Goal: Task Accomplishment & Management: Complete application form

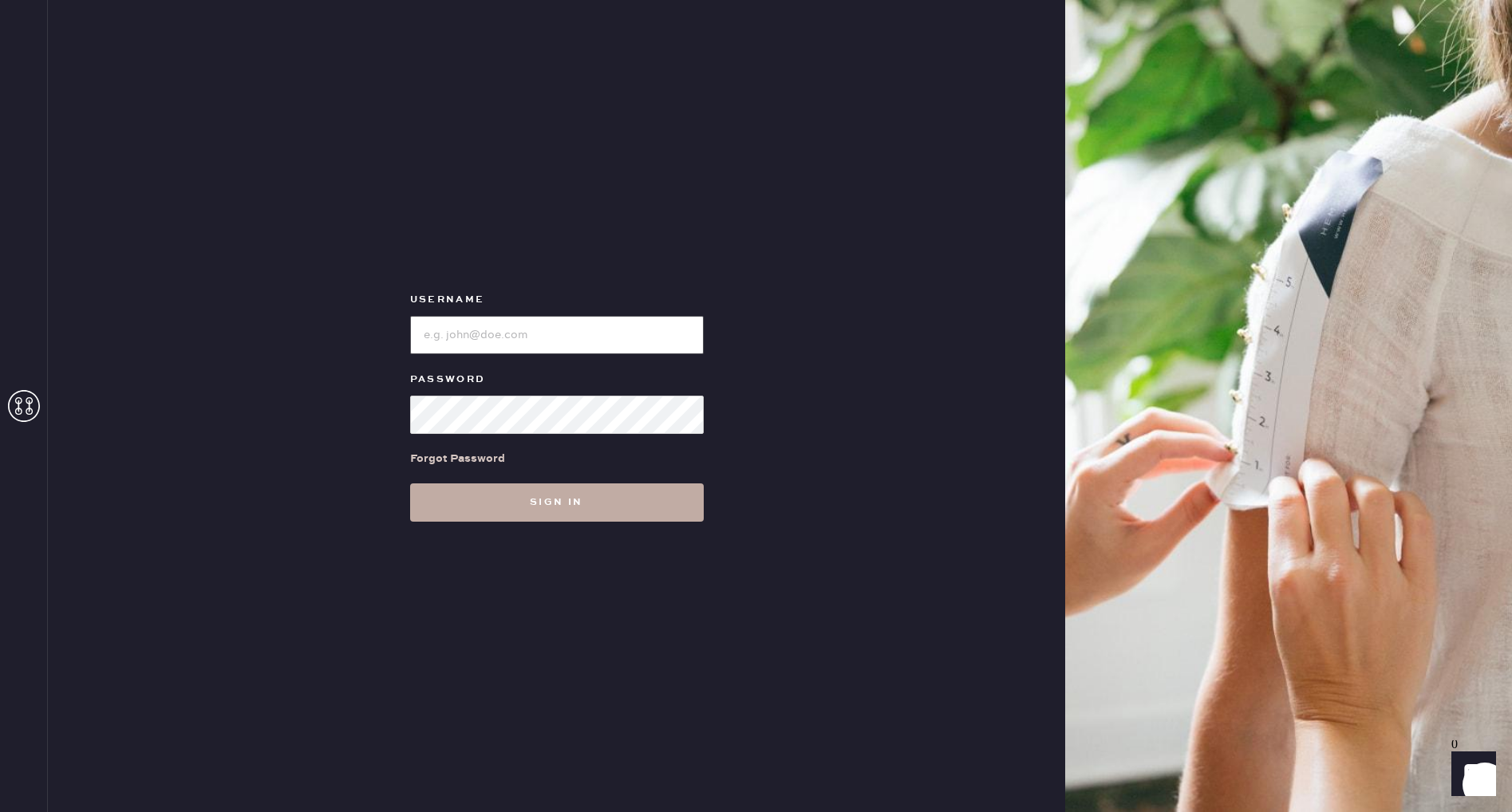
type input "Reformationstudiocity"
click at [578, 497] on button "Sign in" at bounding box center [557, 503] width 294 height 39
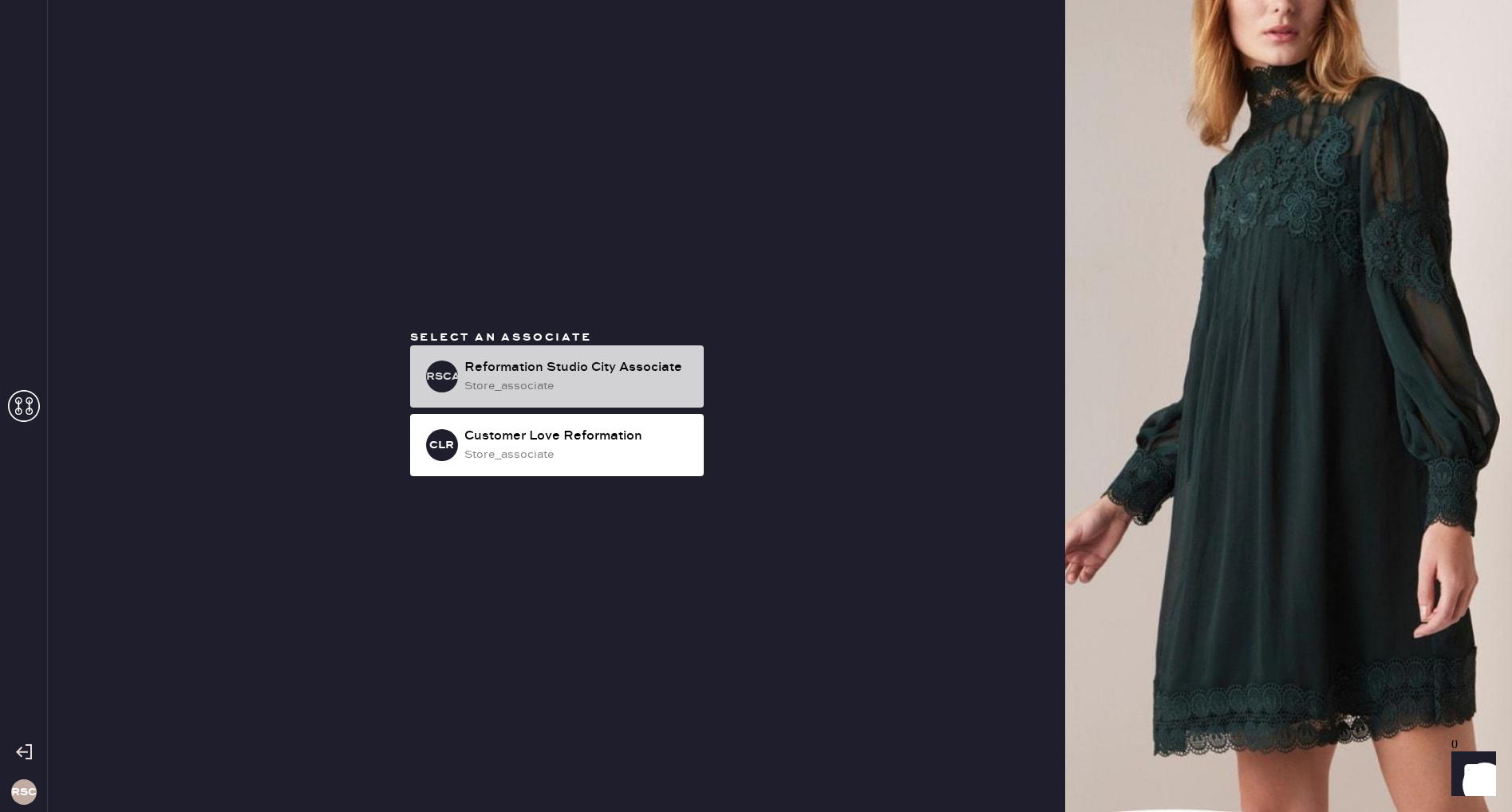
click at [611, 386] on div "store_associate" at bounding box center [578, 385] width 227 height 18
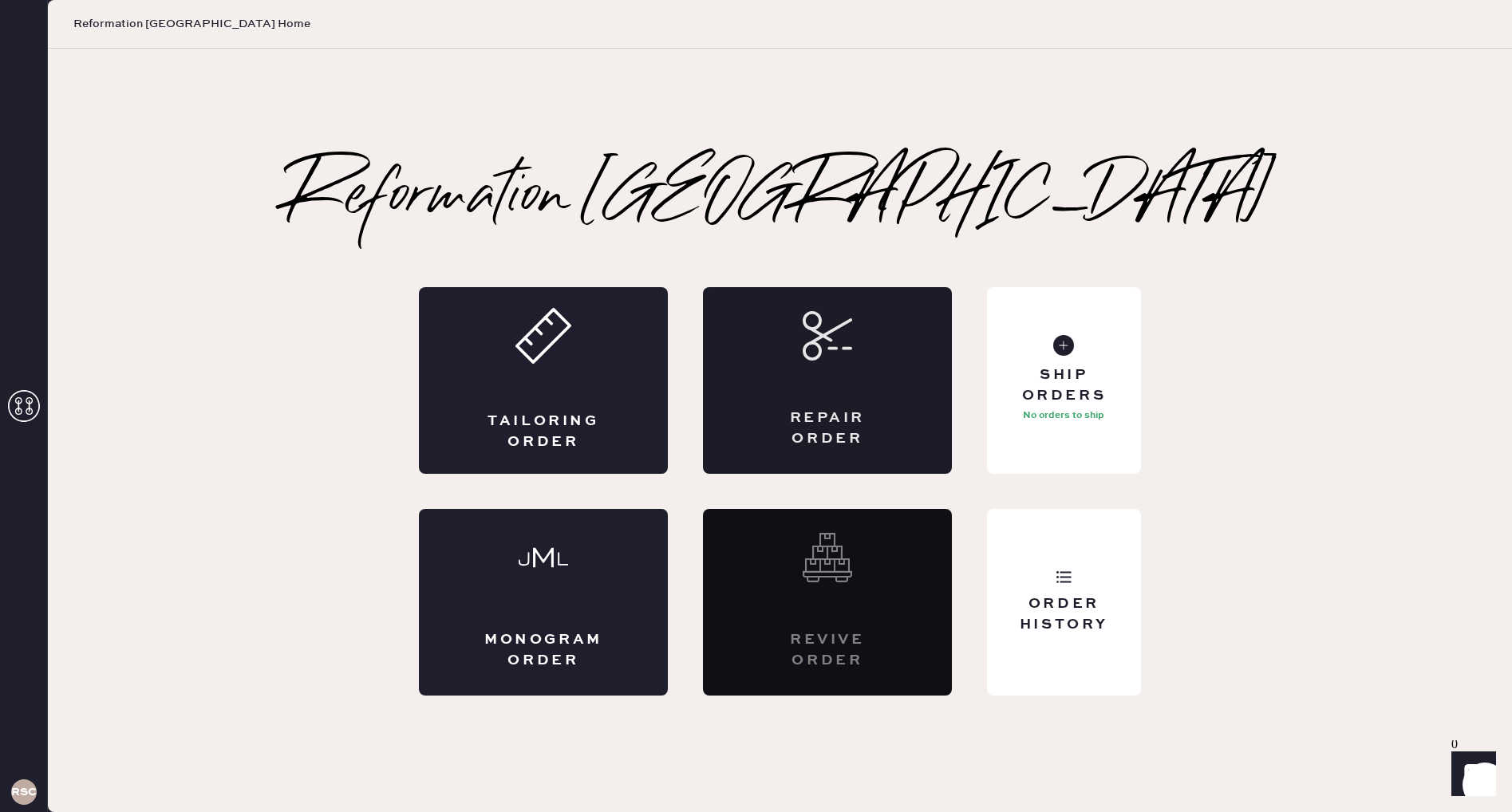
click at [845, 376] on div "Repair Order" at bounding box center [827, 380] width 249 height 186
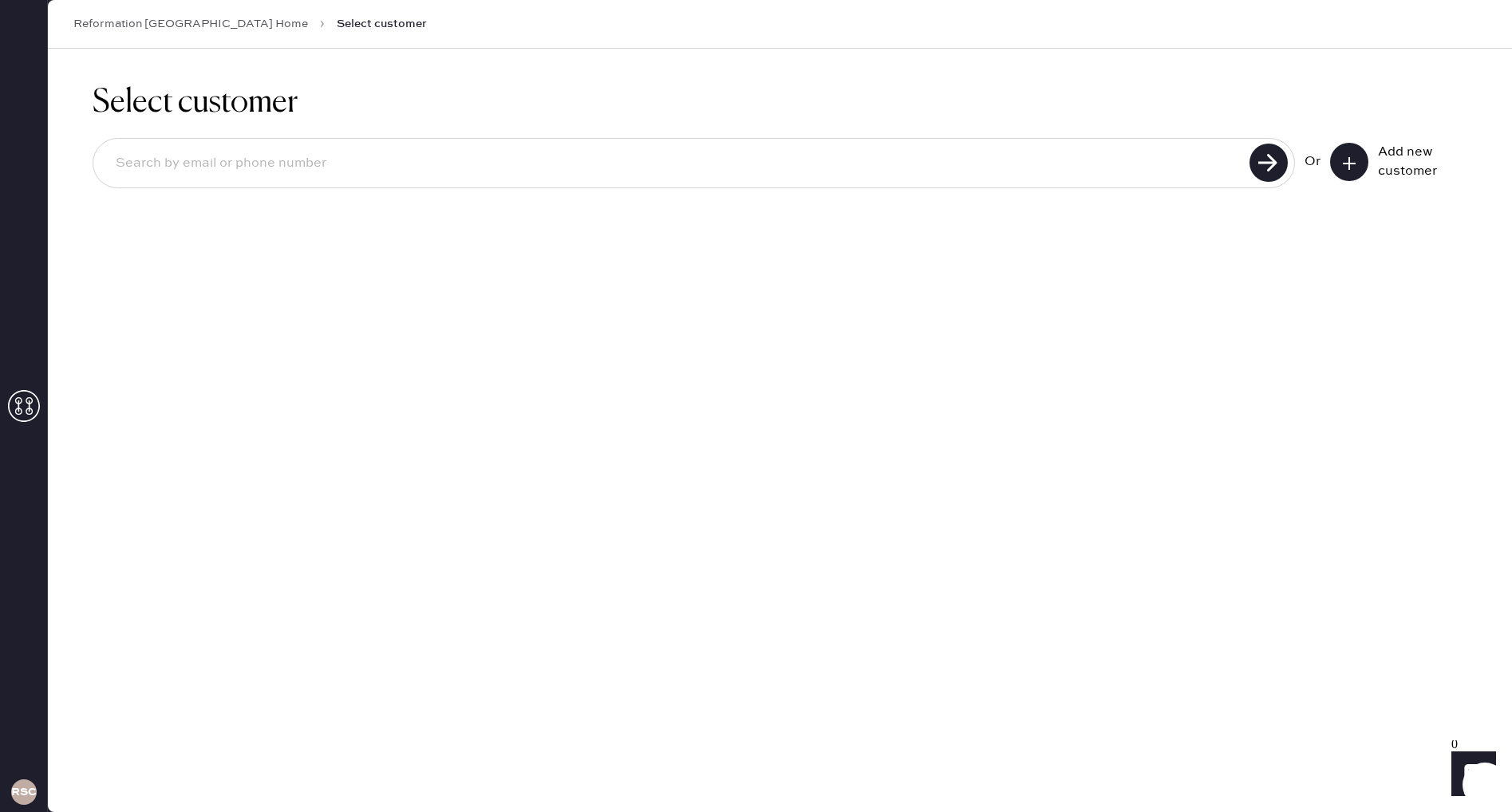
click at [1337, 157] on button at bounding box center [1349, 162] width 39 height 39
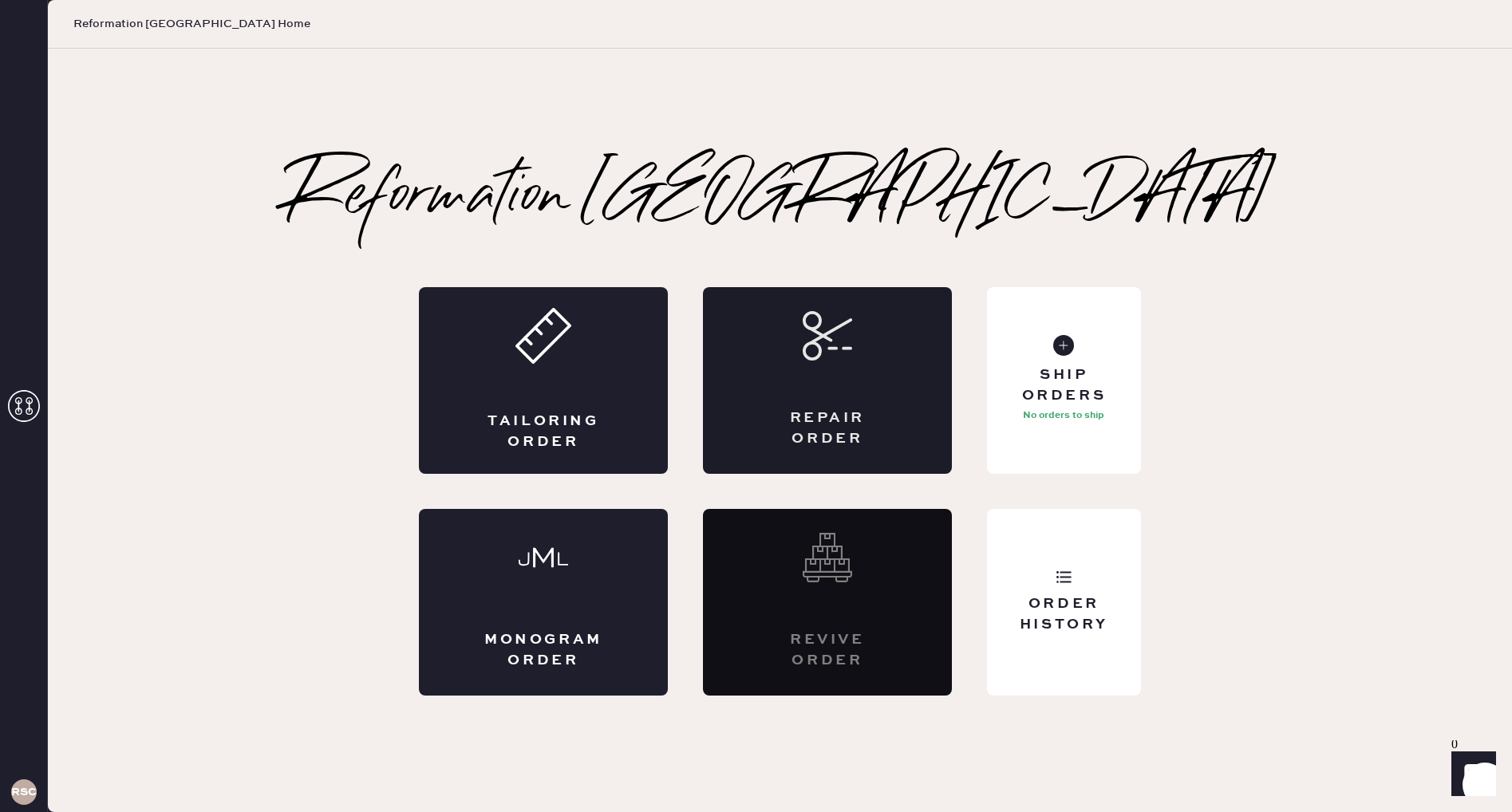
drag, startPoint x: 884, startPoint y: 393, endPoint x: 903, endPoint y: 394, distance: 19.0
click at [902, 394] on div "Repair Order" at bounding box center [827, 380] width 249 height 186
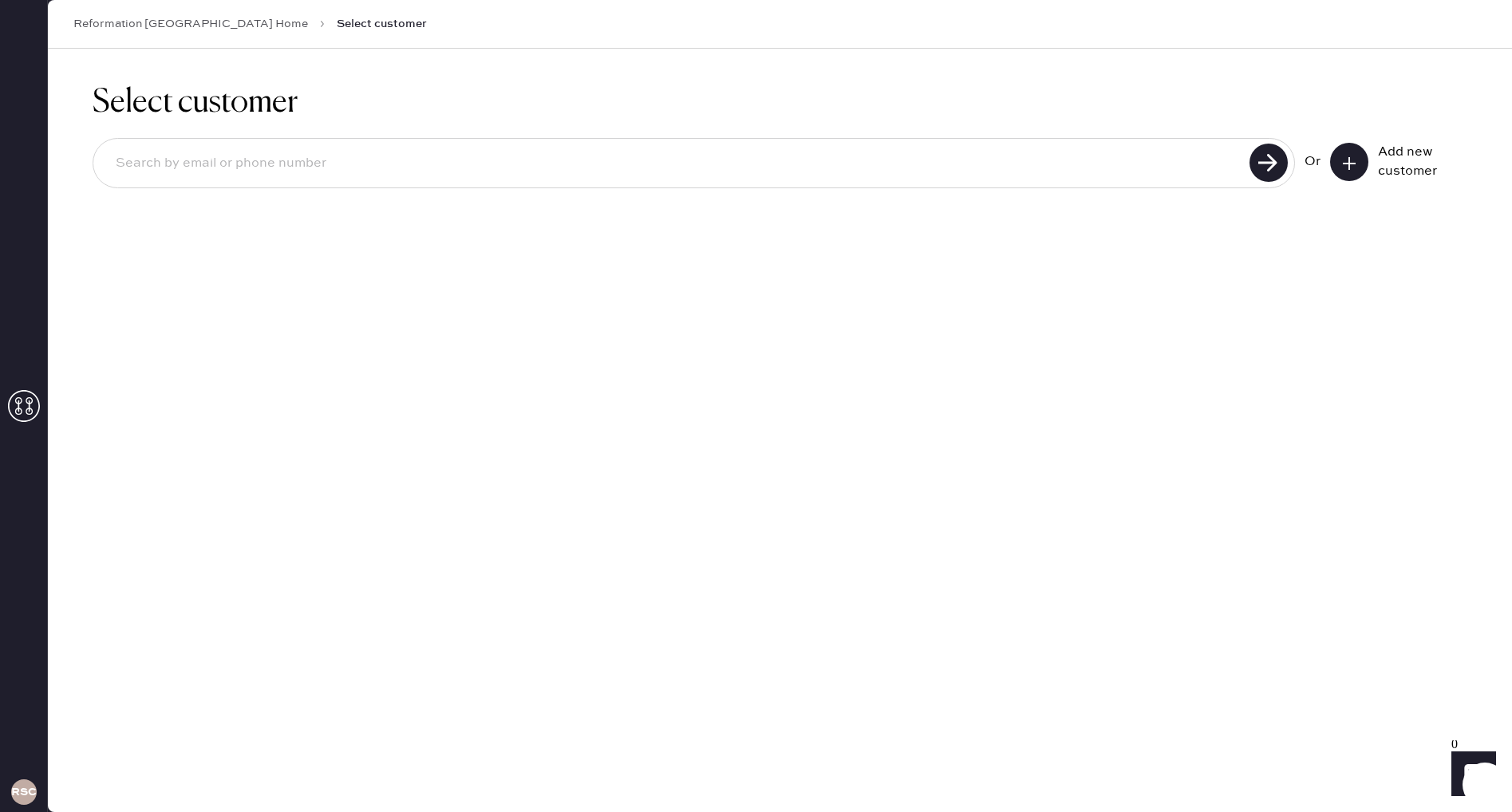
click at [1347, 164] on icon at bounding box center [1348, 163] width 16 height 16
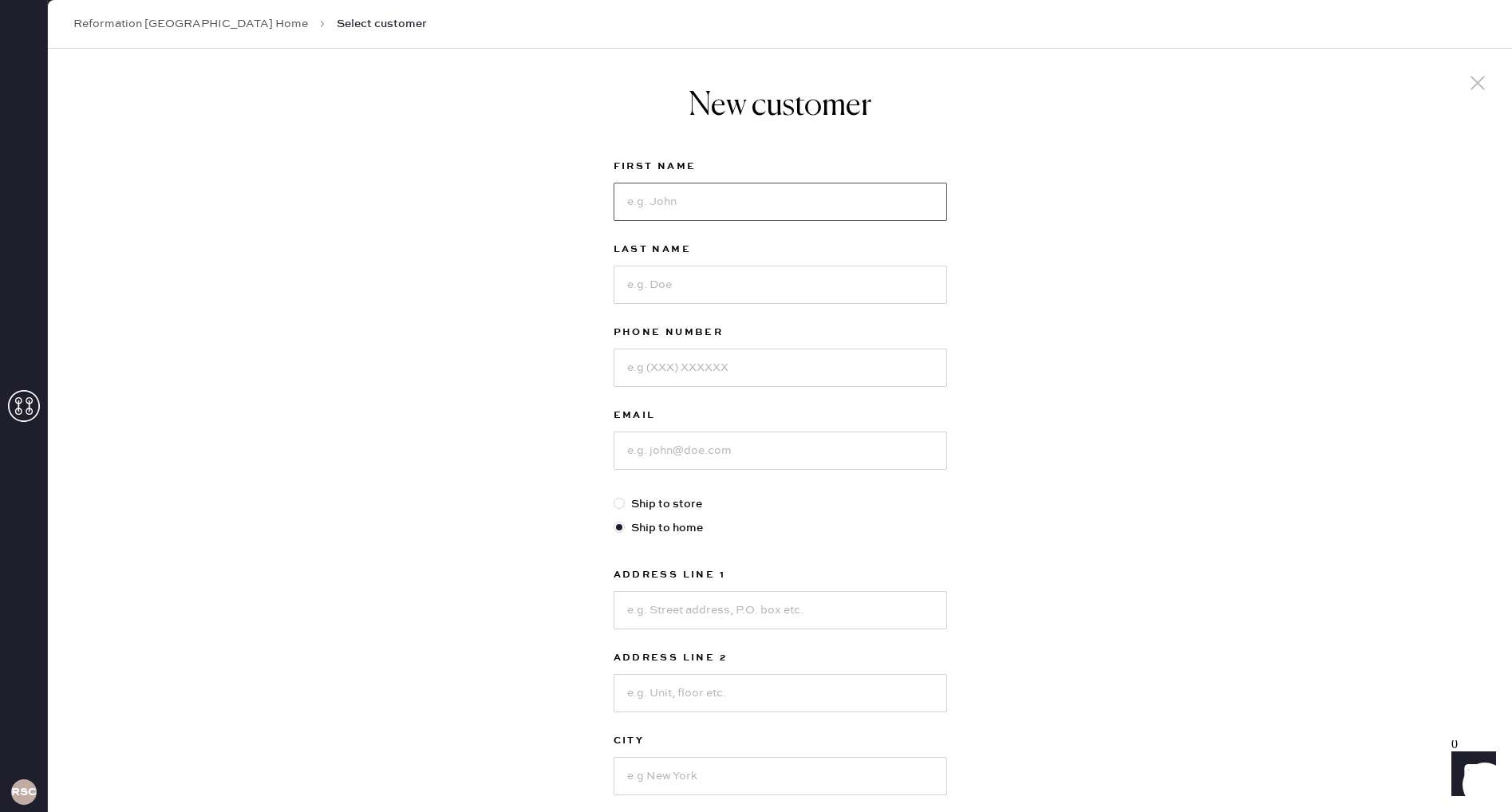
click at [884, 198] on input at bounding box center [780, 202] width 333 height 39
type input "Rachael"
type input "Ho"
type input "[PHONE_NUMBER]"
click at [803, 460] on input at bounding box center [780, 451] width 333 height 39
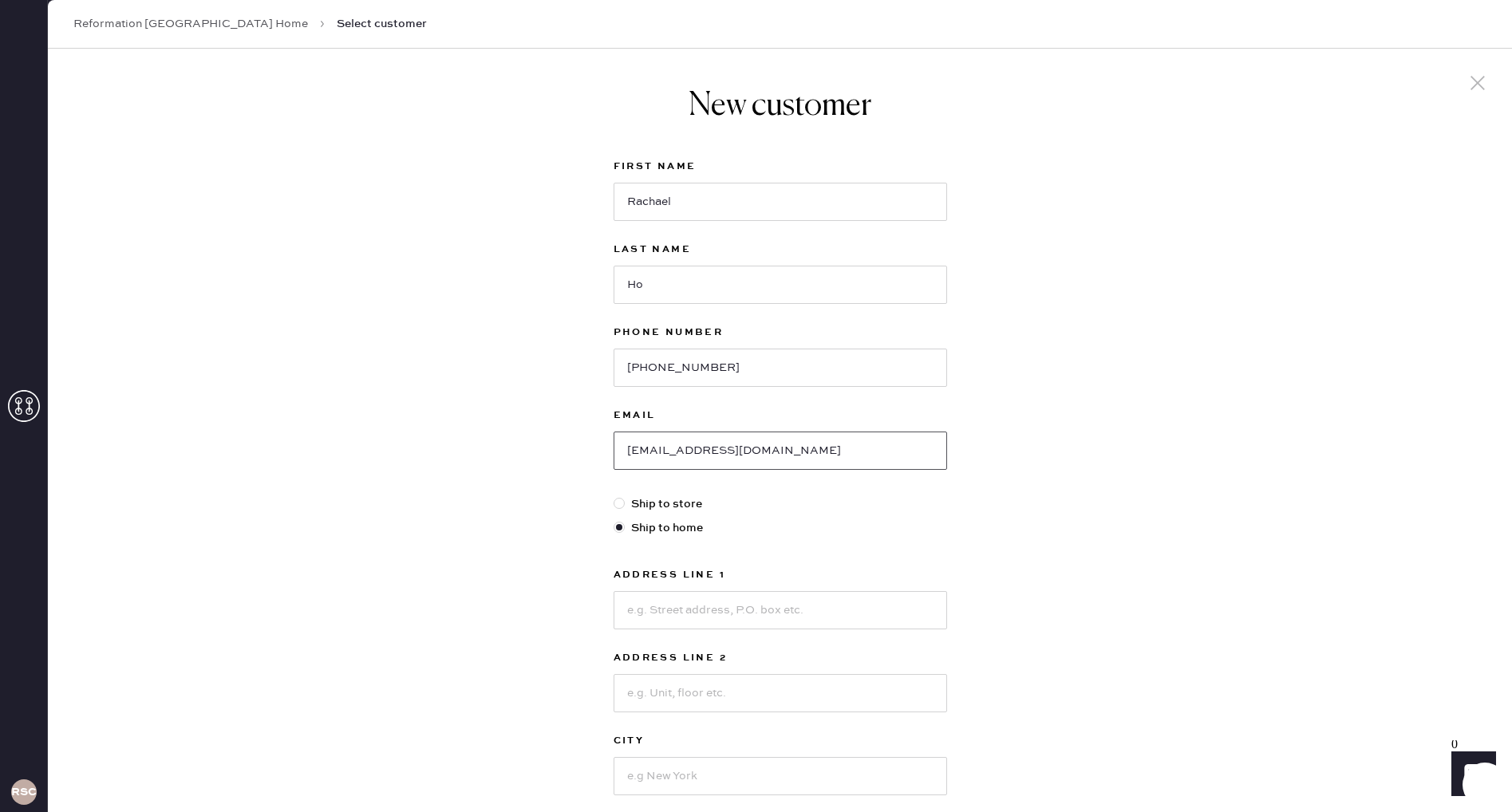
type input "[EMAIL_ADDRESS][DOMAIN_NAME]"
click at [719, 602] on input at bounding box center [780, 610] width 333 height 39
type input "[STREET_ADDRESS][PERSON_NAME]"
click at [781, 767] on input at bounding box center [780, 777] width 333 height 39
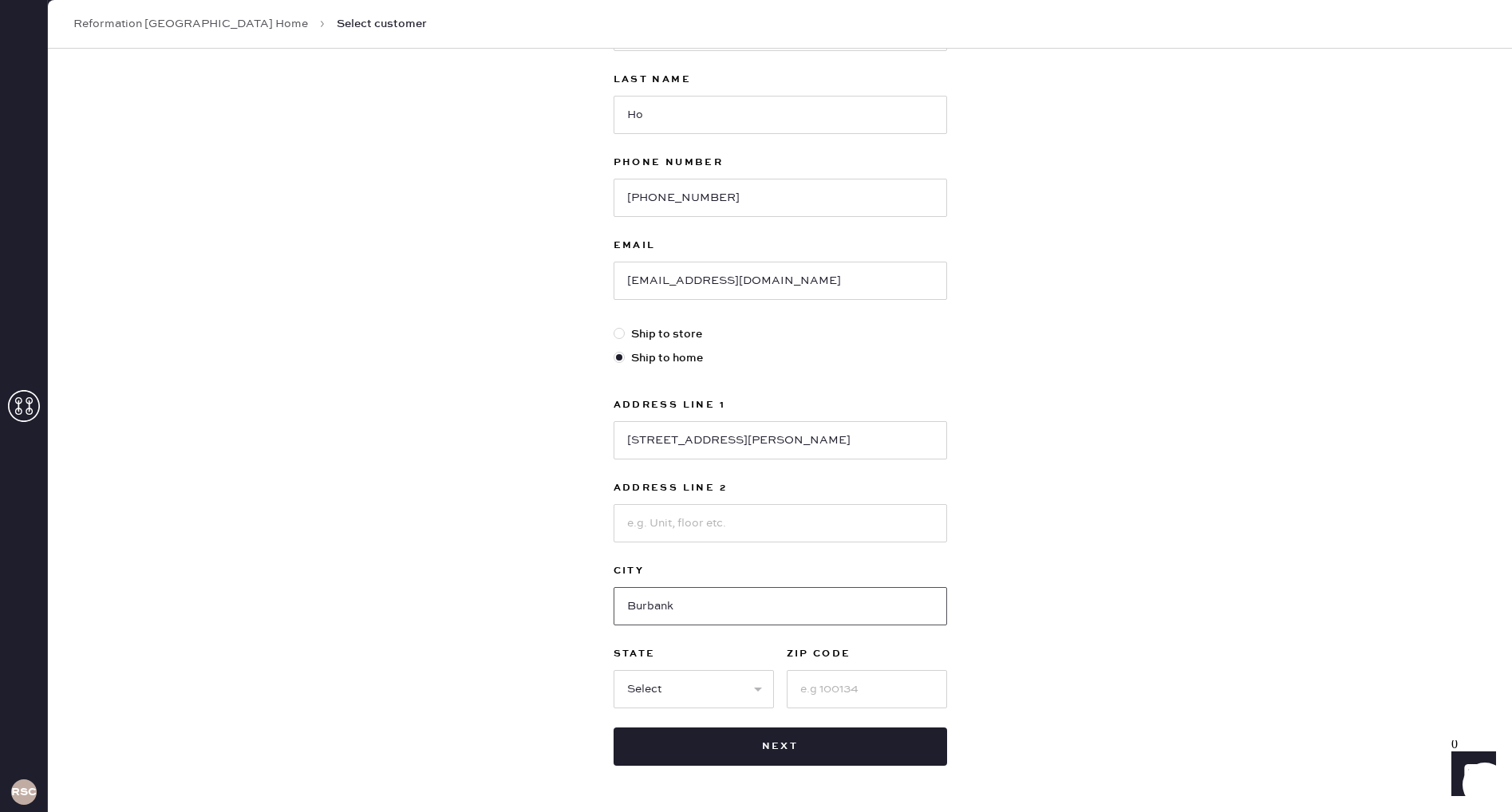
scroll to position [173, 0]
type input "Burbank"
click at [744, 691] on select "Select AK AL AR AZ CA CO CT [GEOGRAPHIC_DATA] DE FL [GEOGRAPHIC_DATA] HI [GEOGR…" at bounding box center [693, 686] width 160 height 39
select select "AZ"
click at [614, 667] on select "Select AK AL AR AZ CA CO CT [GEOGRAPHIC_DATA] DE FL [GEOGRAPHIC_DATA] HI [GEOGR…" at bounding box center [693, 686] width 160 height 39
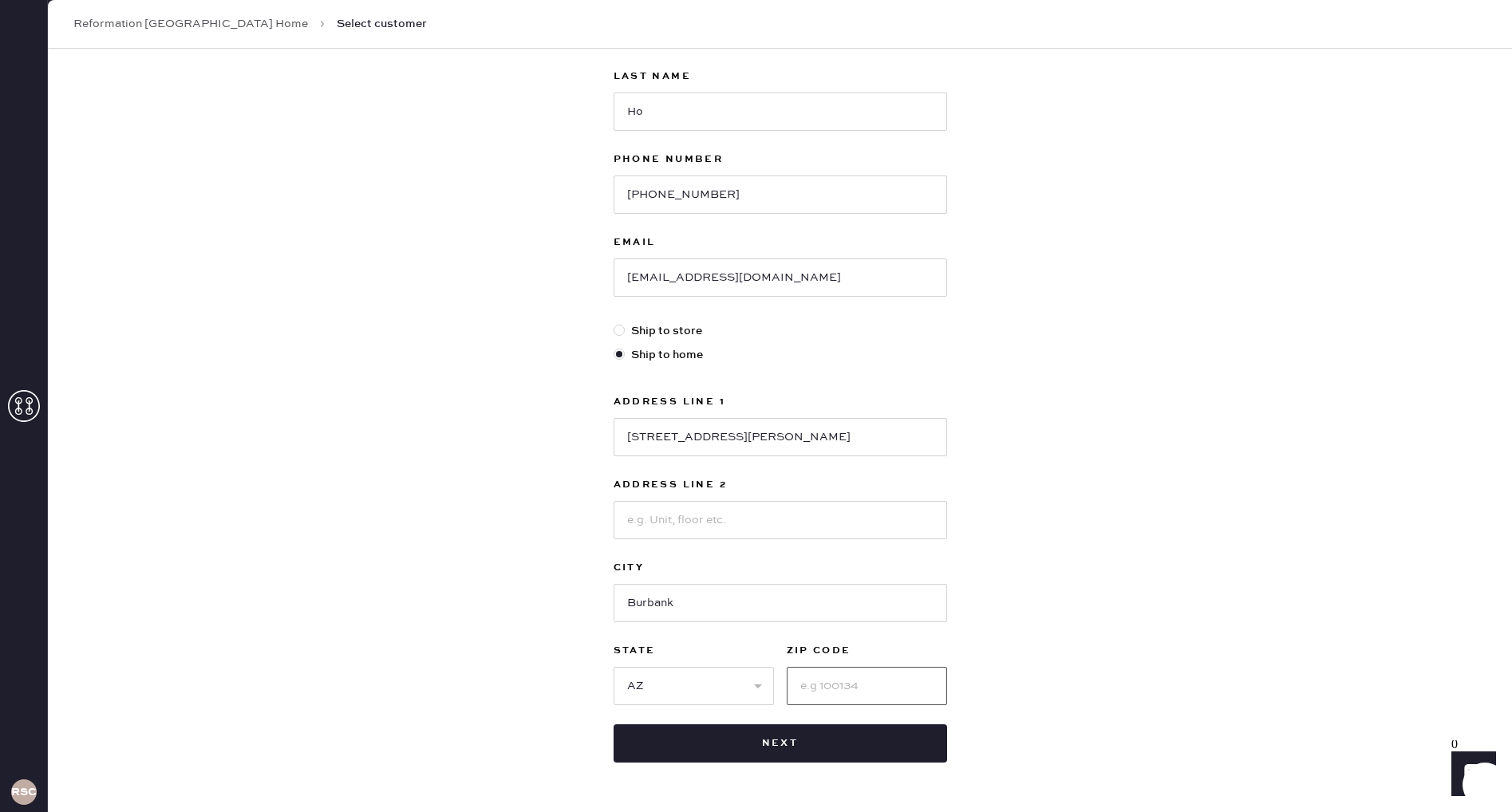
click at [853, 690] on input at bounding box center [866, 686] width 160 height 39
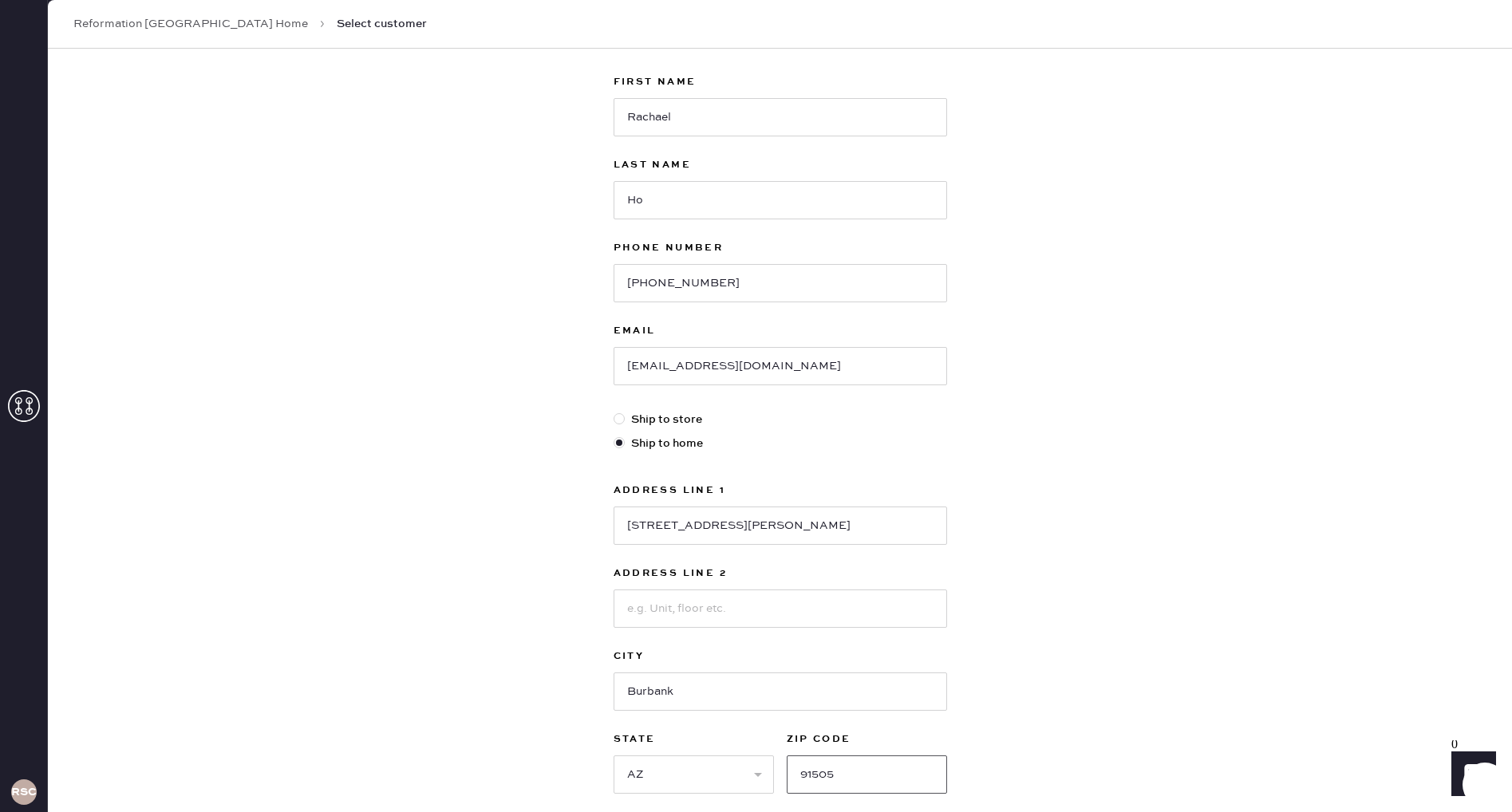
scroll to position [226, 0]
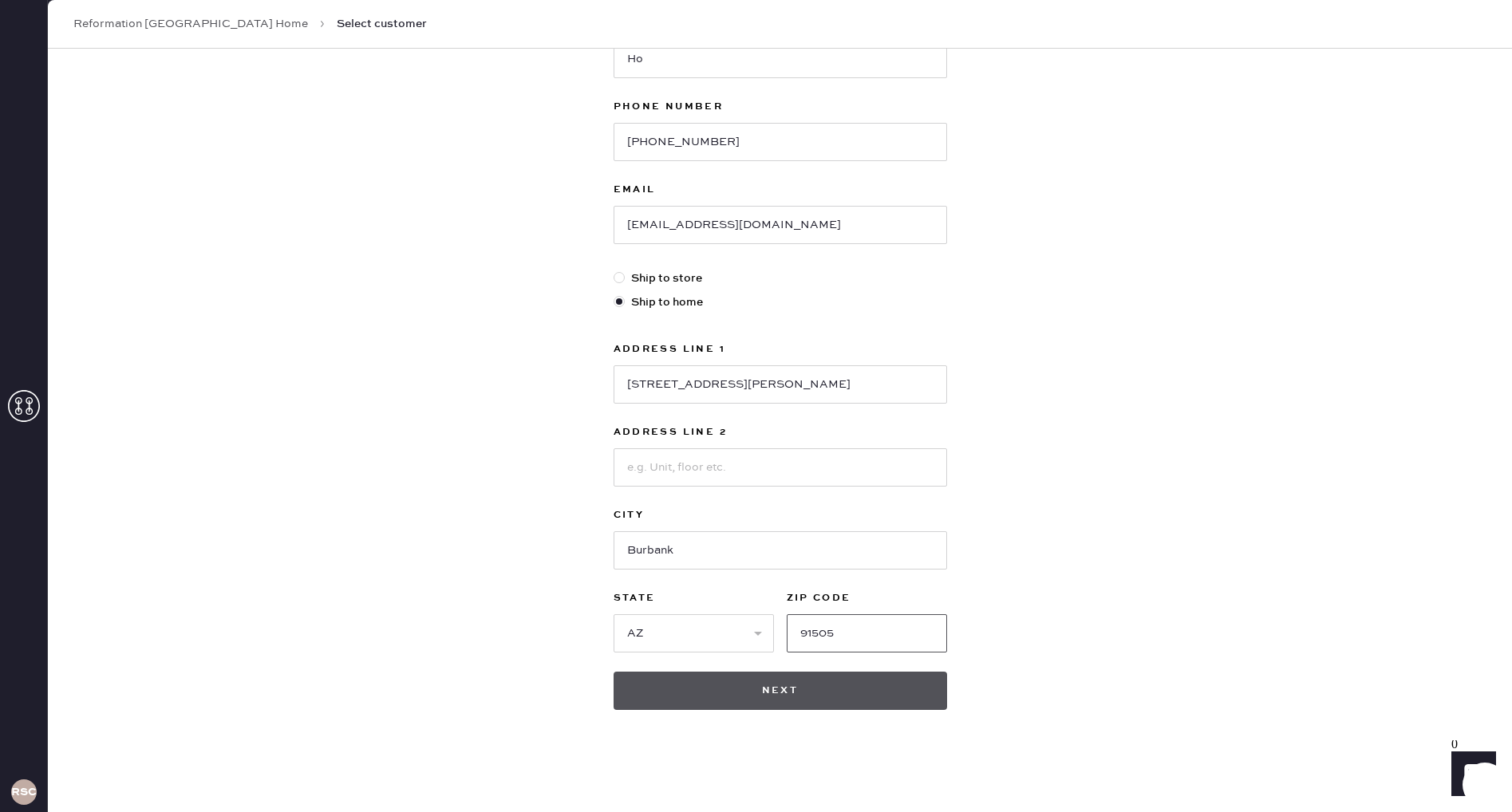
type input "91505"
click at [737, 700] on button "Next" at bounding box center [780, 691] width 333 height 39
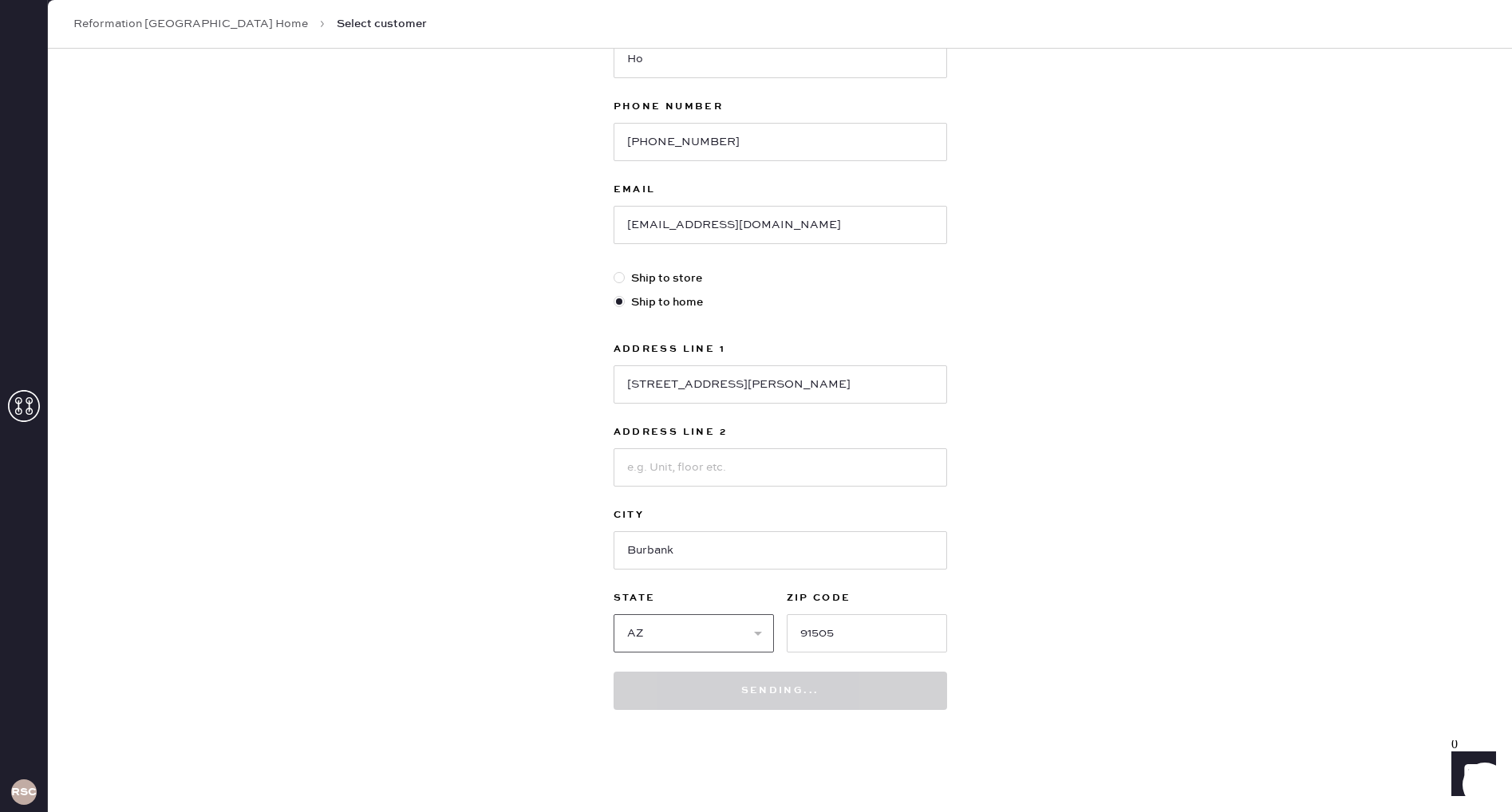
click at [701, 624] on select "Select AK AL AR AZ CA CO CT [GEOGRAPHIC_DATA] DE FL [GEOGRAPHIC_DATA] HI [GEOGR…" at bounding box center [693, 634] width 160 height 39
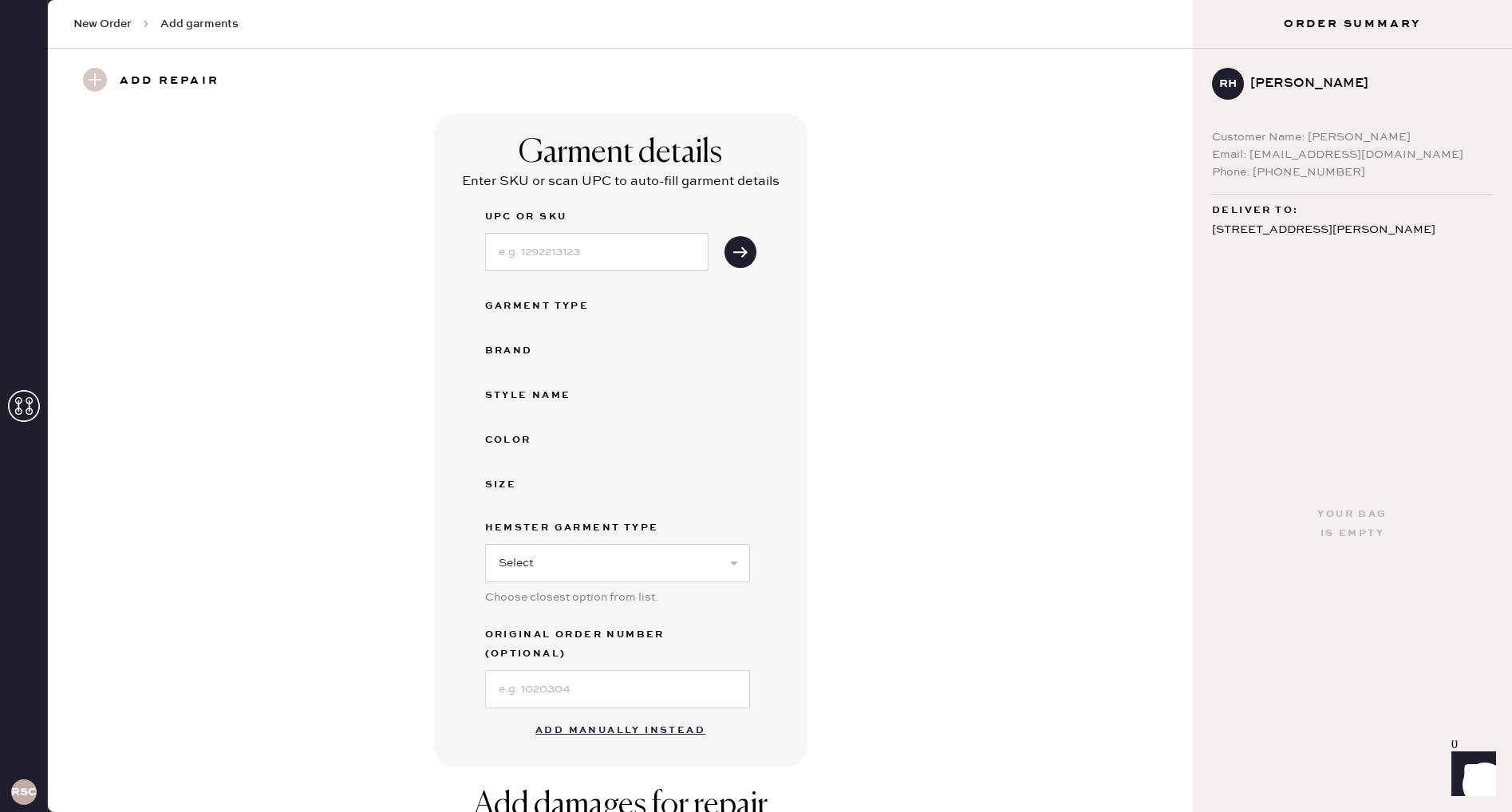
click at [1280, 156] on div "Email: [EMAIL_ADDRESS][DOMAIN_NAME]" at bounding box center [1352, 155] width 281 height 18
click at [1290, 141] on div "Customer Name: [PERSON_NAME]" at bounding box center [1352, 137] width 281 height 18
click at [1263, 76] on div "[PERSON_NAME]" at bounding box center [1365, 83] width 230 height 19
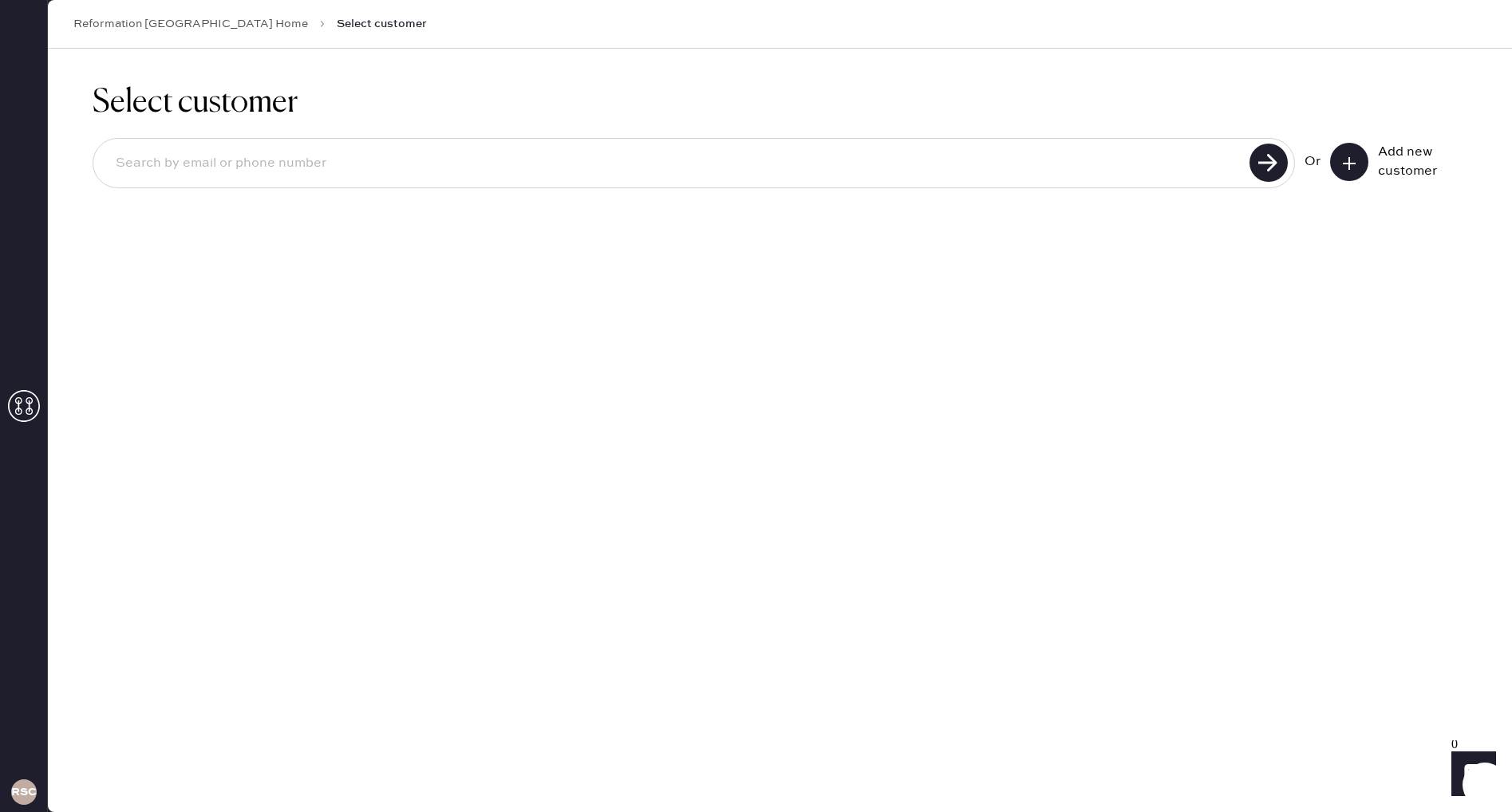
click at [1014, 155] on input at bounding box center [674, 164] width 1142 height 37
type input "[PERSON_NAME]"
click at [1358, 159] on button at bounding box center [1349, 162] width 39 height 39
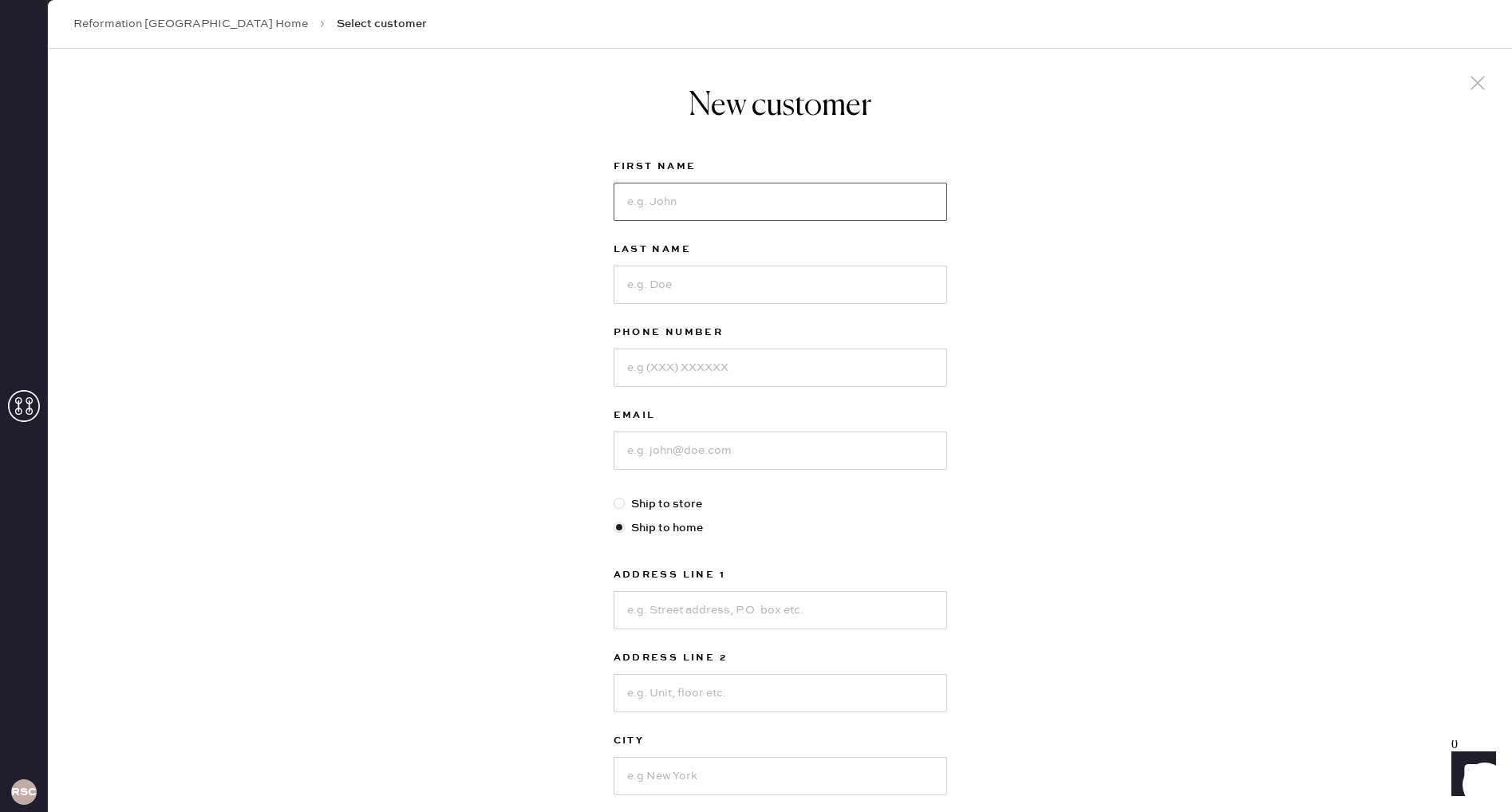
click at [865, 215] on input at bounding box center [780, 202] width 333 height 39
type input "rachael"
type input "Ho"
click at [799, 204] on input "rachael" at bounding box center [780, 202] width 333 height 39
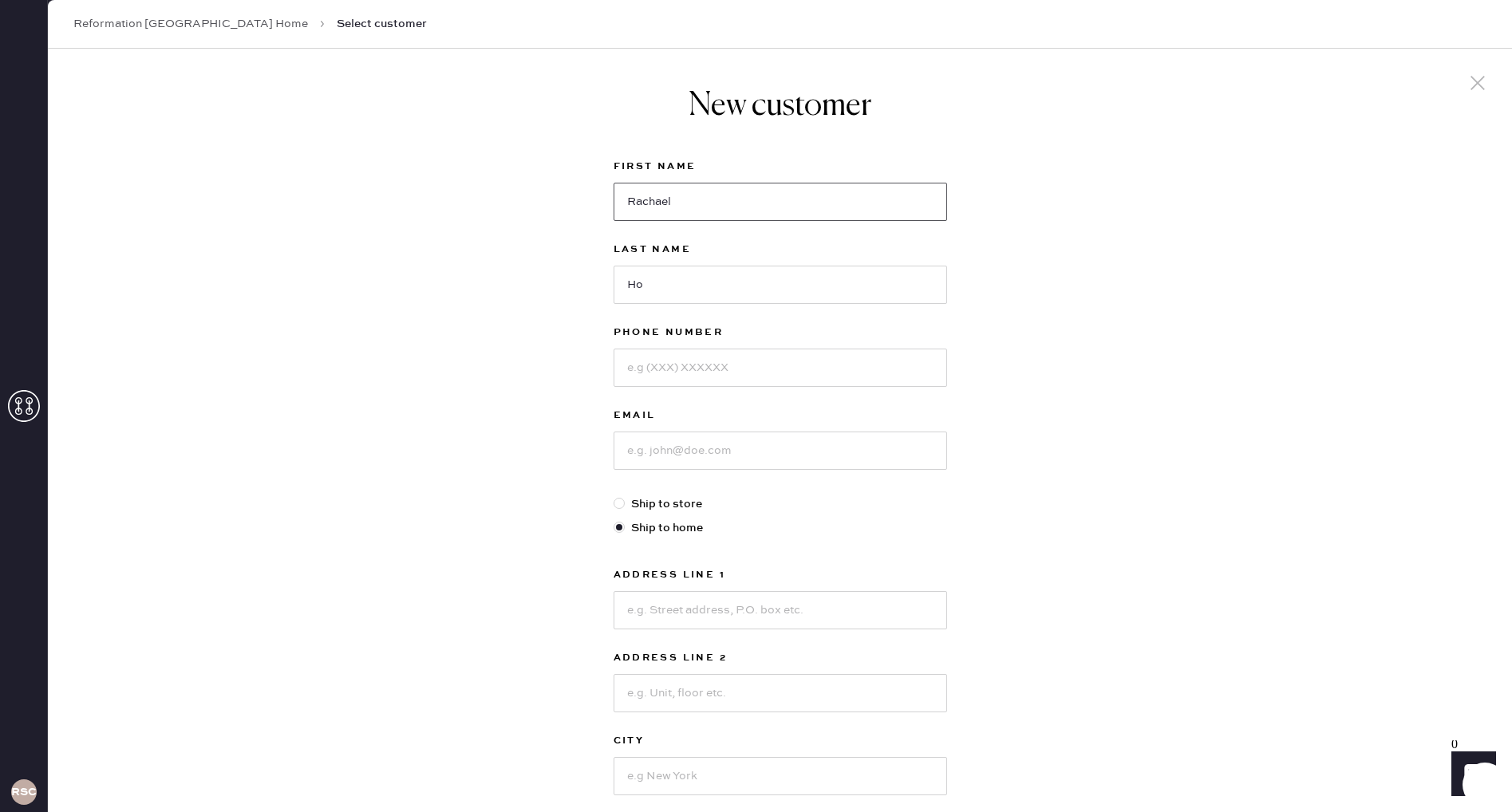
type input "Rachael"
type input "[PHONE_NUMBER]"
type input "[EMAIL_ADDRESS][DOMAIN_NAME]"
click at [709, 616] on input at bounding box center [780, 610] width 333 height 39
type input "[STREET_ADDRESS][PERSON_NAME]"
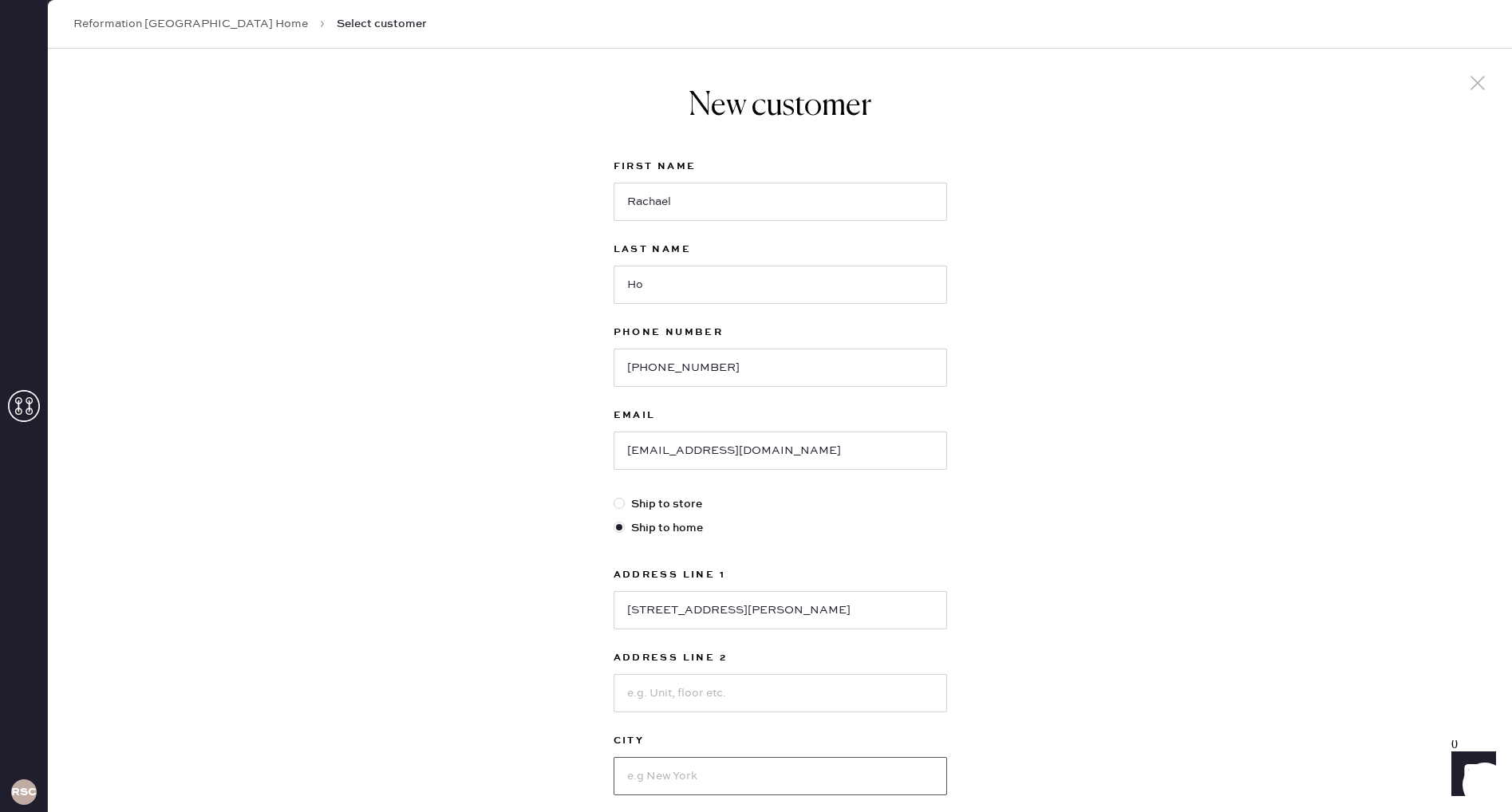
click at [673, 780] on input at bounding box center [780, 777] width 333 height 39
type input "Burbank"
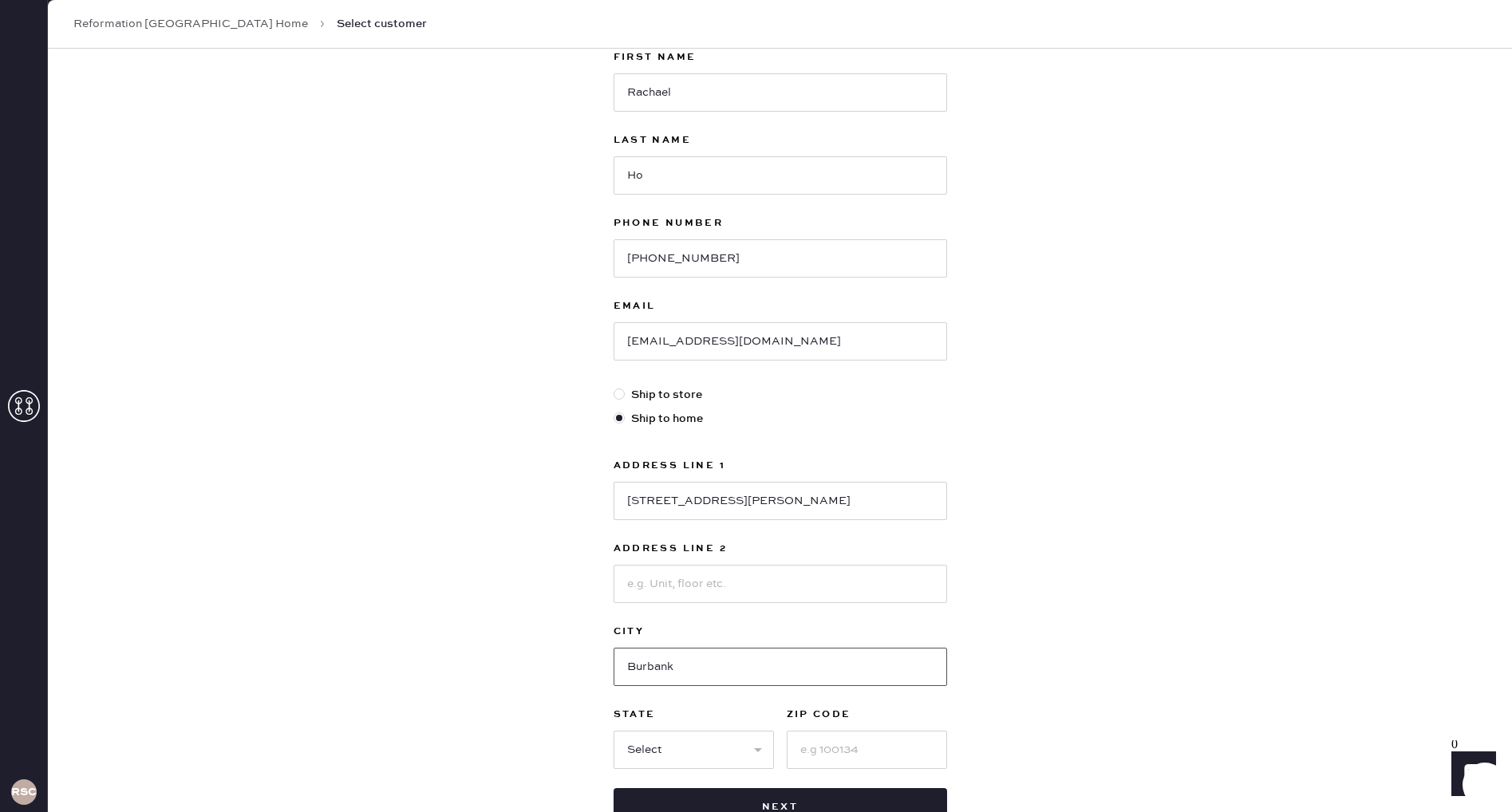
scroll to position [196, 0]
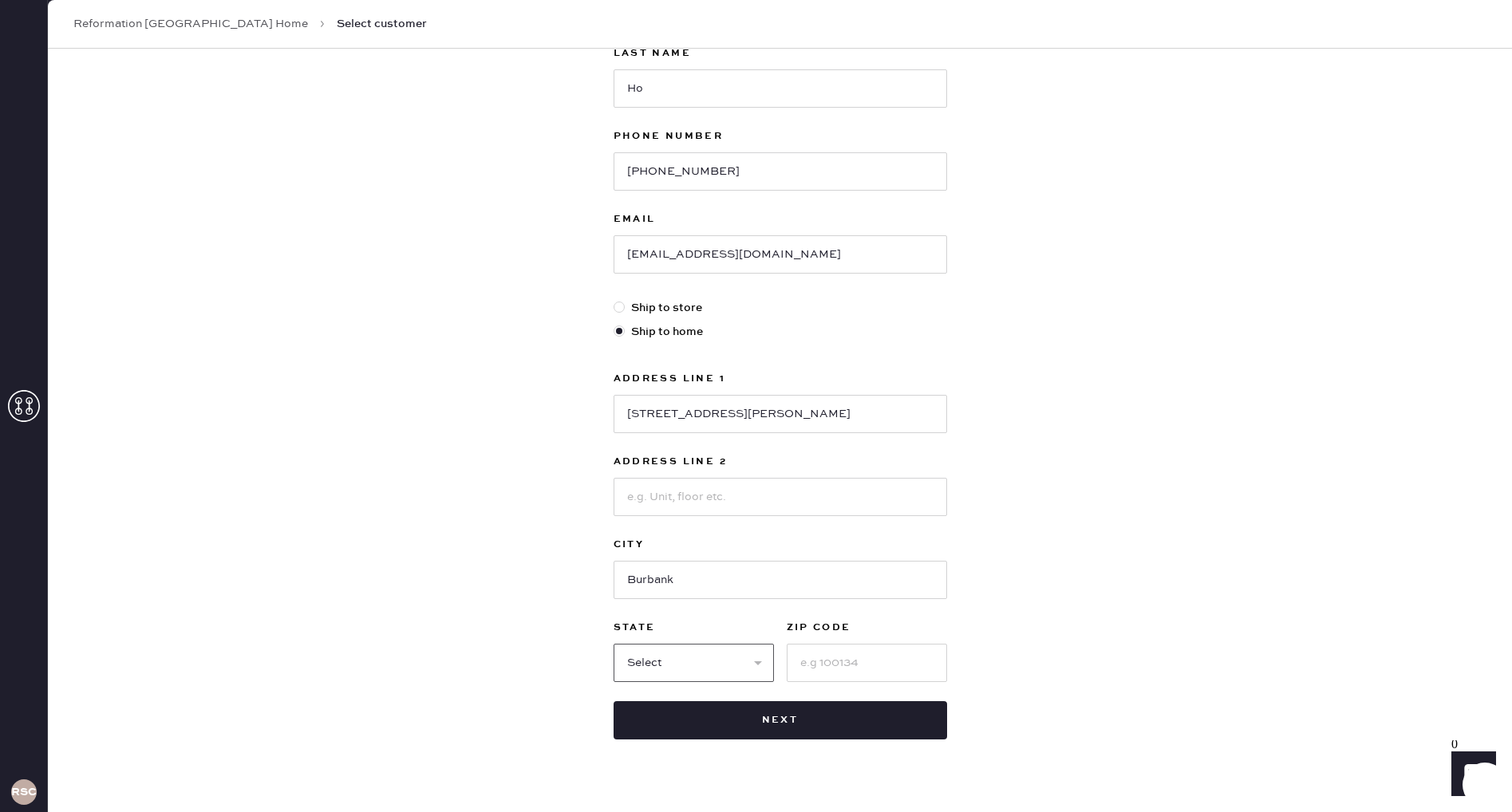
click at [658, 668] on select "Select AK AL AR AZ CA CO CT [GEOGRAPHIC_DATA] DE FL [GEOGRAPHIC_DATA] HI [GEOGR…" at bounding box center [693, 663] width 160 height 39
select select "CA"
click at [614, 644] on select "Select AK AL AR AZ CA CO CT [GEOGRAPHIC_DATA] DE FL [GEOGRAPHIC_DATA] HI [GEOGR…" at bounding box center [693, 663] width 160 height 39
click at [822, 657] on input at bounding box center [866, 663] width 160 height 39
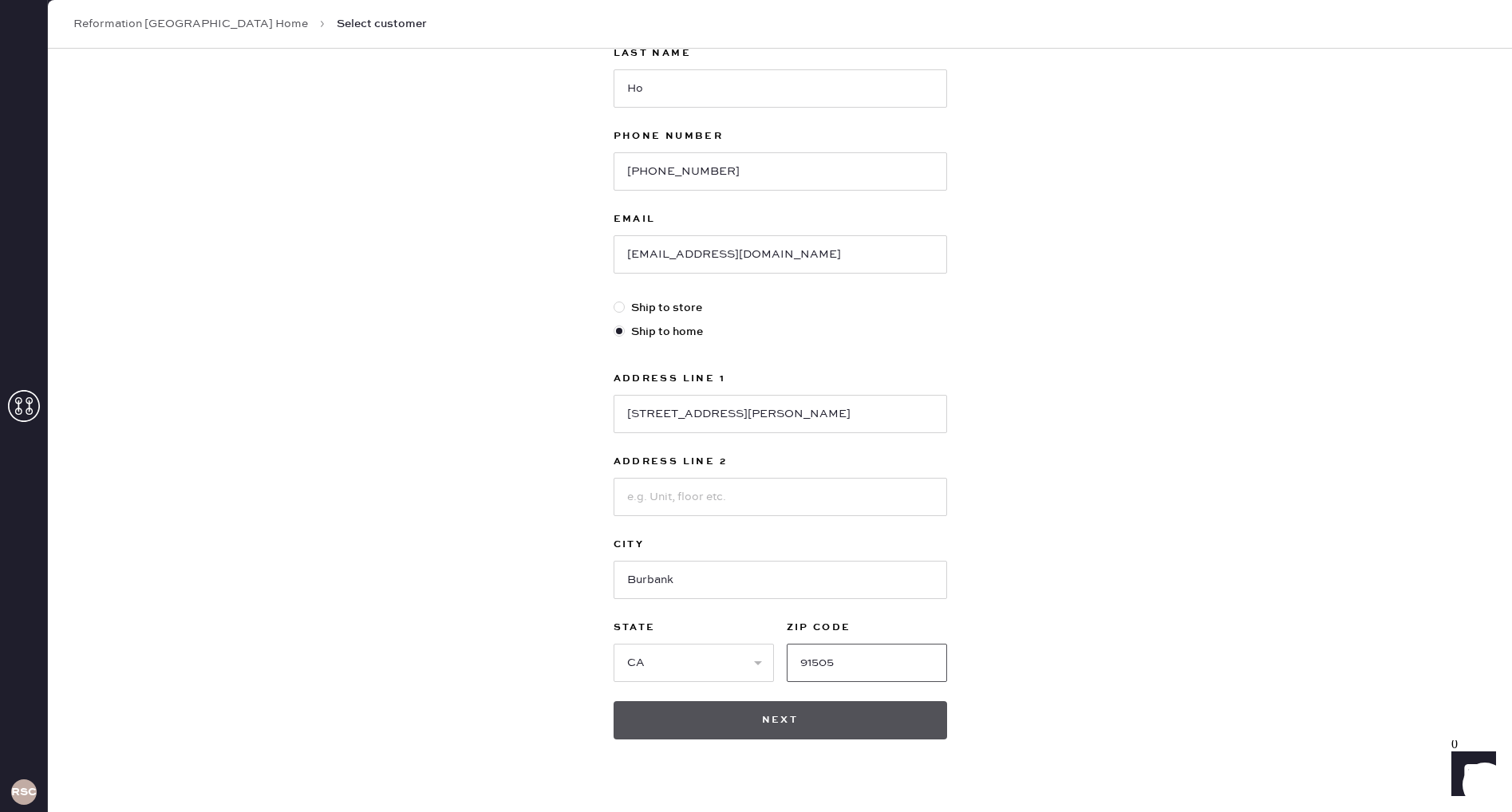
type input "91505"
click at [775, 724] on button "Next" at bounding box center [780, 720] width 333 height 39
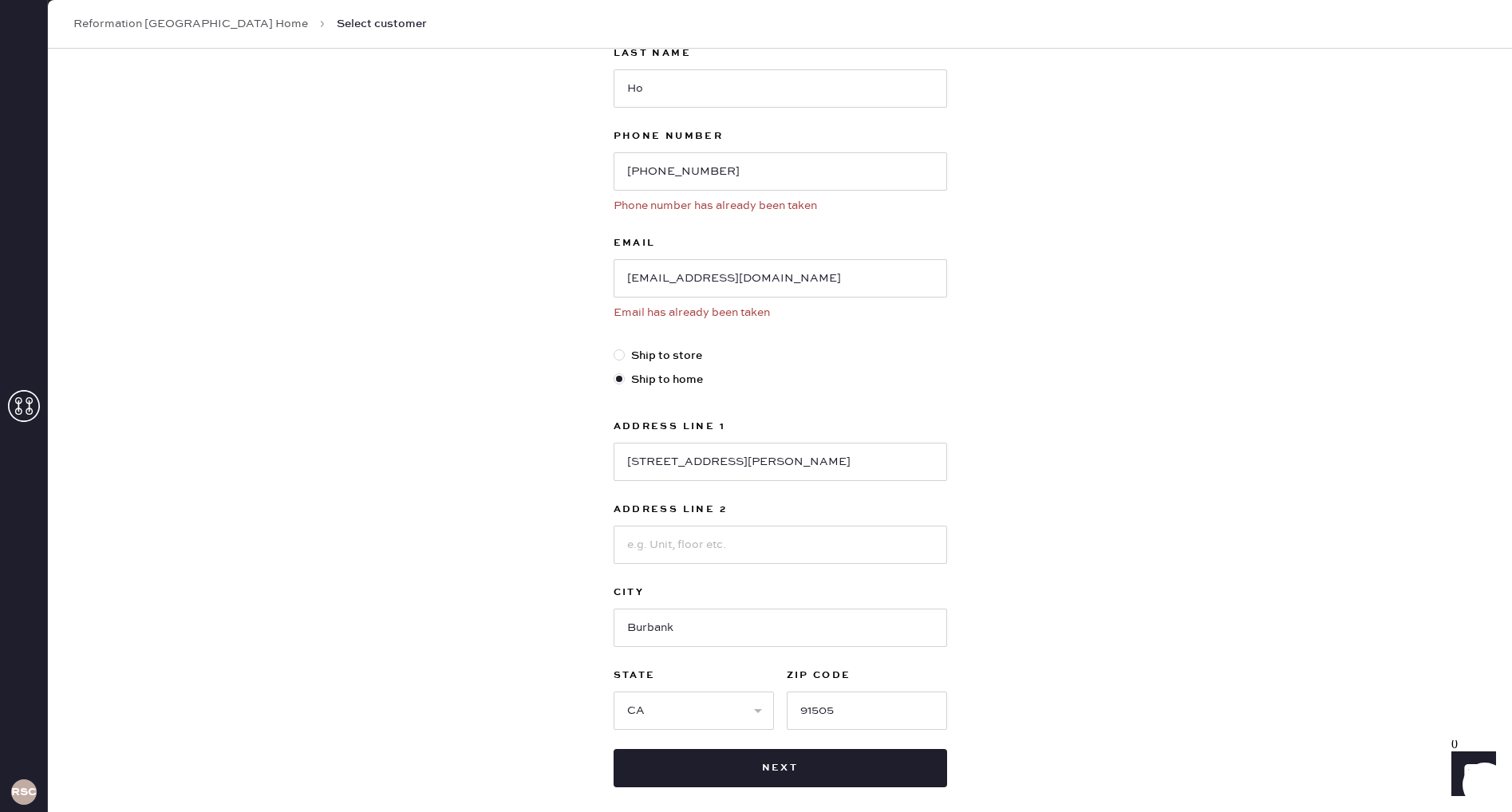
scroll to position [0, 0]
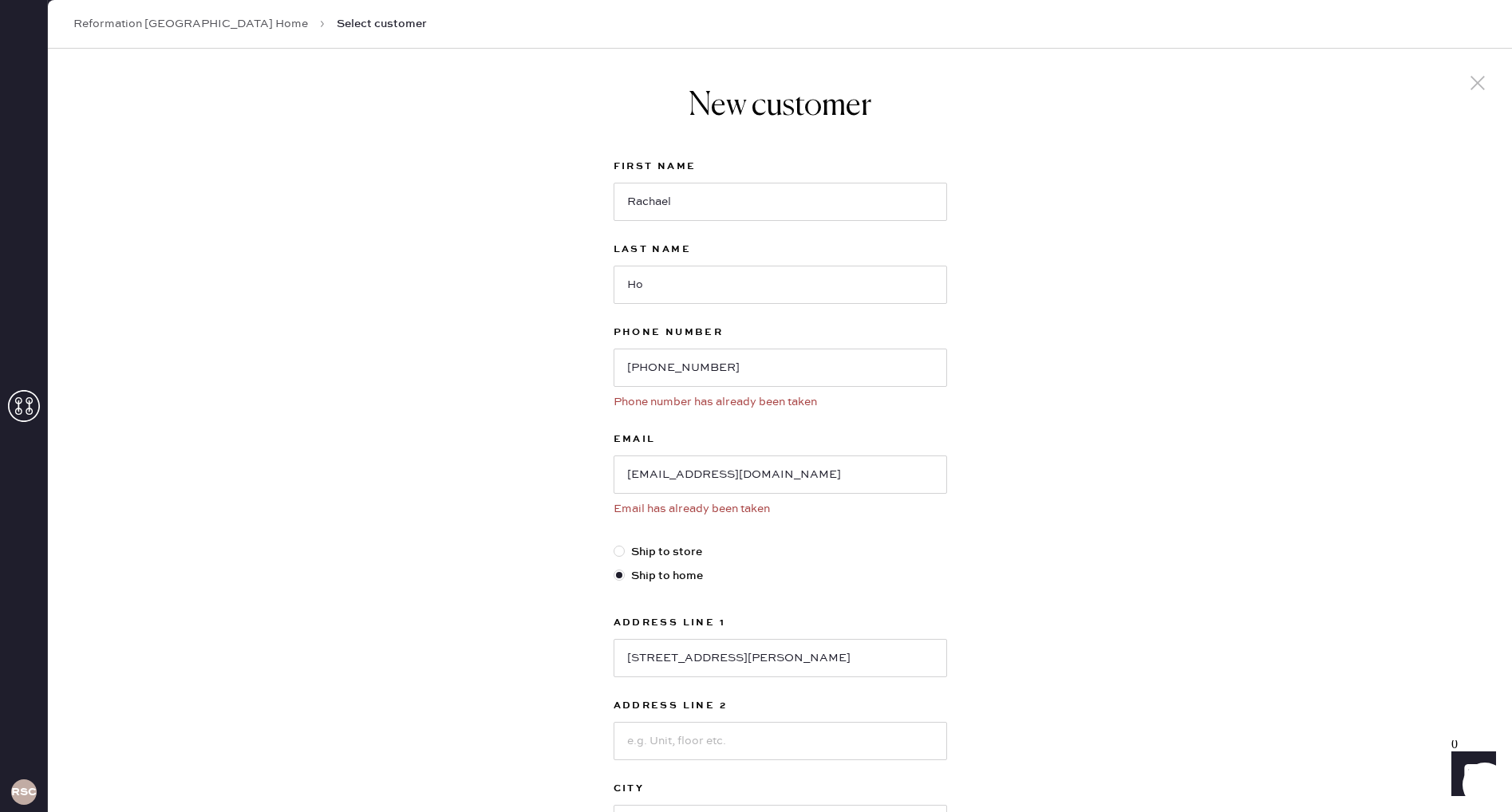
click at [1483, 81] on icon at bounding box center [1478, 83] width 24 height 24
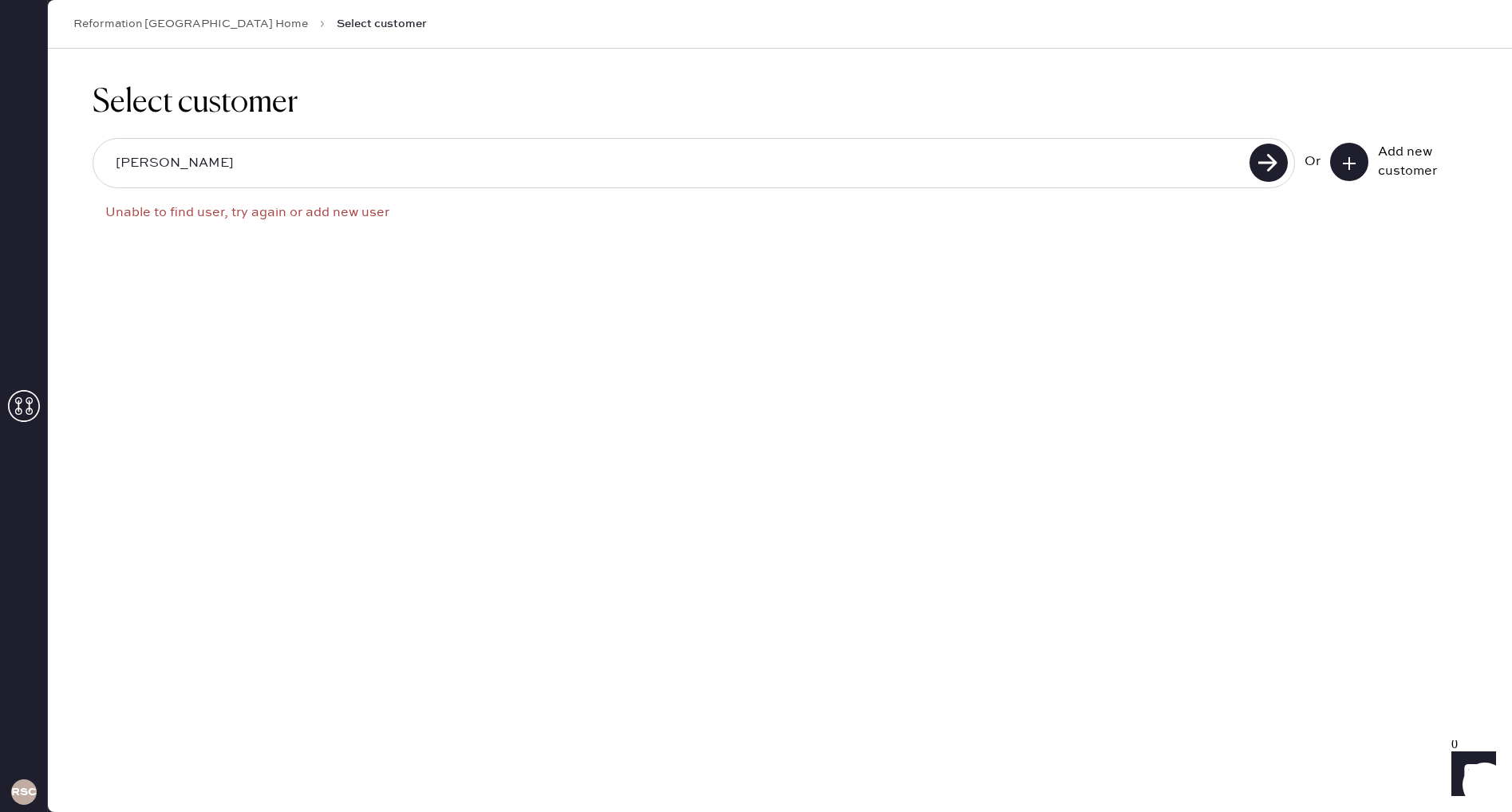
drag, startPoint x: 850, startPoint y: 149, endPoint x: 935, endPoint y: 134, distance: 86.3
click at [850, 149] on input "[PERSON_NAME]" at bounding box center [674, 164] width 1142 height 37
click at [839, 154] on input "[PERSON_NAME]" at bounding box center [674, 164] width 1142 height 37
click at [840, 153] on input "[PERSON_NAME]" at bounding box center [674, 164] width 1142 height 37
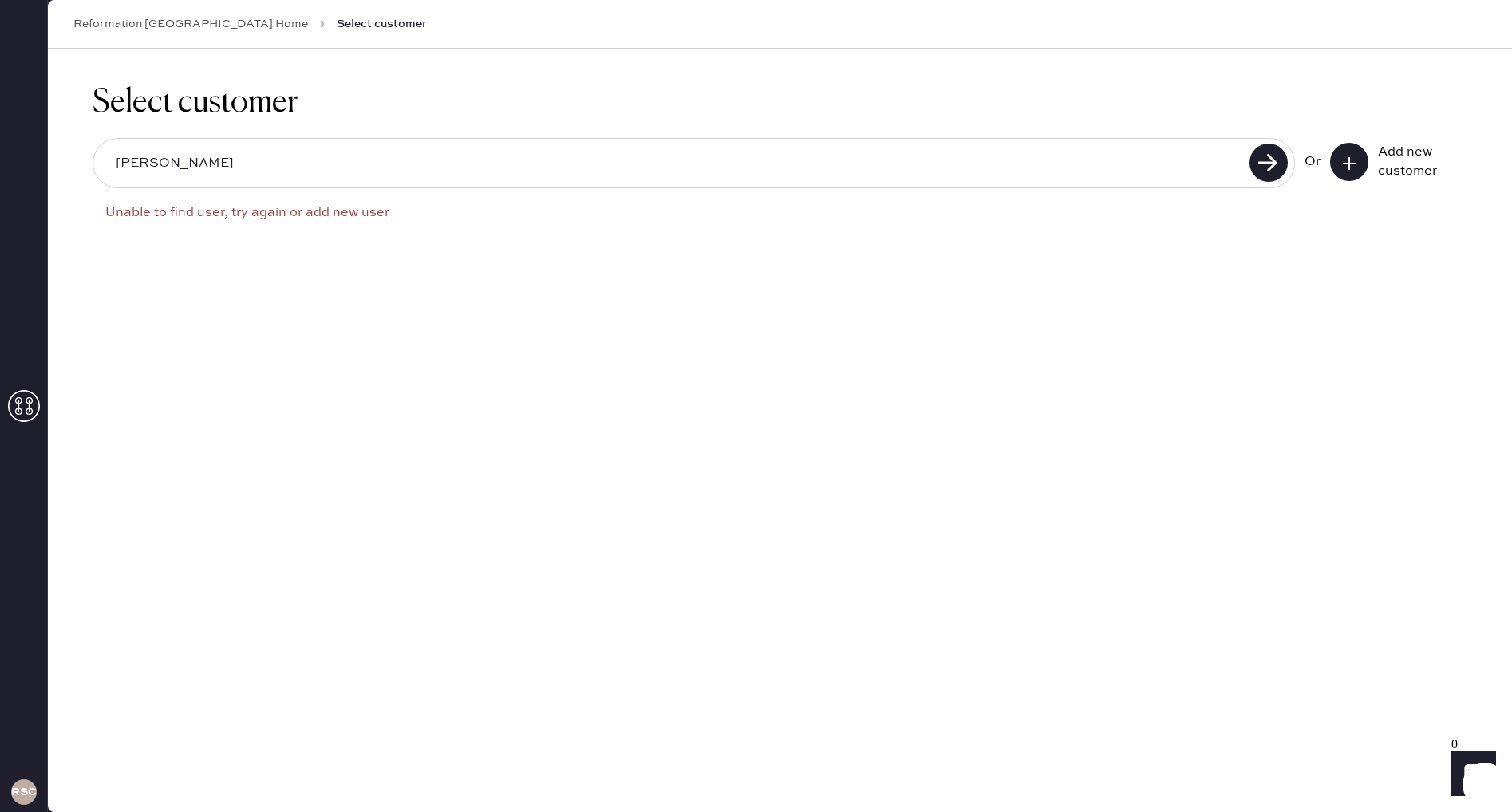
click at [839, 153] on input "[PERSON_NAME]" at bounding box center [674, 164] width 1142 height 37
type input "[EMAIL_ADDRESS][DOMAIN_NAME]"
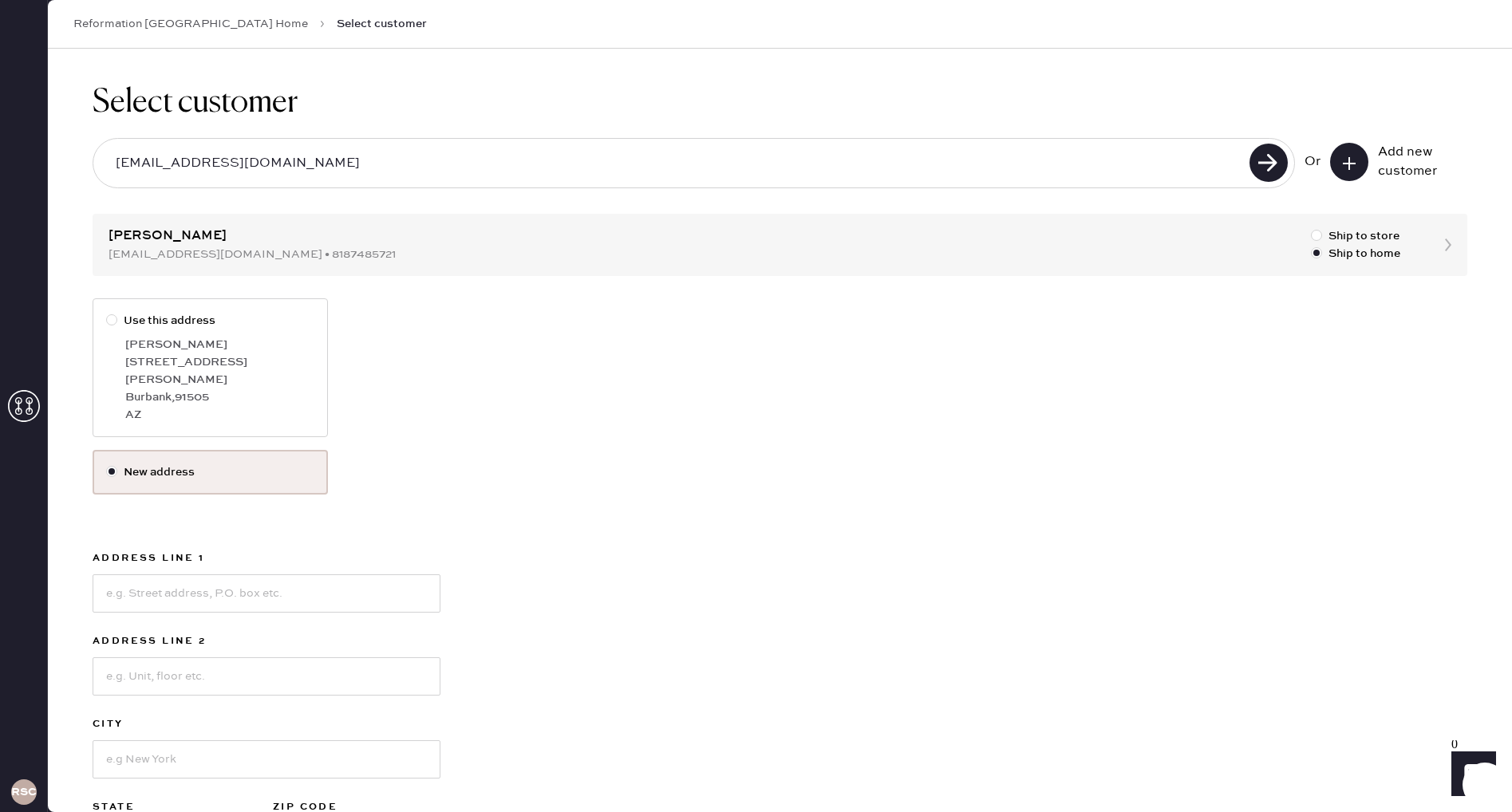
click at [133, 348] on div "[PERSON_NAME]" at bounding box center [219, 344] width 189 height 18
click at [107, 313] on input "Use this address" at bounding box center [106, 312] width 1 height 1
radio input "true"
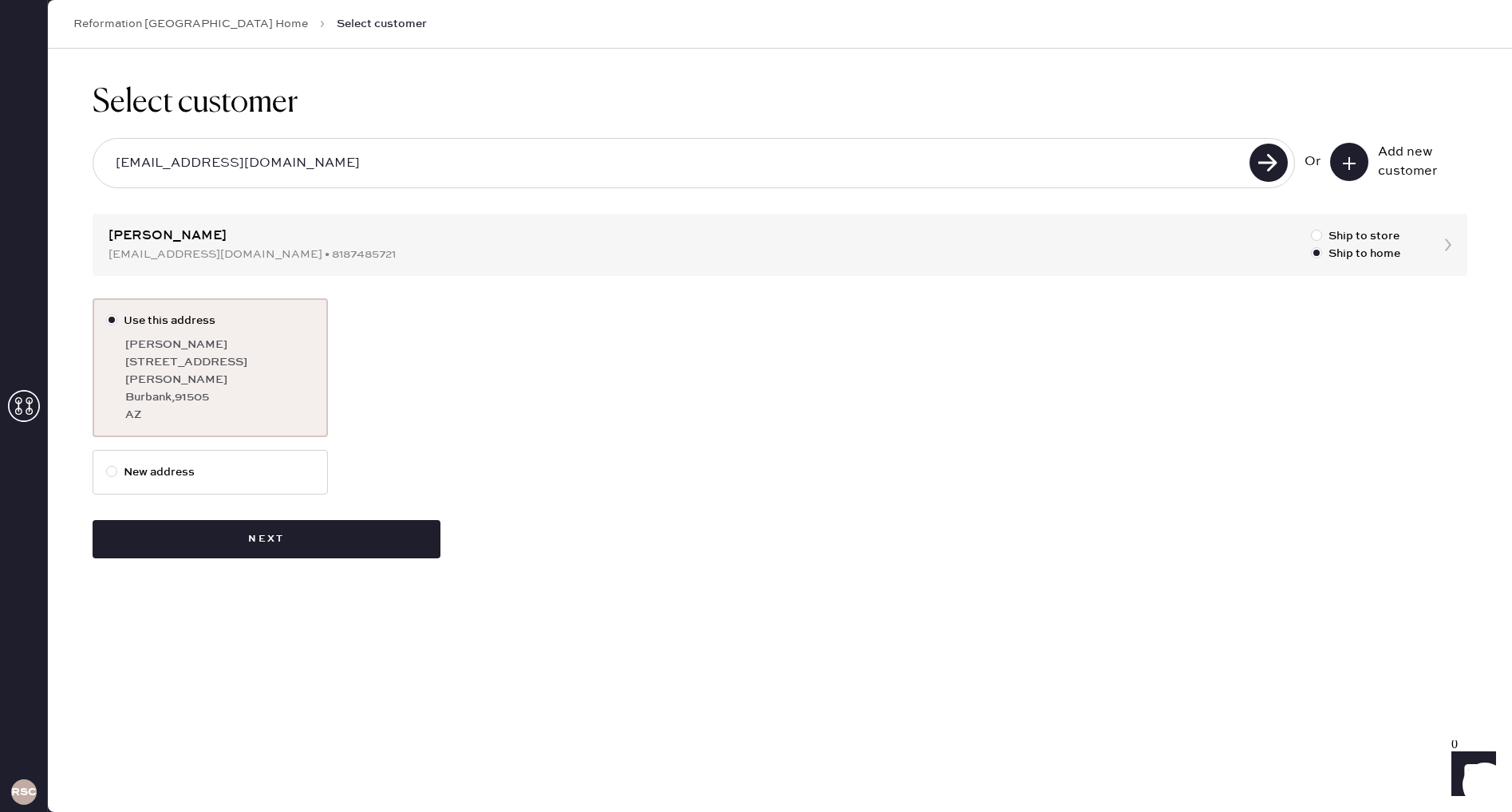
click at [181, 464] on label "New address" at bounding box center [210, 472] width 208 height 18
click at [107, 464] on input "New address" at bounding box center [106, 464] width 1 height 1
radio input "true"
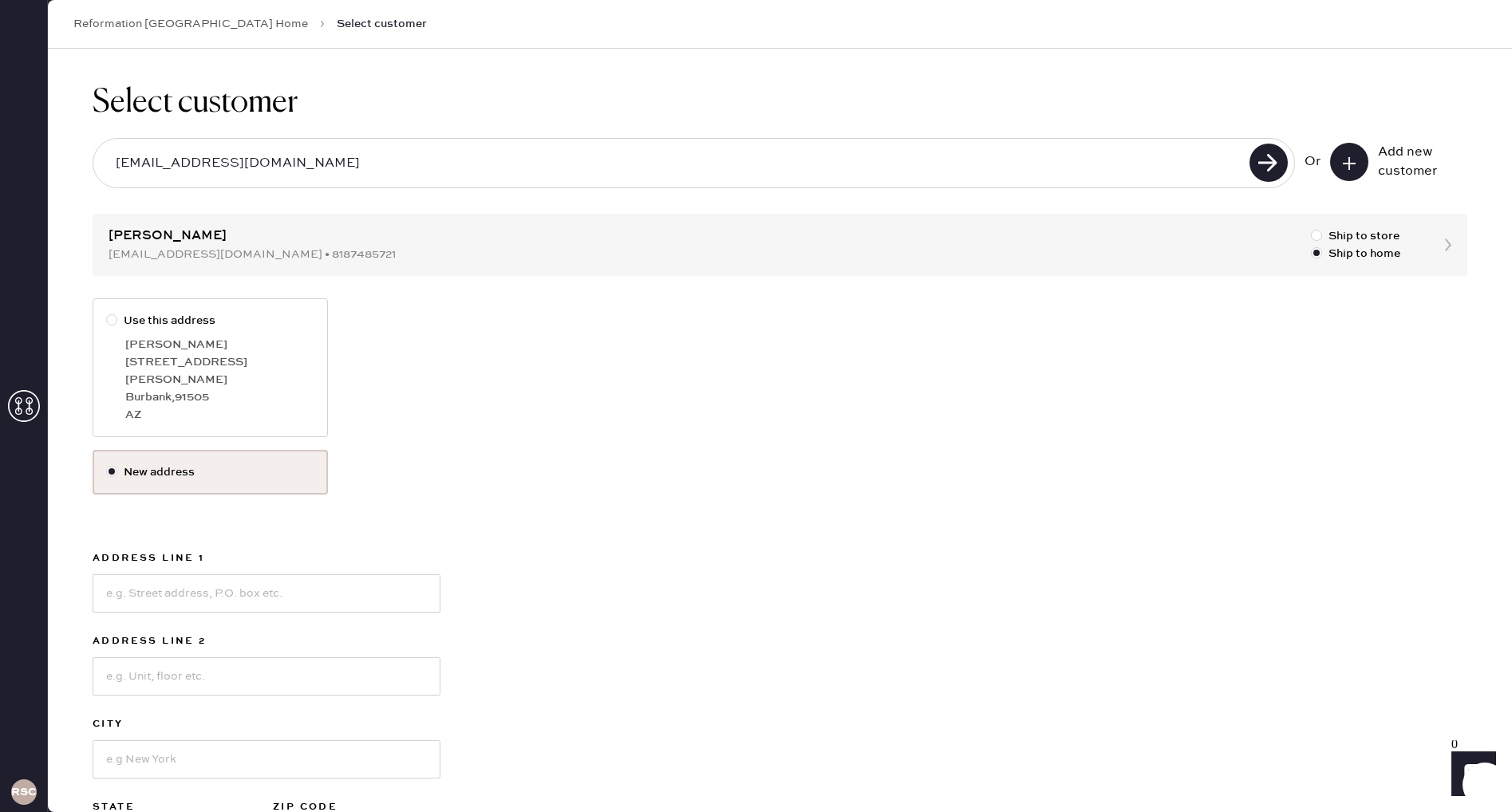
scroll to position [1, 0]
click at [160, 584] on input at bounding box center [266, 593] width 348 height 39
type input "[STREET_ADDRESS][PERSON_NAME]"
click at [185, 740] on input at bounding box center [266, 759] width 348 height 39
type input "Burbank"
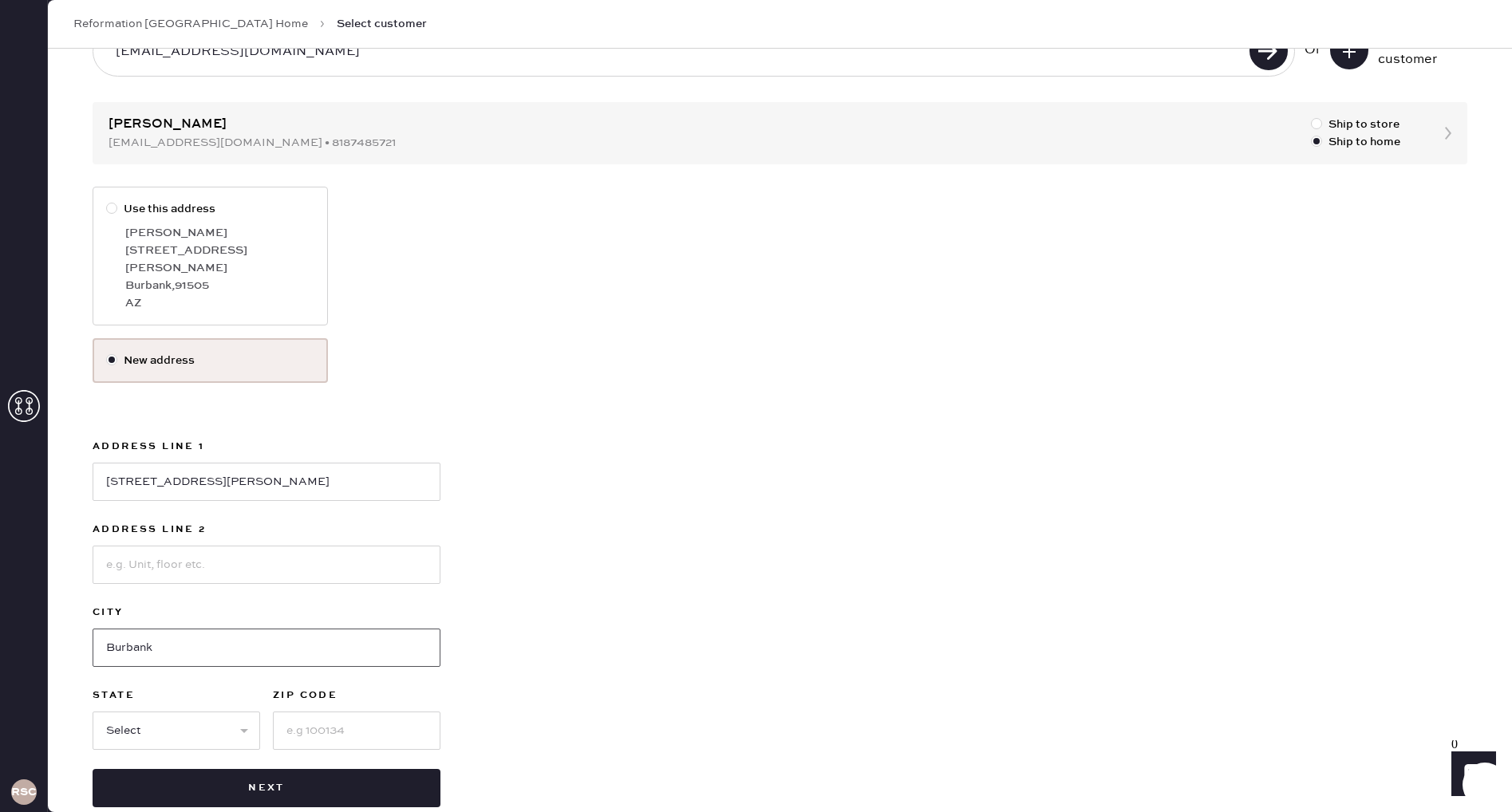
scroll to position [124, 0]
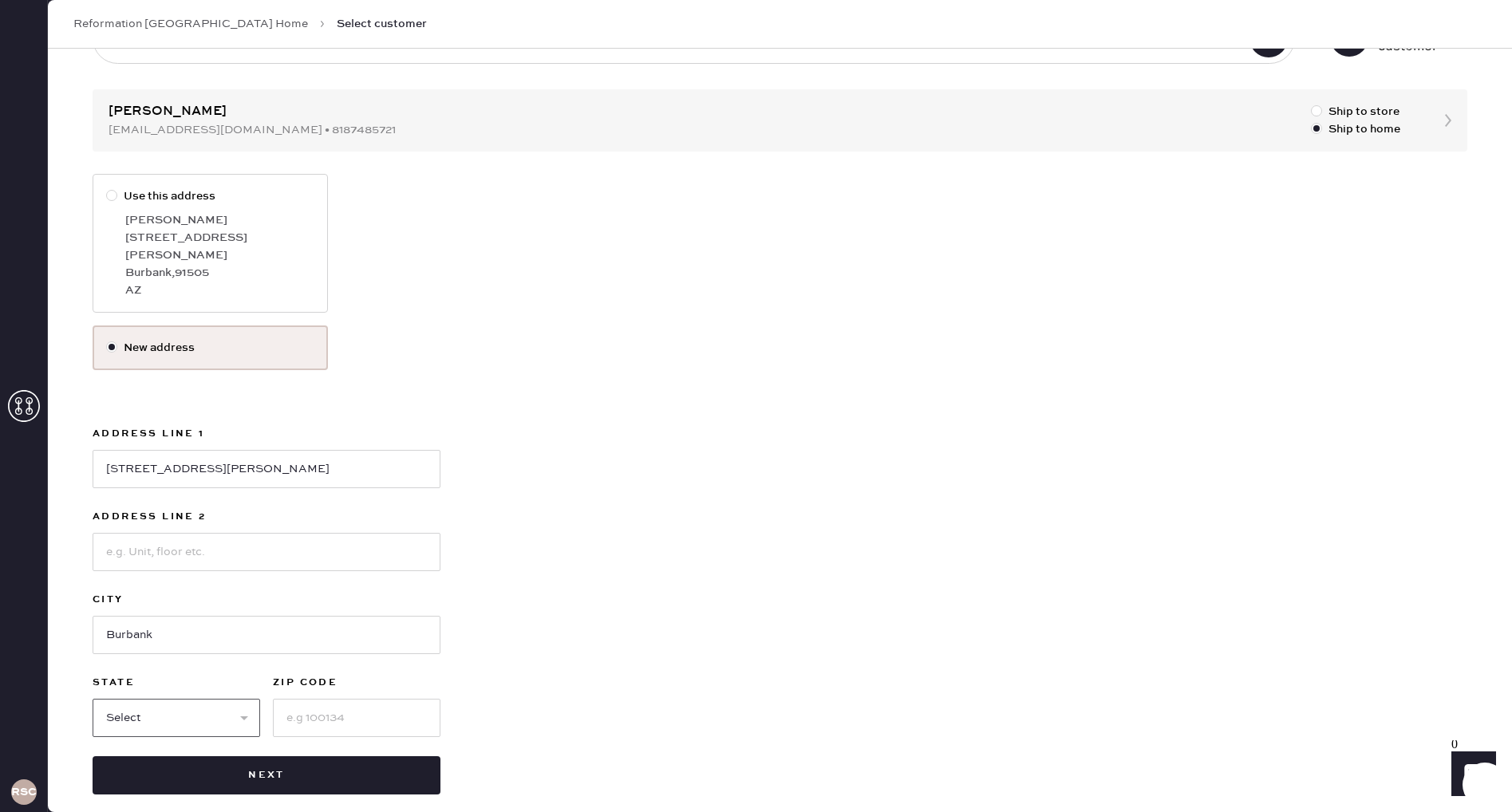
click at [202, 703] on select "Select AK AL AR AZ CA CO CT [GEOGRAPHIC_DATA] DE FL [GEOGRAPHIC_DATA] HI [GEOGR…" at bounding box center [176, 718] width 168 height 39
select select "CA"
click at [92, 699] on select "Select AK AL AR AZ CA CO CT [GEOGRAPHIC_DATA] DE FL [GEOGRAPHIC_DATA] HI [GEOGR…" at bounding box center [176, 718] width 168 height 39
click at [304, 706] on input at bounding box center [357, 718] width 168 height 39
type input "91505"
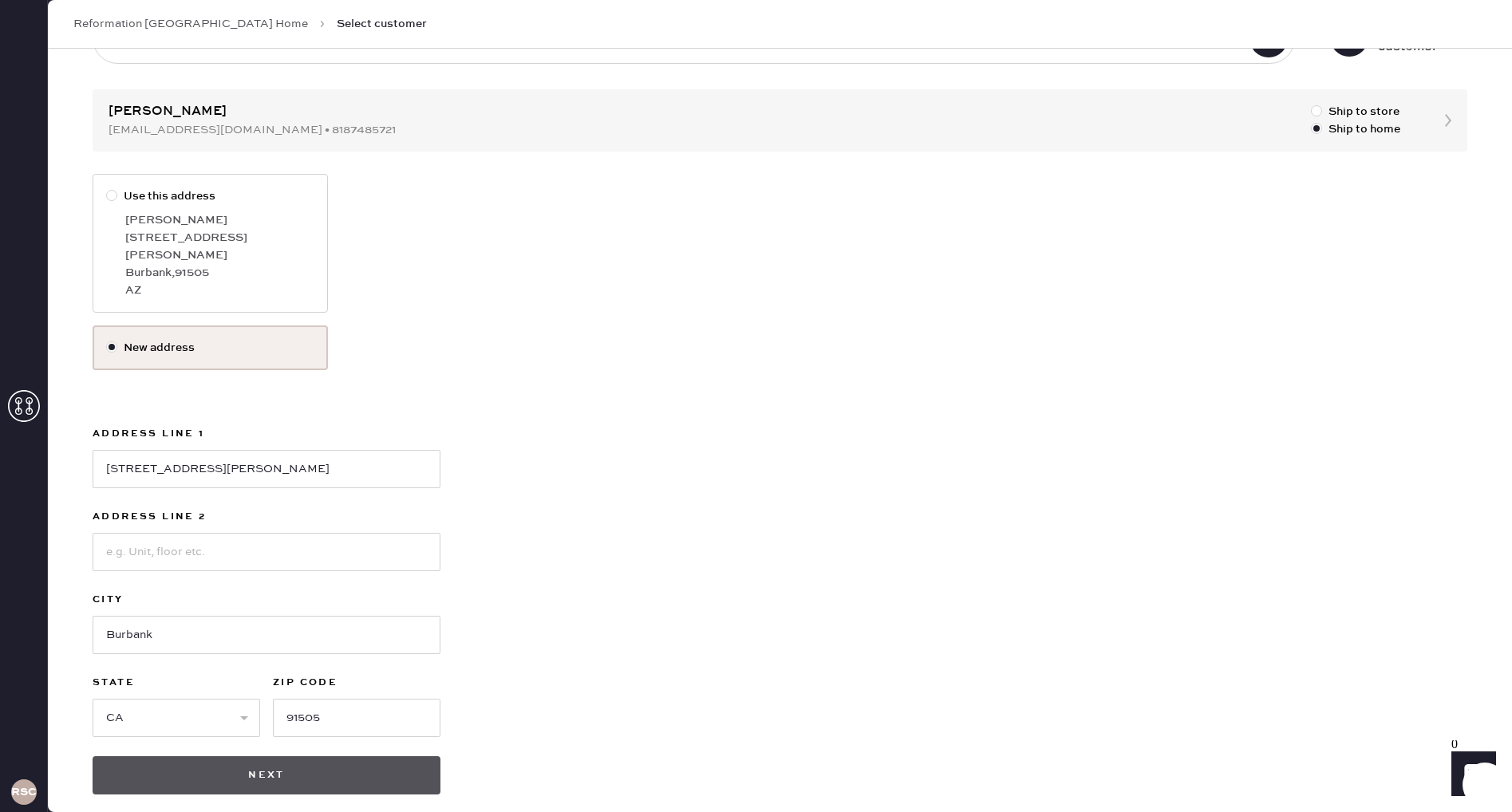
click at [306, 757] on button "Next" at bounding box center [266, 776] width 348 height 39
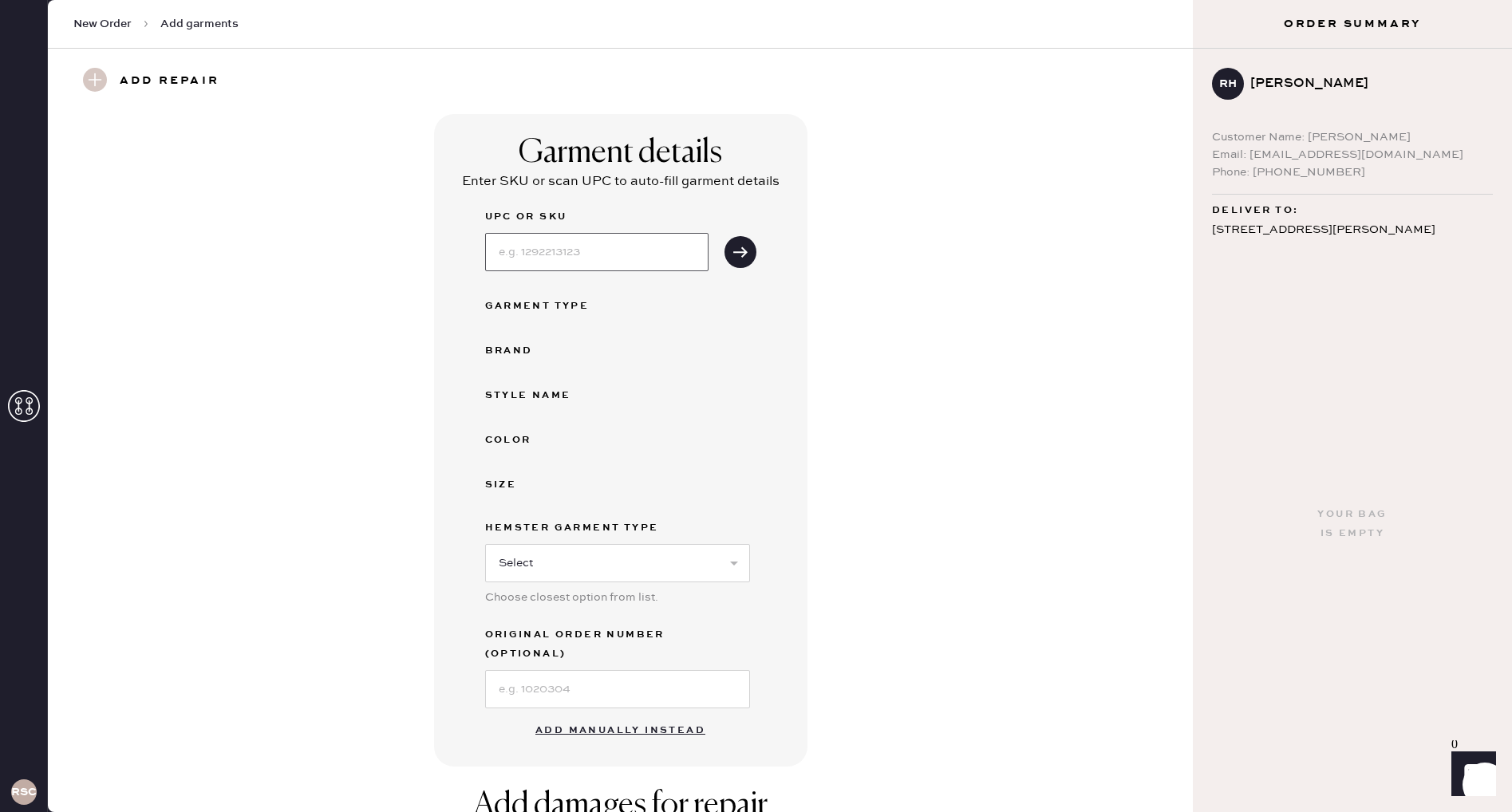
click at [629, 264] on input at bounding box center [597, 252] width 223 height 39
type input "1304968PLM008"
click at [739, 249] on icon "submit" at bounding box center [740, 252] width 16 height 16
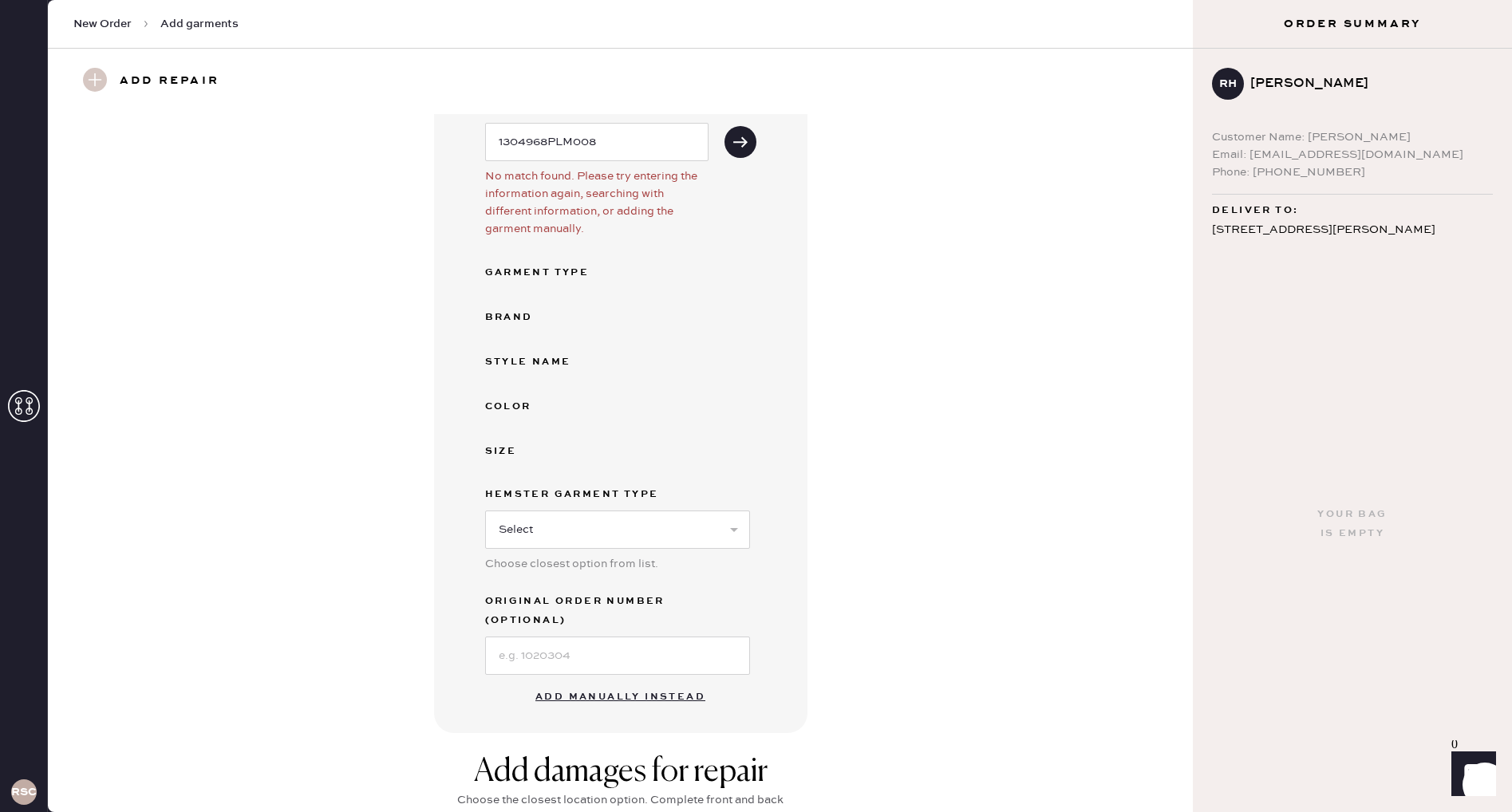
scroll to position [170, 0]
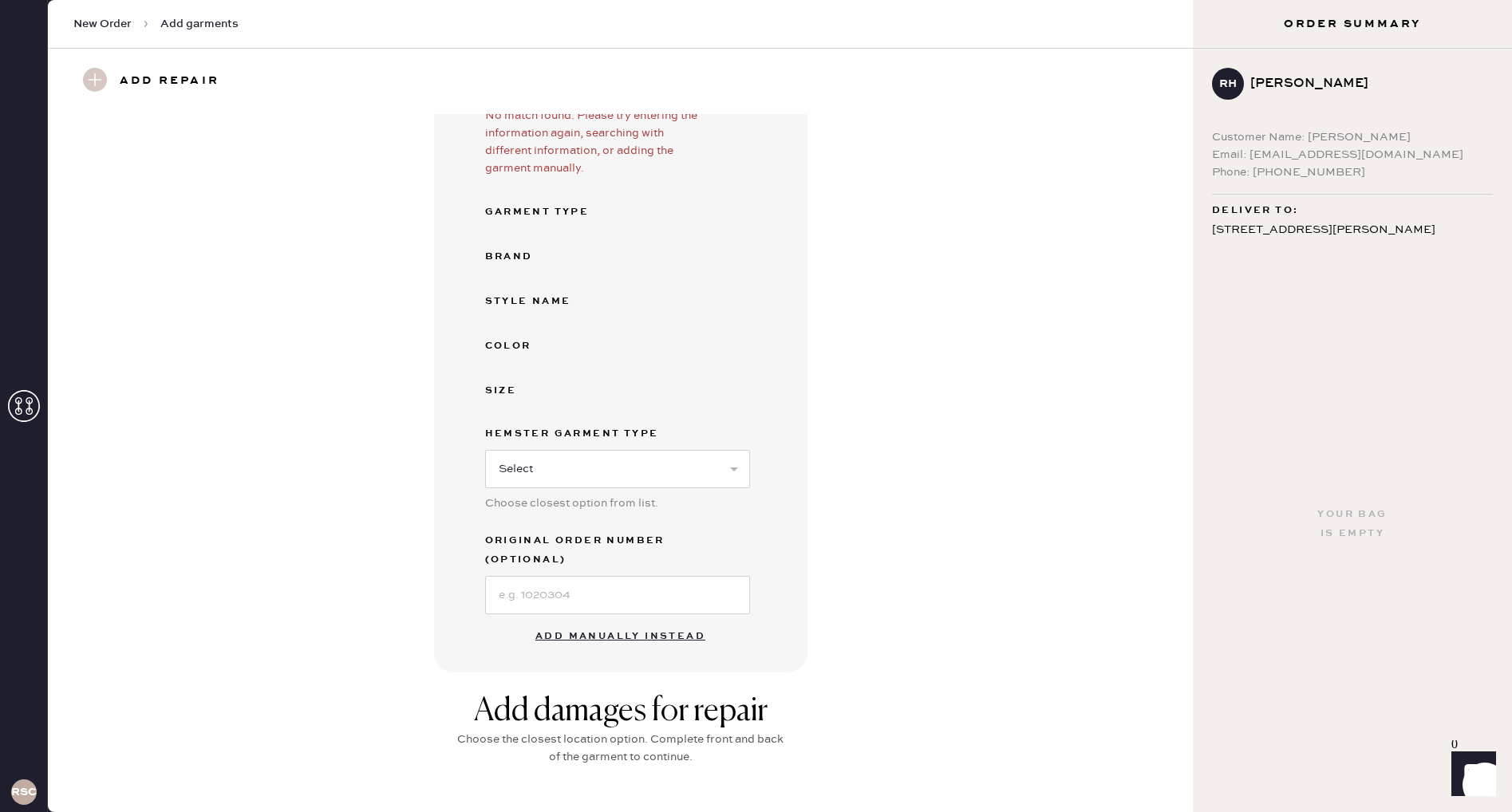
click at [608, 621] on button "Add manually instead" at bounding box center [620, 637] width 189 height 32
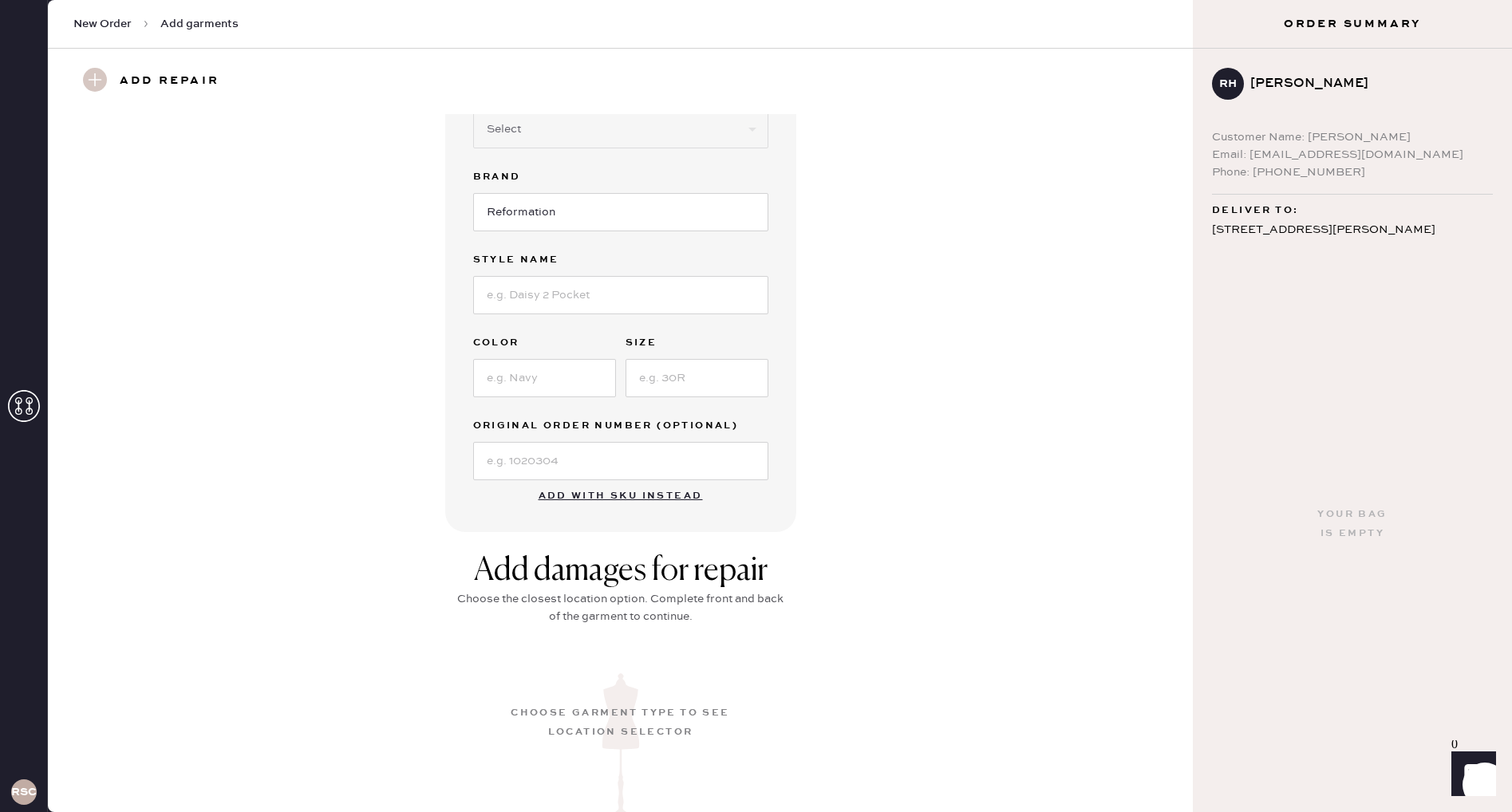
scroll to position [136, 0]
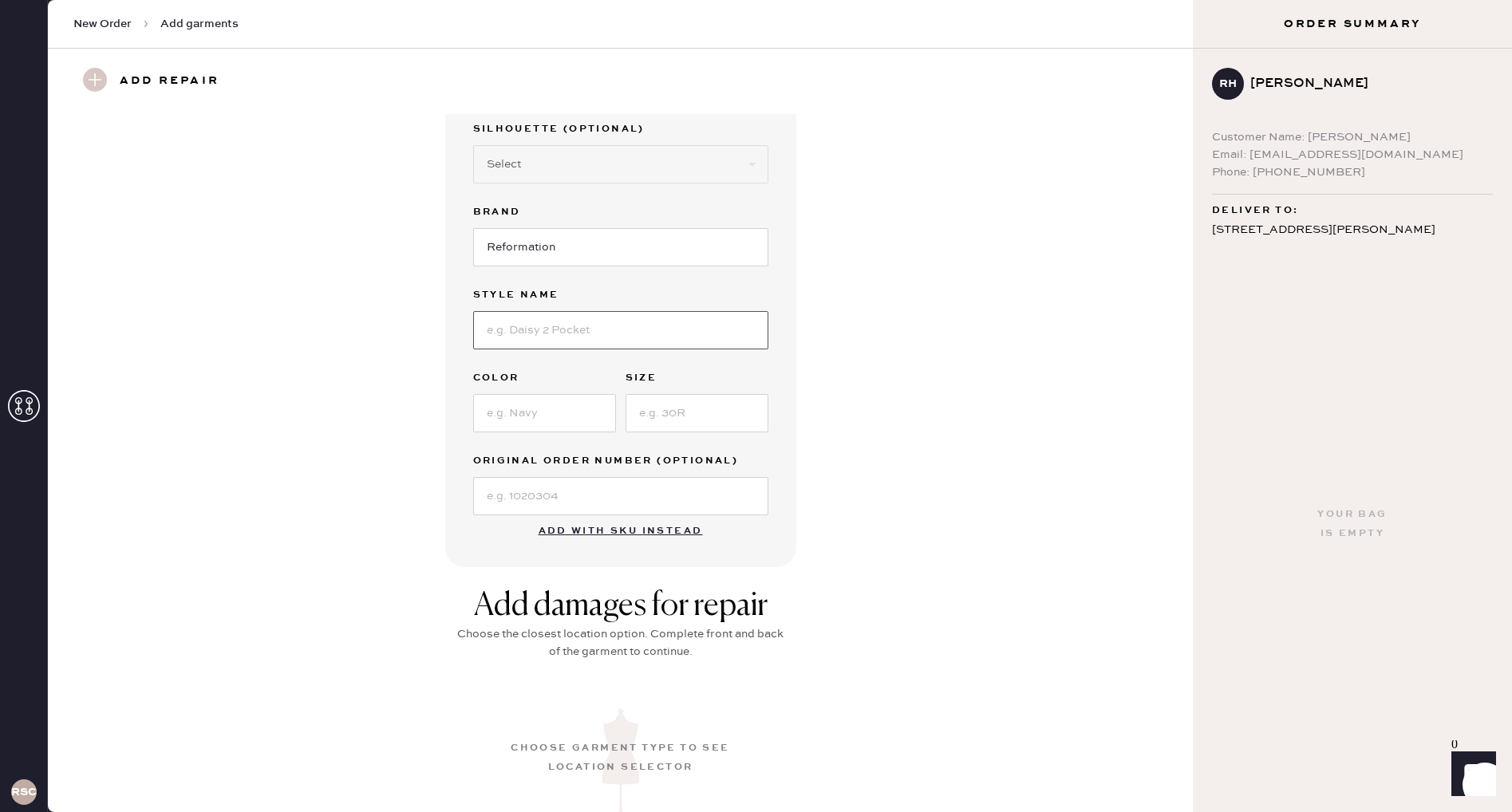
click at [618, 329] on input at bounding box center [621, 331] width 296 height 39
type input "[PERSON_NAME]"
click at [583, 410] on input at bounding box center [545, 413] width 143 height 39
type input "Plum"
click at [665, 406] on input at bounding box center [697, 413] width 143 height 39
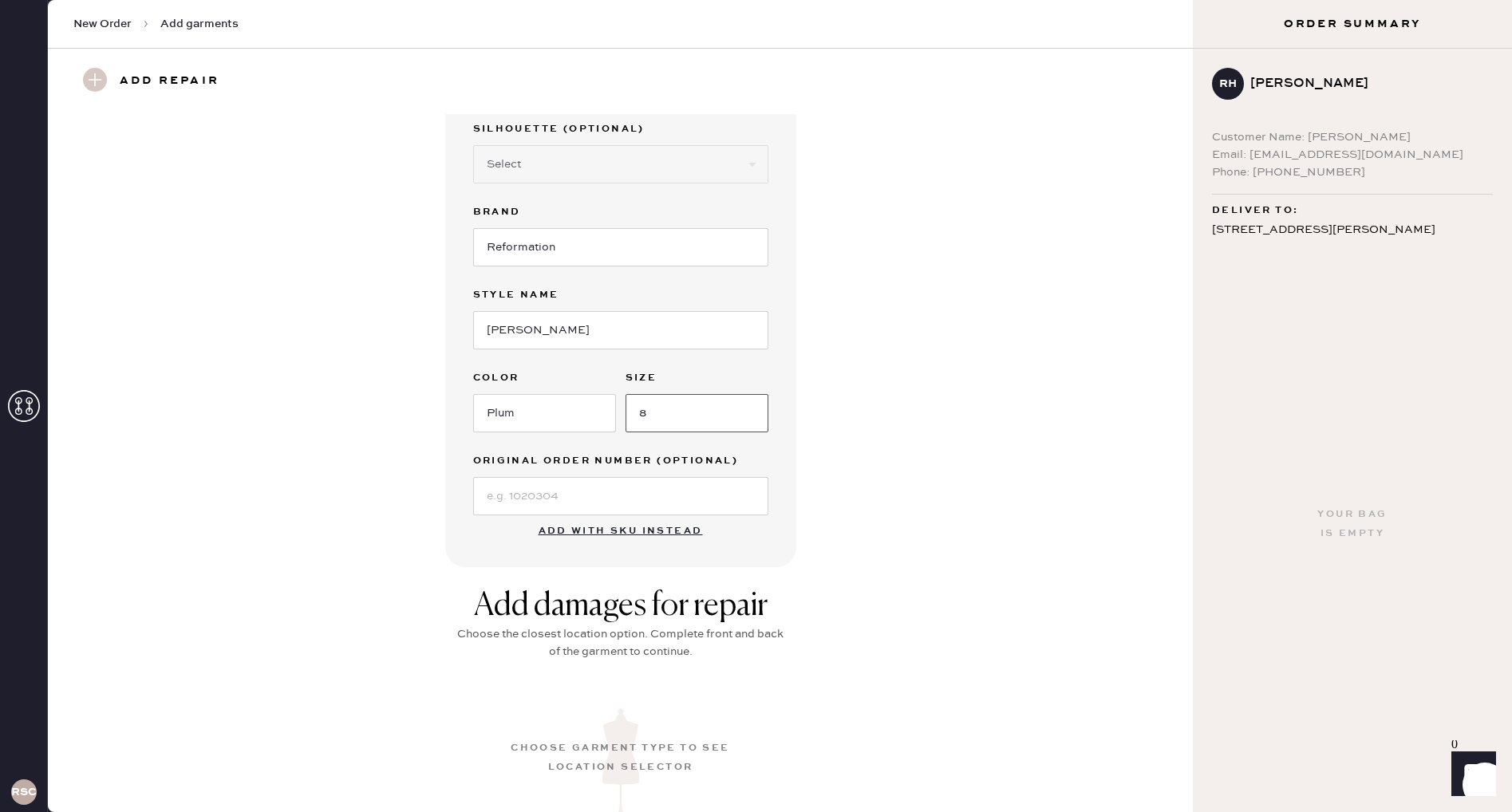
type input "8"
click at [612, 514] on input at bounding box center [621, 496] width 296 height 39
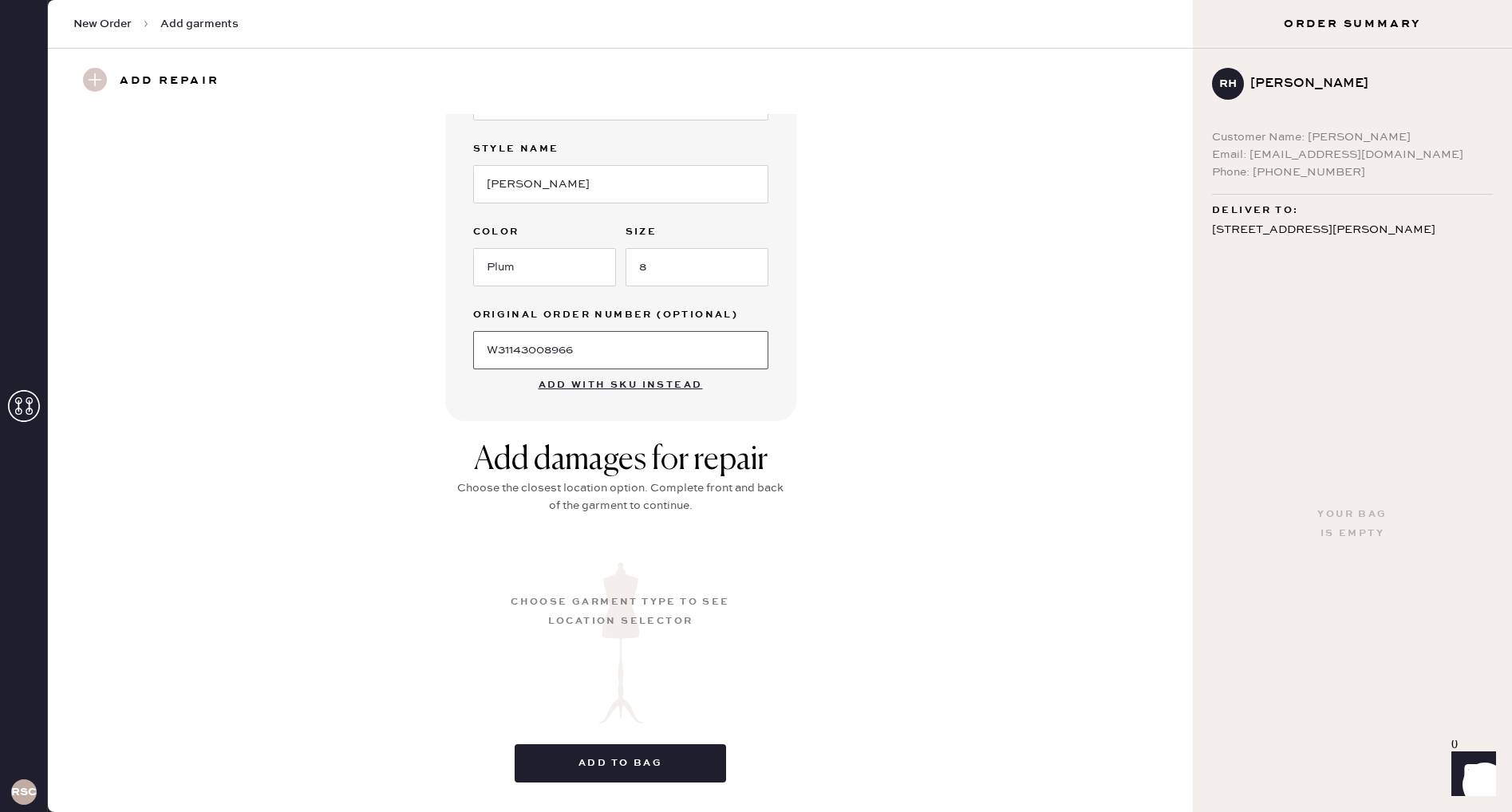
scroll to position [322, 0]
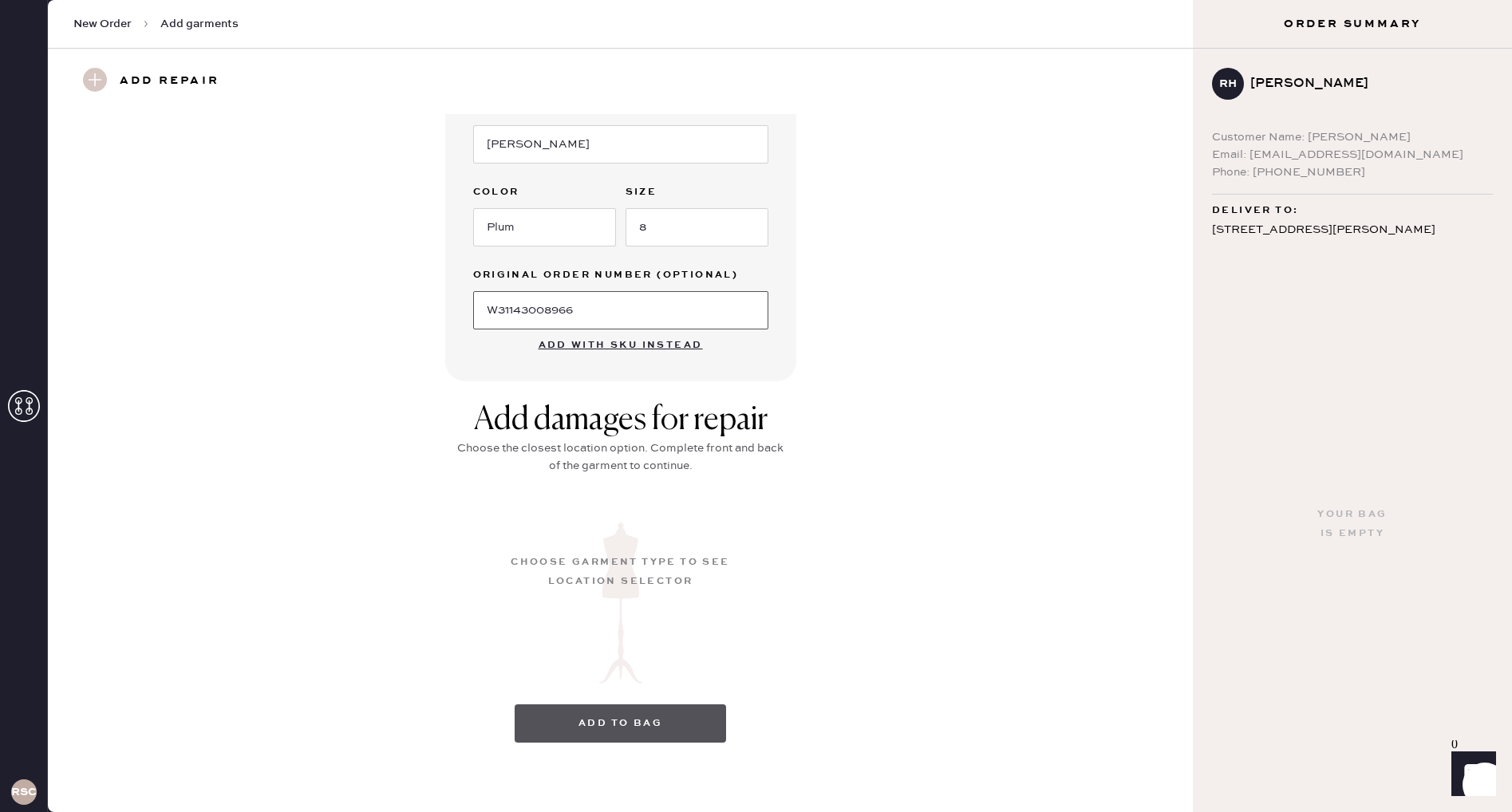
type input "W31143008966"
click at [639, 710] on button "Add to bag" at bounding box center [620, 724] width 212 height 39
click at [607, 563] on div "Choose garment type to see location selector" at bounding box center [620, 573] width 223 height 39
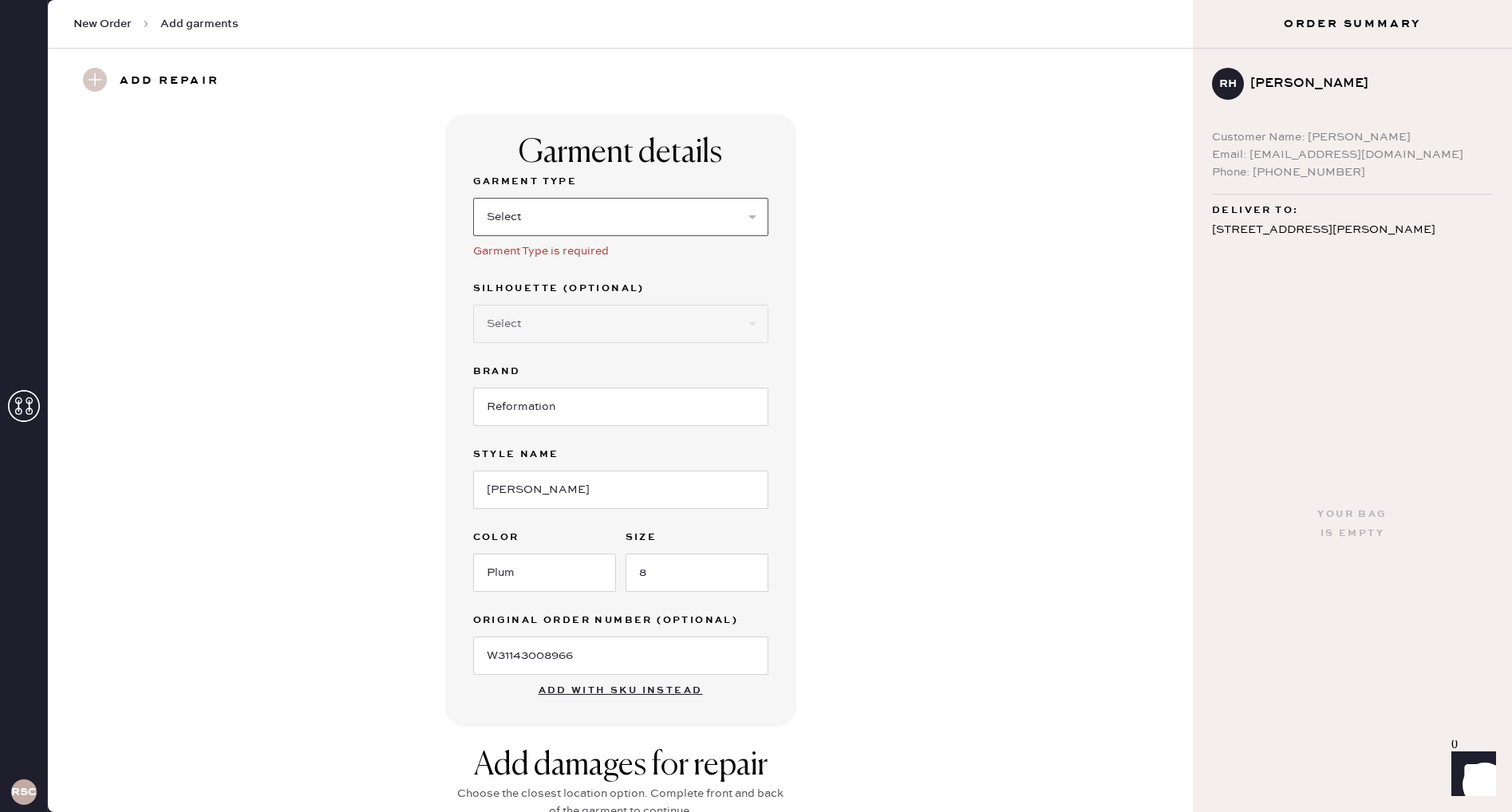
click at [616, 215] on select "Select Basic Skirt Jeans Leggings Pants Shorts Basic Sleeved Dress Basic Sleeve…" at bounding box center [621, 217] width 296 height 39
select select "6"
click at [473, 198] on select "Select Basic Skirt Jeans Leggings Pants Shorts Basic Sleeved Dress Basic Sleeve…" at bounding box center [621, 217] width 296 height 39
click at [654, 326] on select "Select Maxi Dress Midi Dress Mini Dress Other" at bounding box center [621, 324] width 296 height 39
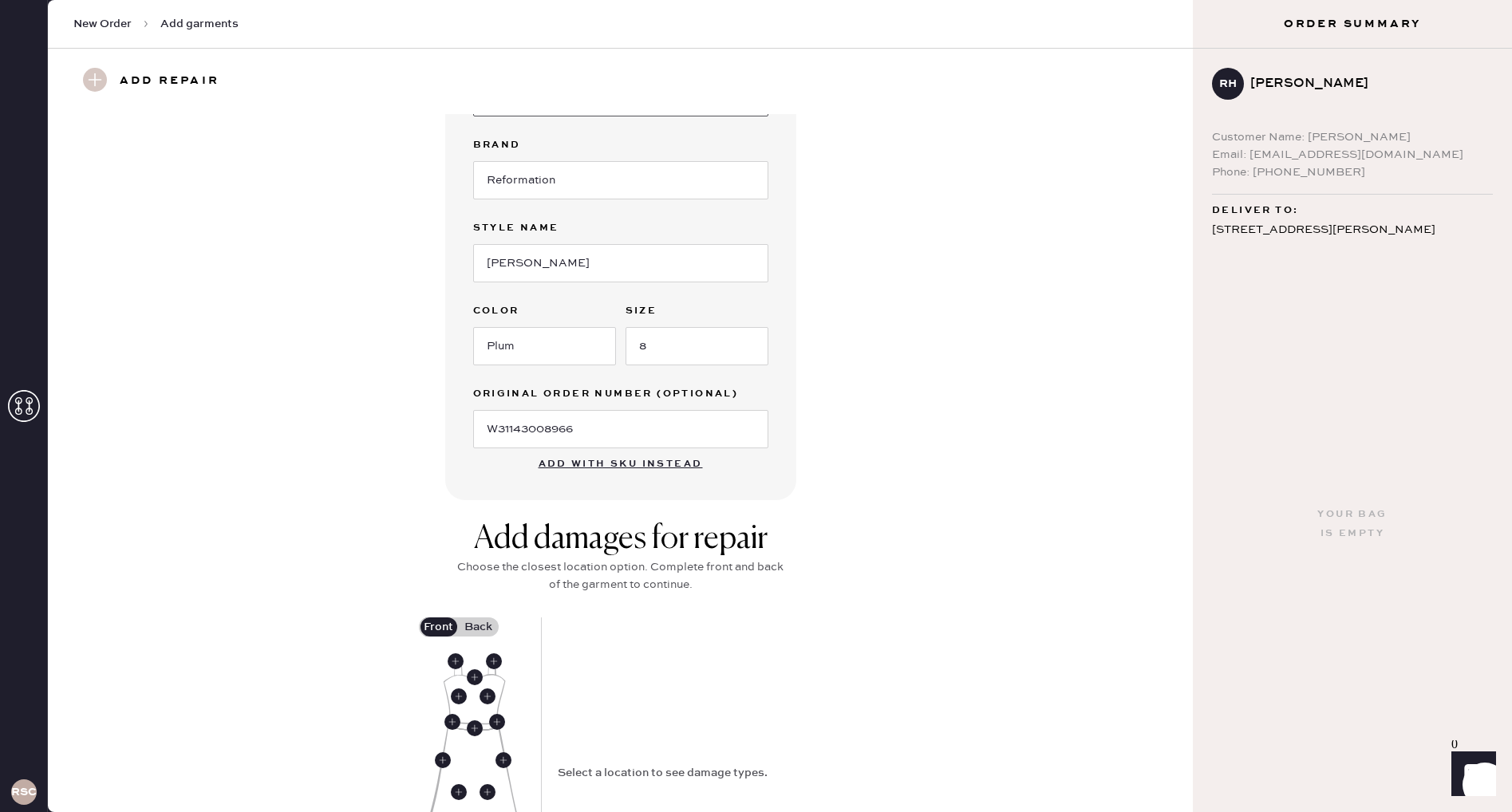
scroll to position [474, 0]
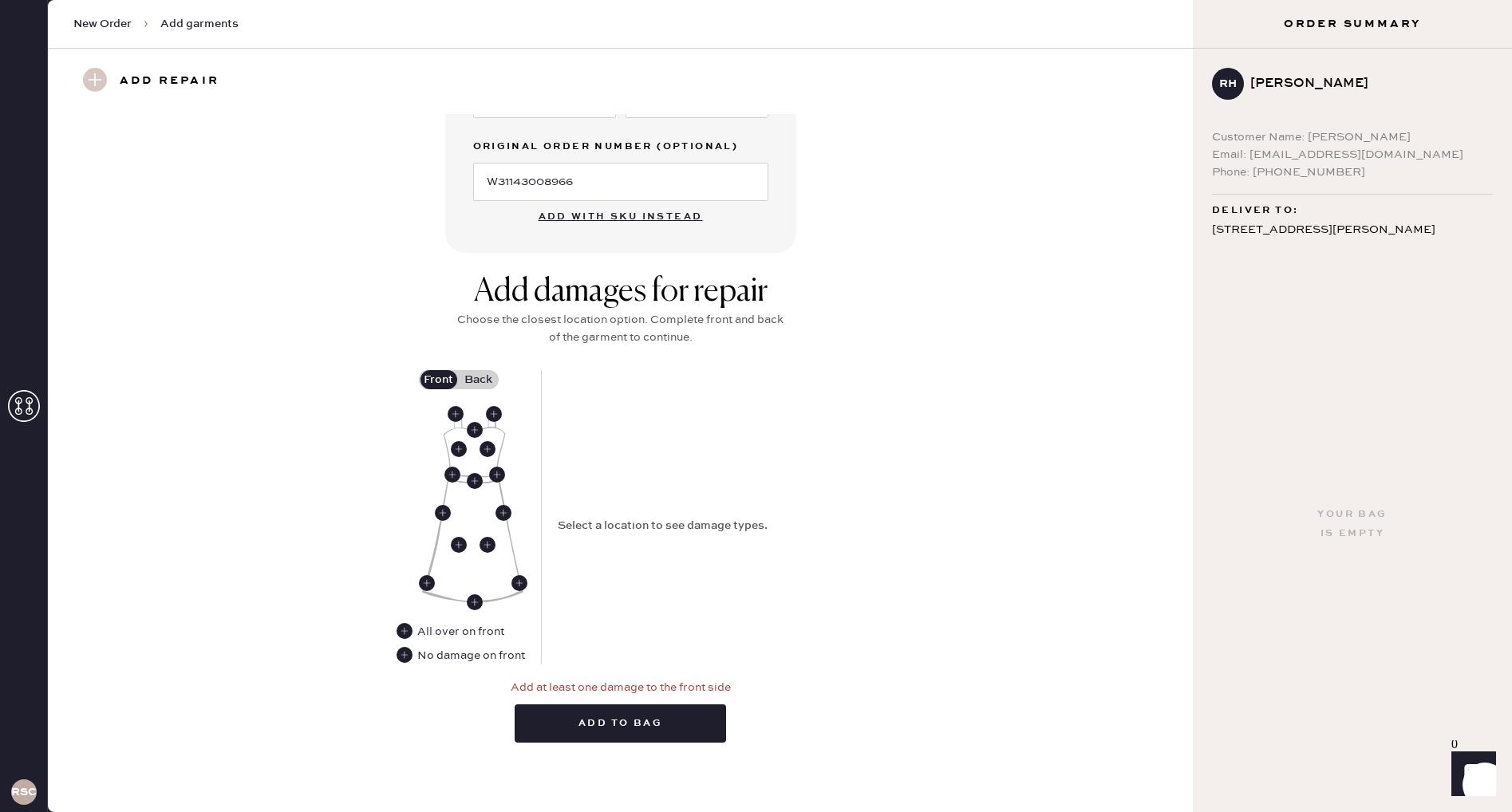
click at [479, 381] on label "Back" at bounding box center [479, 380] width 40 height 19
click at [479, 380] on input "Back" at bounding box center [479, 380] width 0 height 0
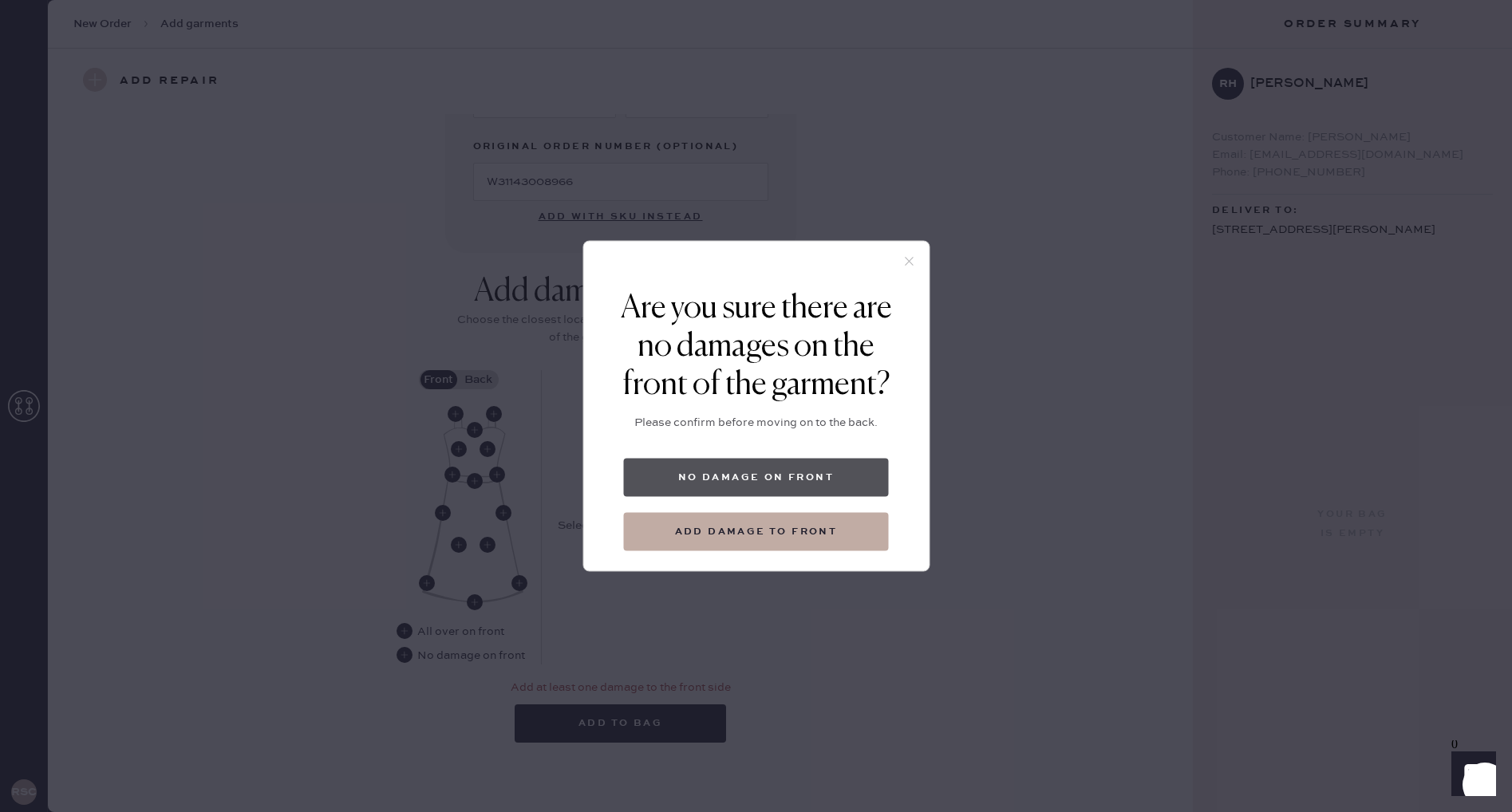
drag, startPoint x: 758, startPoint y: 483, endPoint x: 714, endPoint y: 481, distance: 44.0
click at [757, 482] on button "No damage on front" at bounding box center [756, 478] width 264 height 39
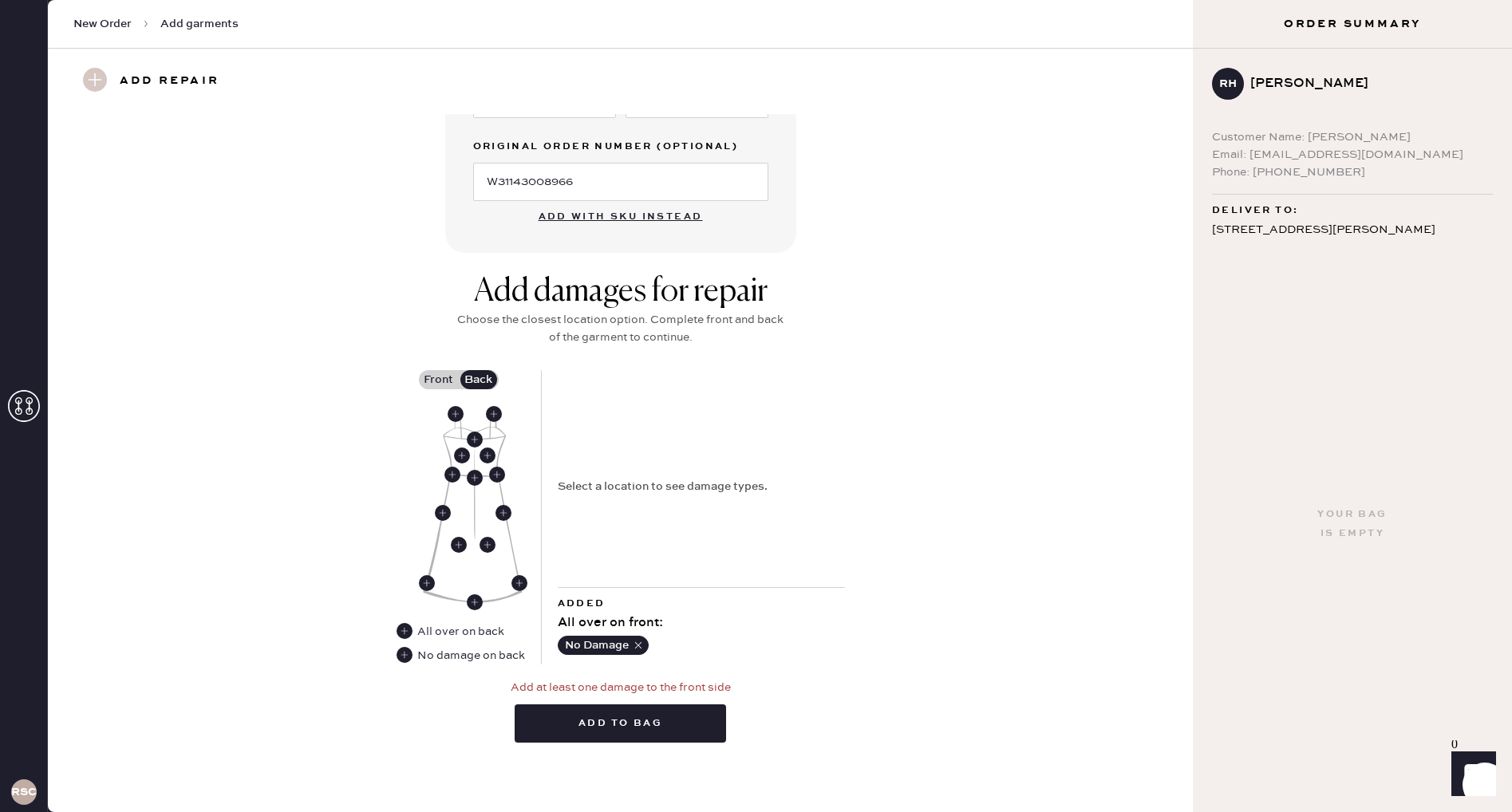
scroll to position [465, 0]
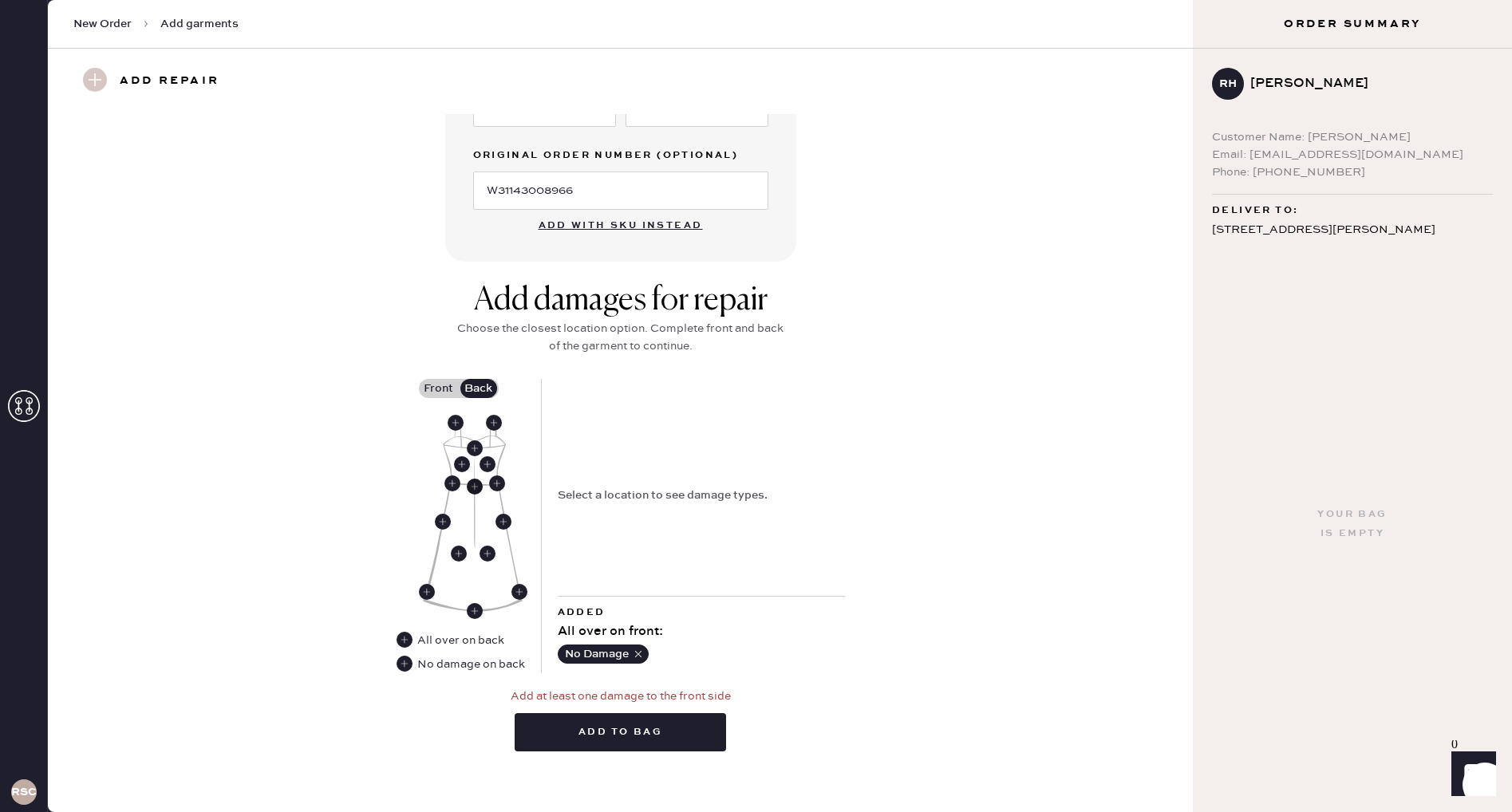
click at [473, 485] on use at bounding box center [474, 486] width 16 height 16
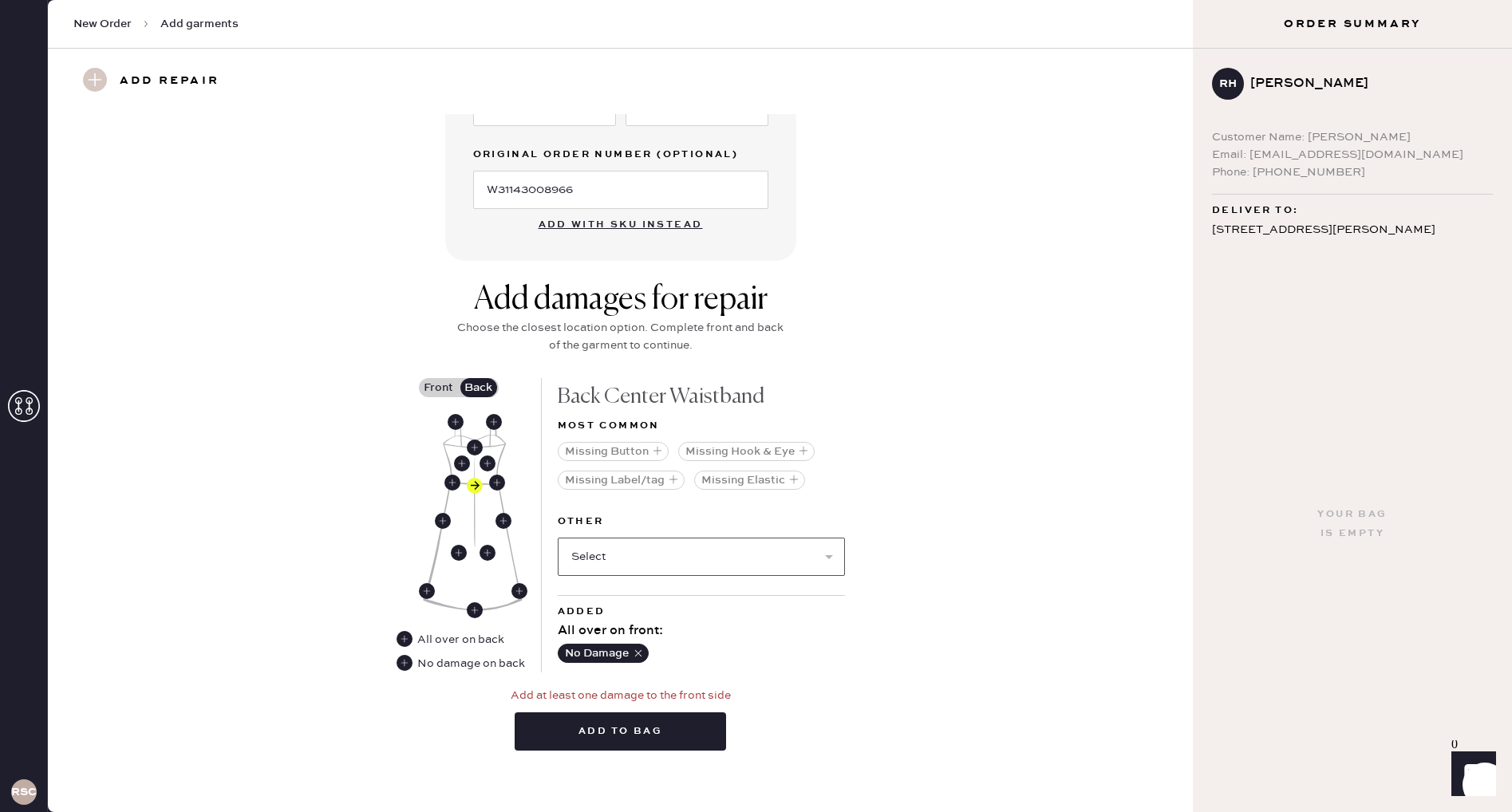
click at [735, 564] on select "Select Broken / Ripped Hem Broken Beads Broken Belt Loop Broken Button Broken C…" at bounding box center [701, 557] width 287 height 39
select select "1657"
click at [557, 537] on select "Select Broken / Ripped Hem Broken Beads Broken Belt Loop Broken Button Broken C…" at bounding box center [701, 557] width 287 height 39
select select
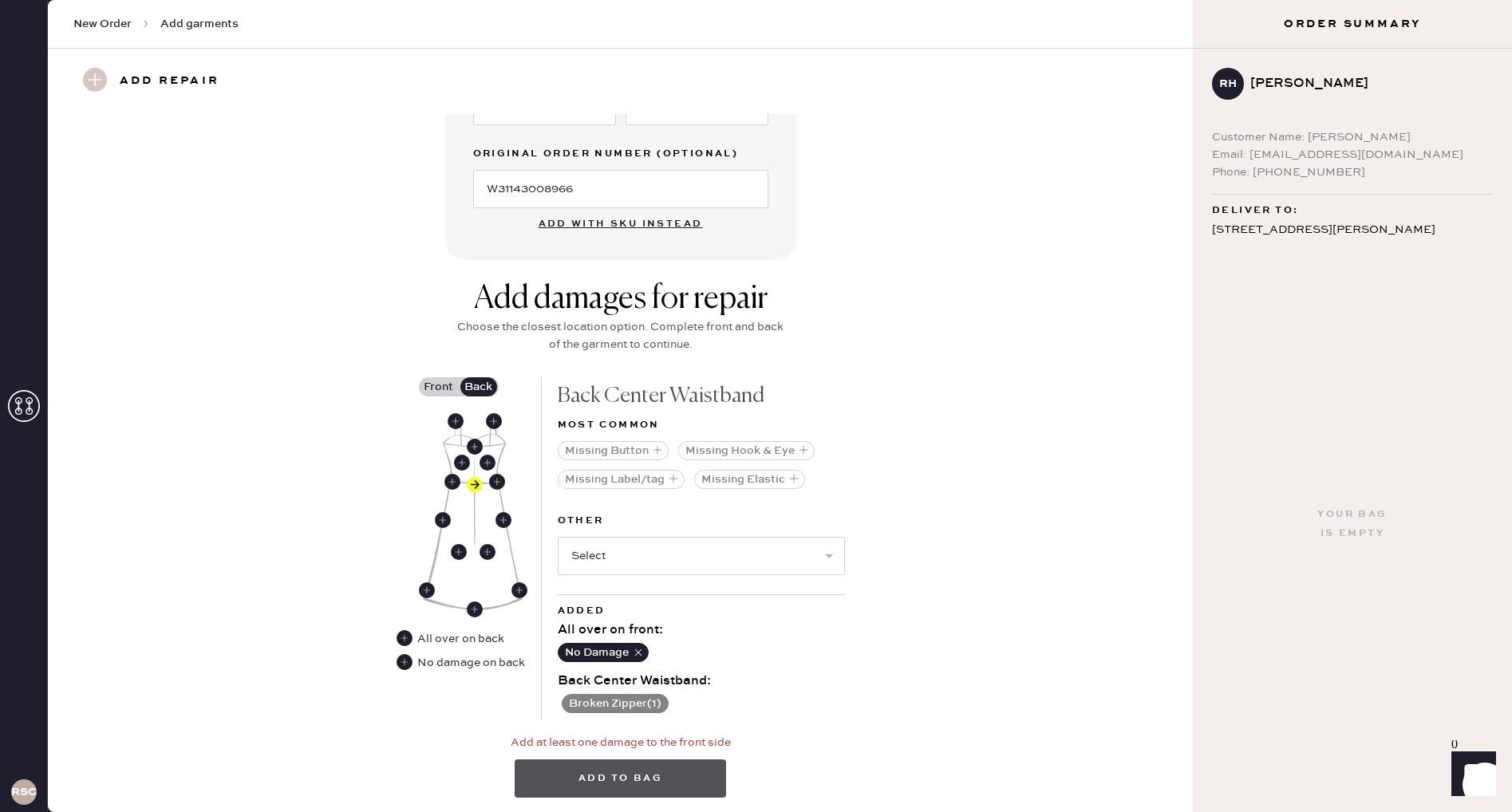
click at [661, 772] on button "Add to bag" at bounding box center [620, 779] width 212 height 39
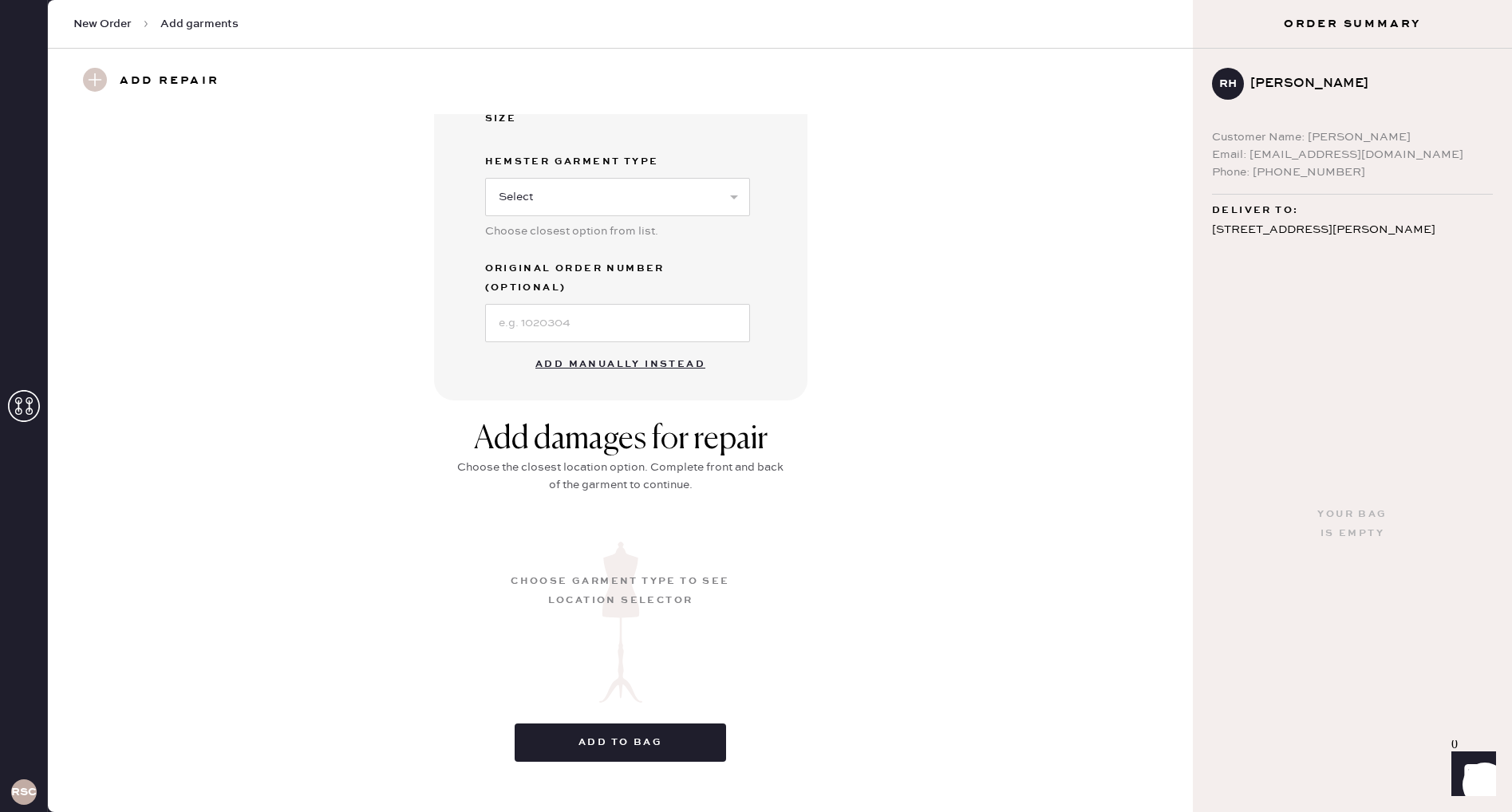
scroll to position [0, 0]
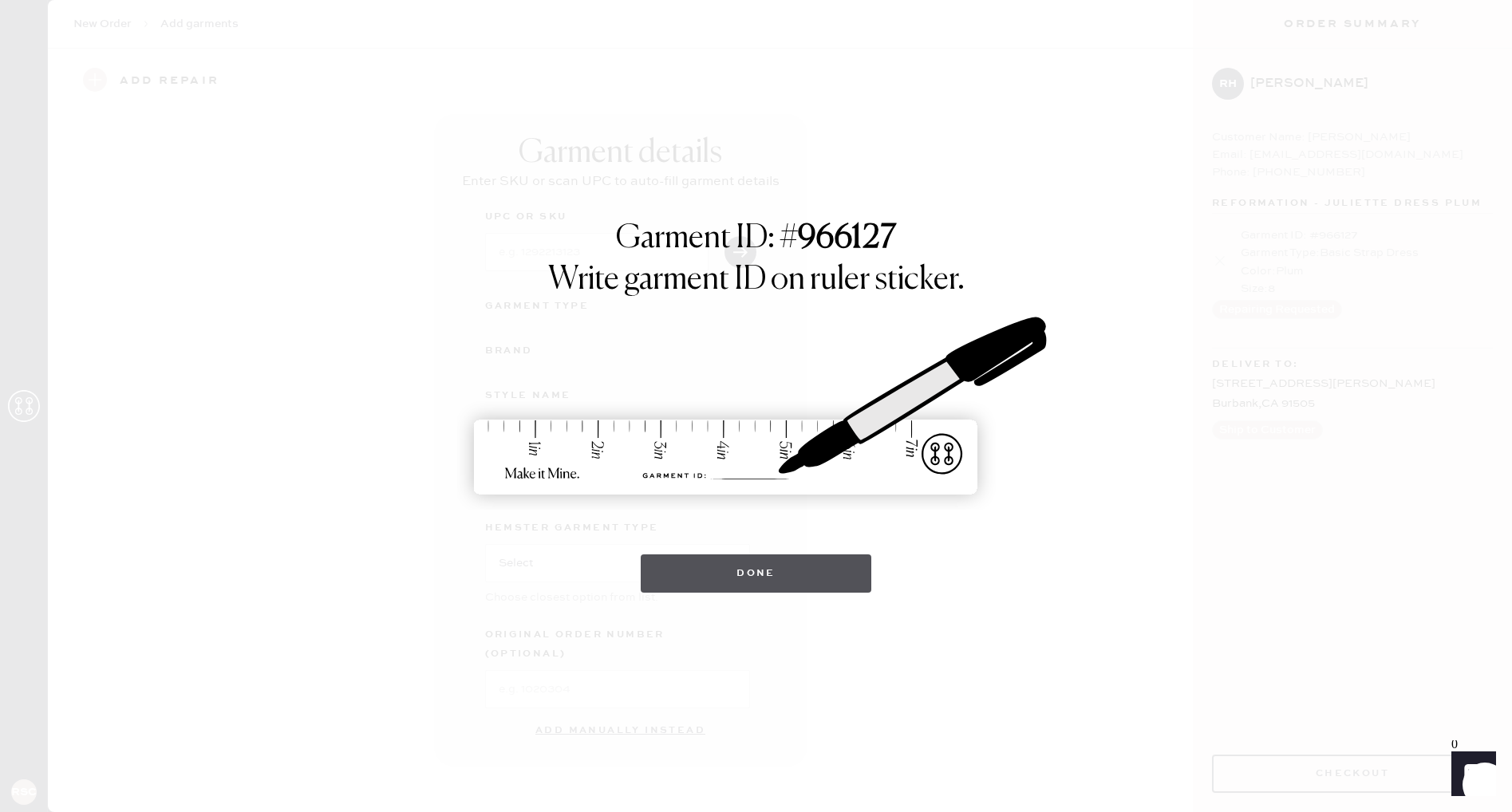
click at [787, 569] on button "Done" at bounding box center [756, 574] width 231 height 39
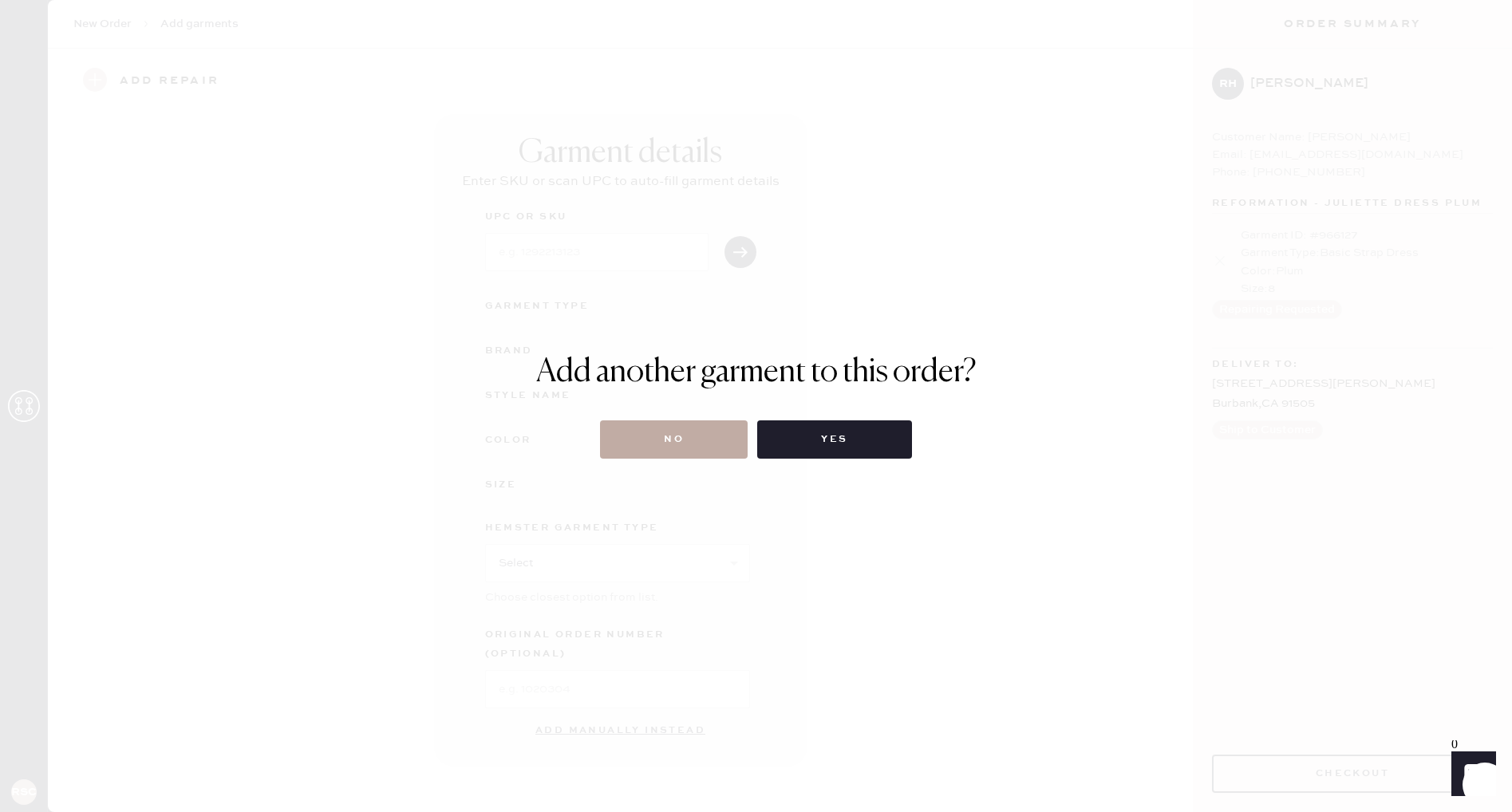
click at [704, 448] on button "No" at bounding box center [674, 440] width 148 height 39
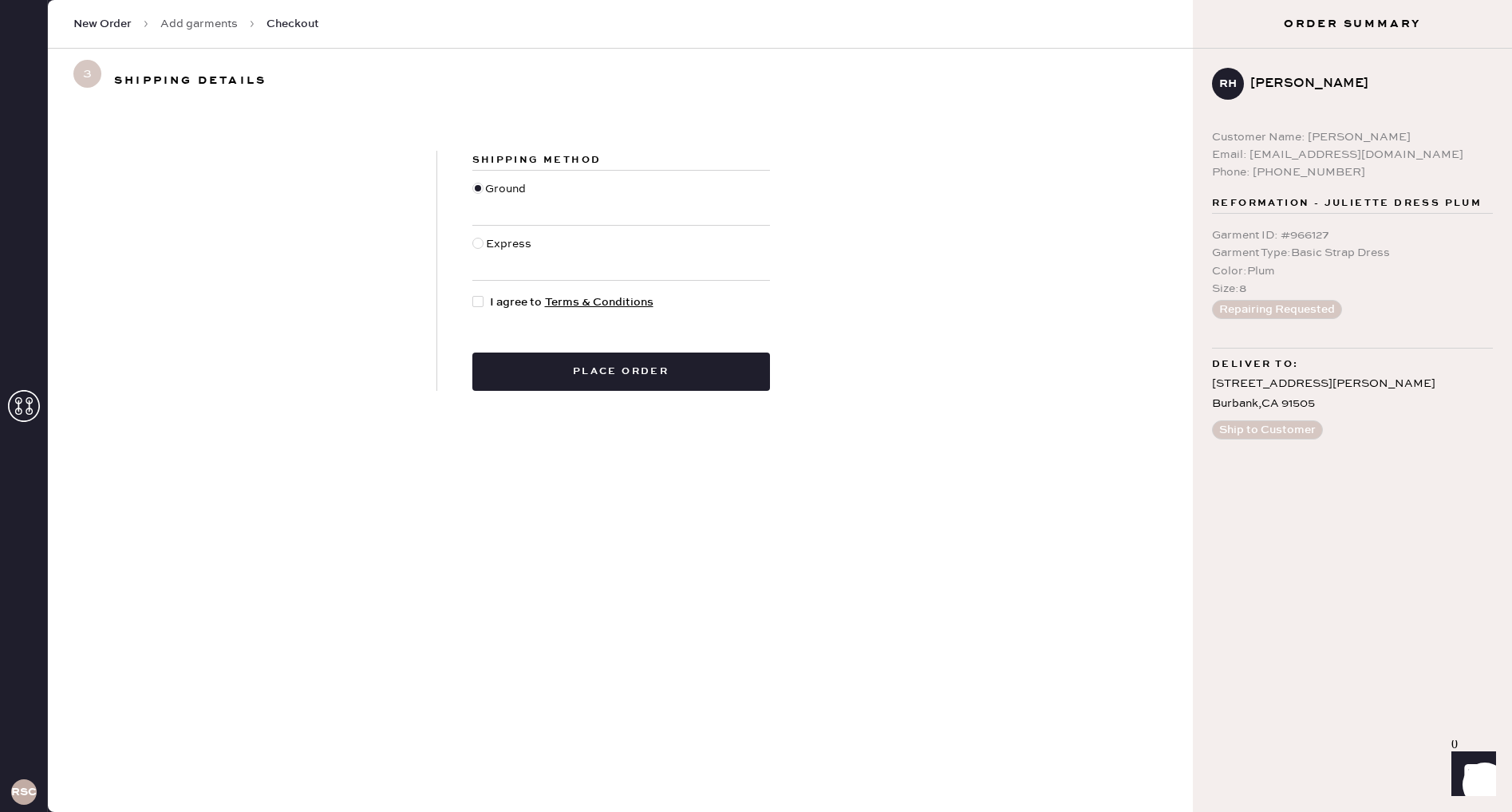
click at [478, 300] on div at bounding box center [478, 301] width 11 height 11
click at [473, 295] on input "I agree to Terms & Conditions" at bounding box center [473, 294] width 1 height 1
checkbox input "true"
click at [578, 377] on button "Place order" at bounding box center [621, 372] width 297 height 39
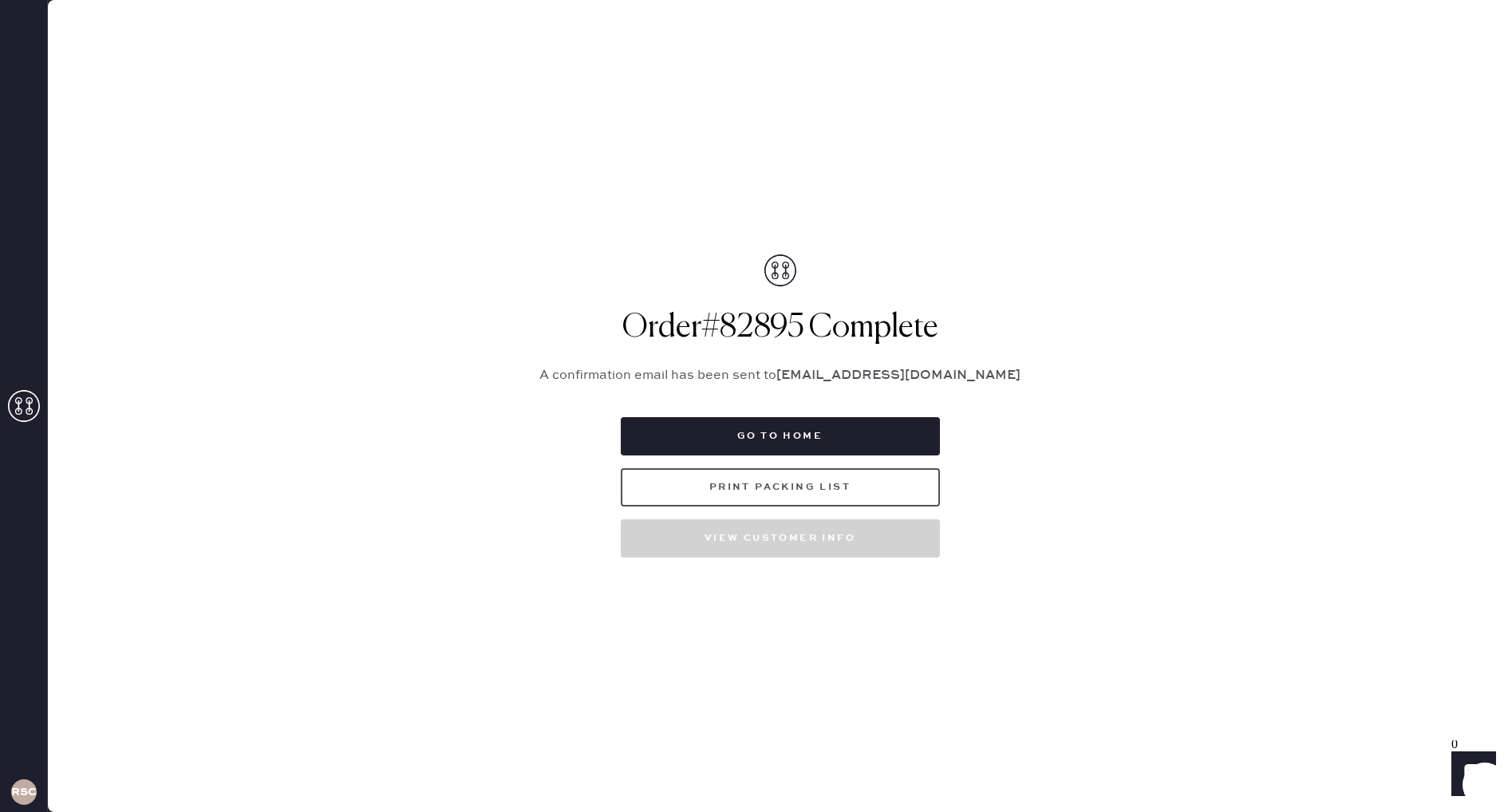
click at [872, 493] on button "Print Packing List" at bounding box center [780, 488] width 319 height 39
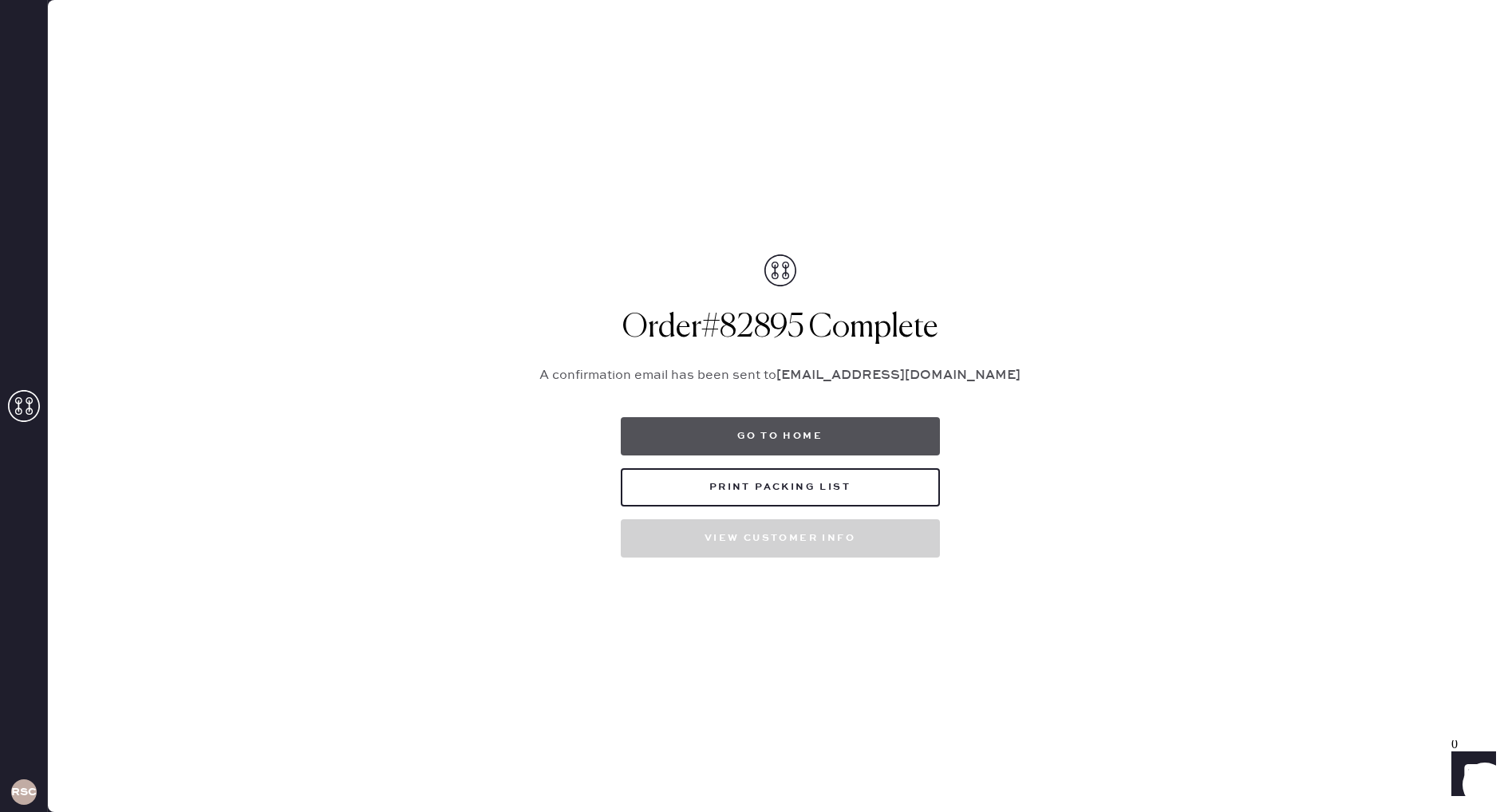
click at [813, 432] on button "Go to home" at bounding box center [780, 437] width 319 height 39
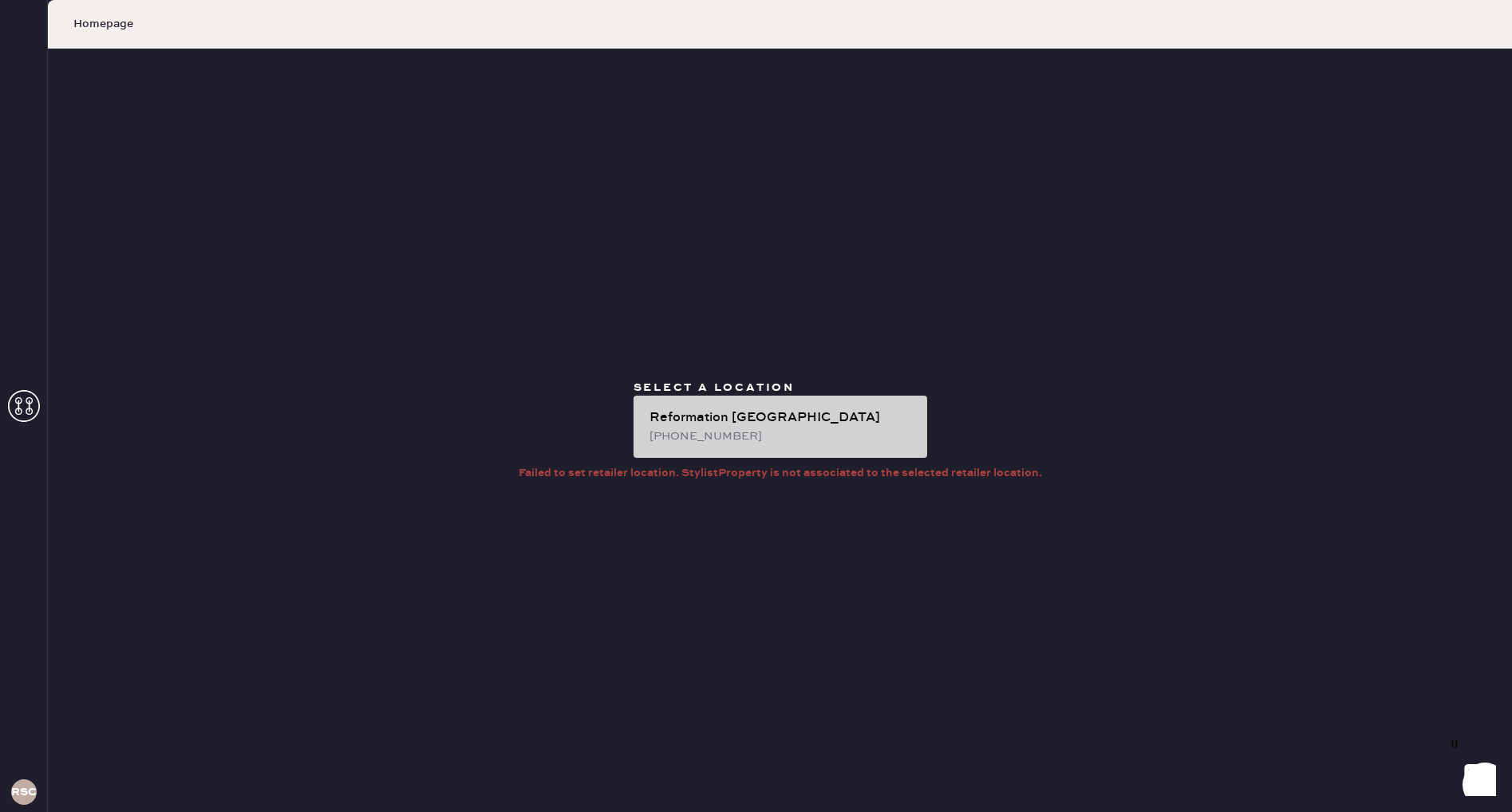
click at [815, 432] on div "[PHONE_NUMBER]" at bounding box center [782, 436] width 264 height 18
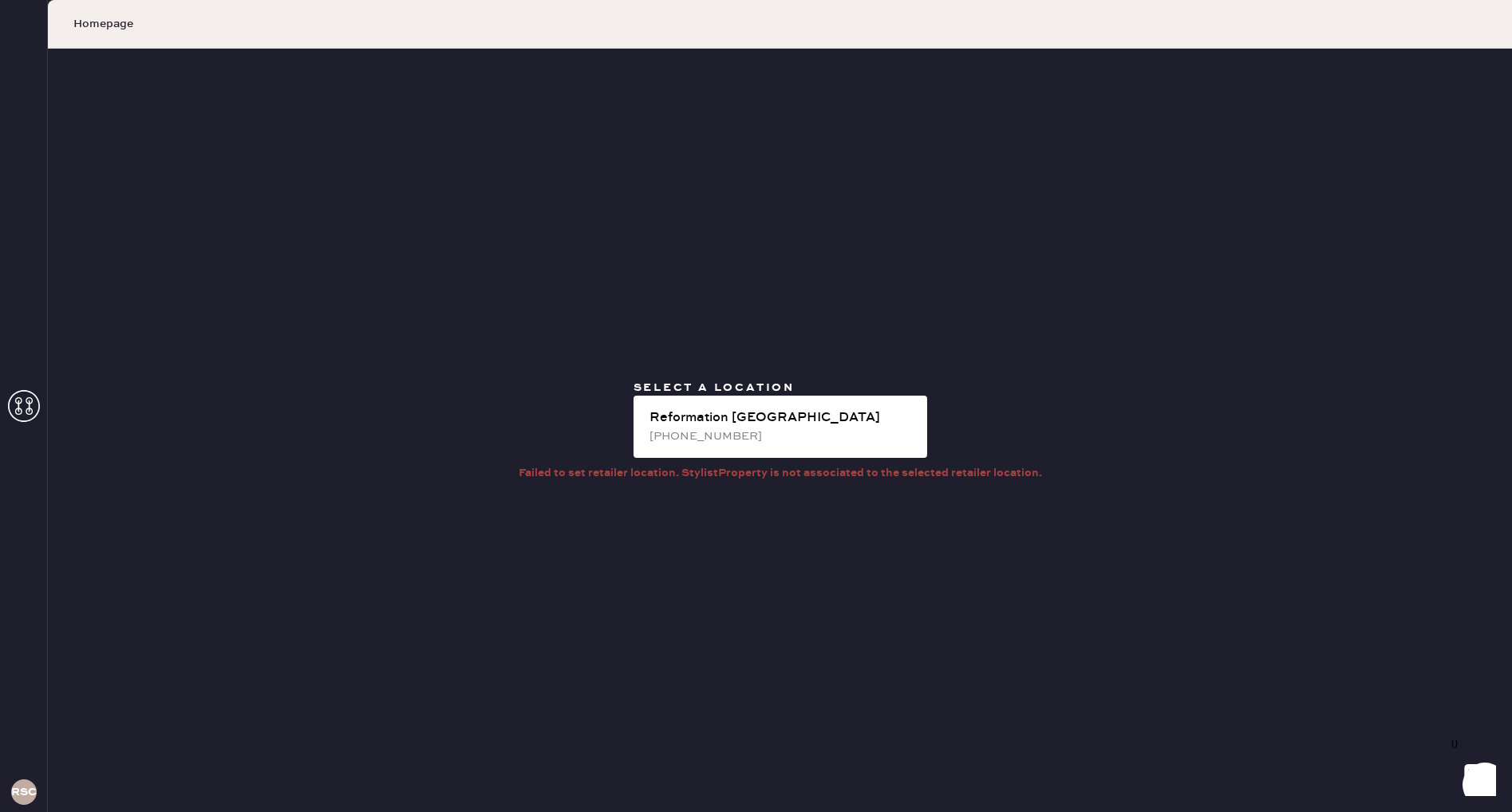
click at [908, 356] on div "Select a location Reformation [GEOGRAPHIC_DATA] [PHONE_NUMBER] Failed to set re…" at bounding box center [780, 430] width 1464 height 763
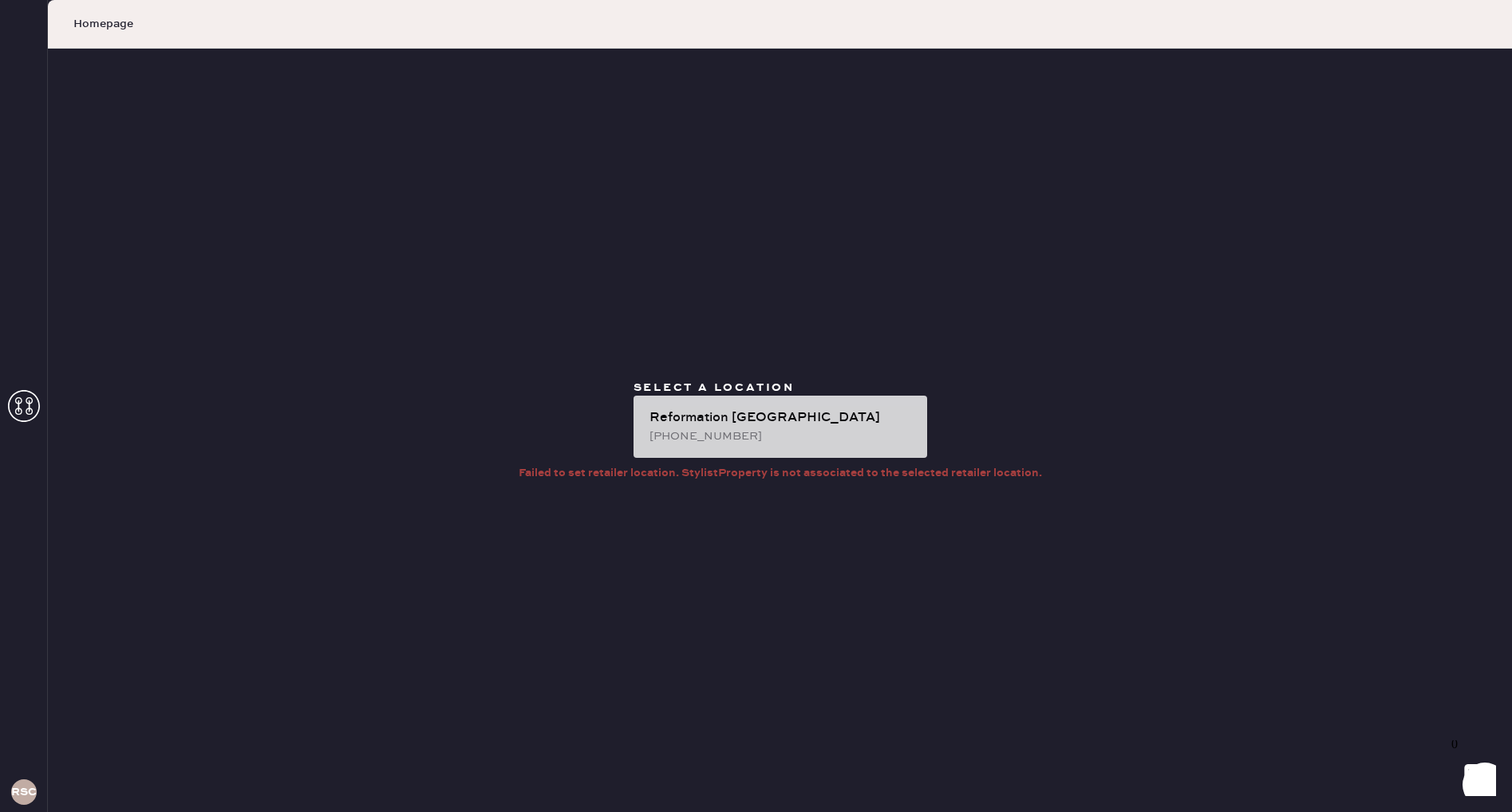
click at [688, 434] on div "[PHONE_NUMBER]" at bounding box center [782, 436] width 264 height 18
click at [687, 434] on div "[PHONE_NUMBER]" at bounding box center [782, 436] width 264 height 18
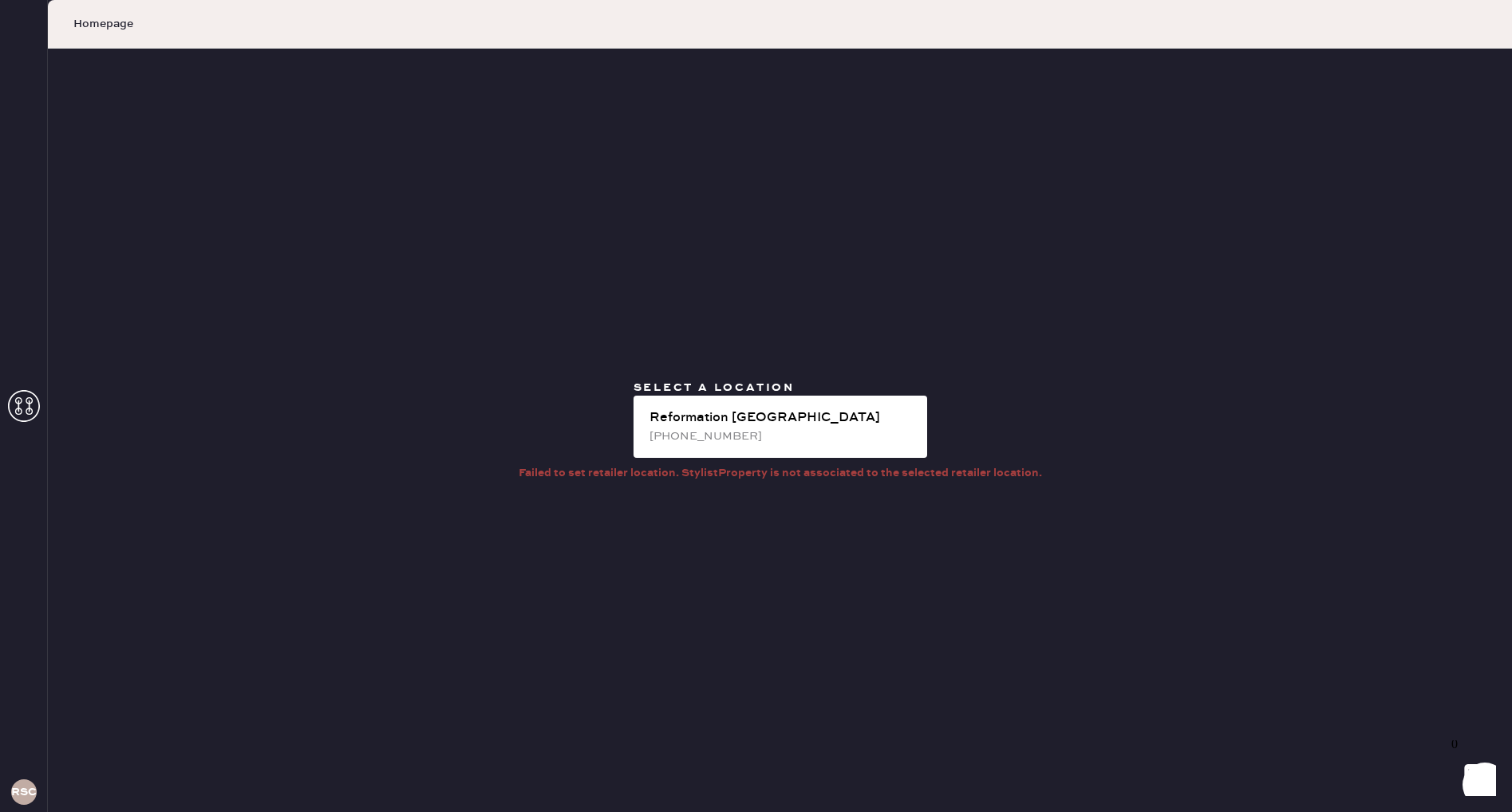
click at [22, 405] on icon at bounding box center [24, 406] width 32 height 32
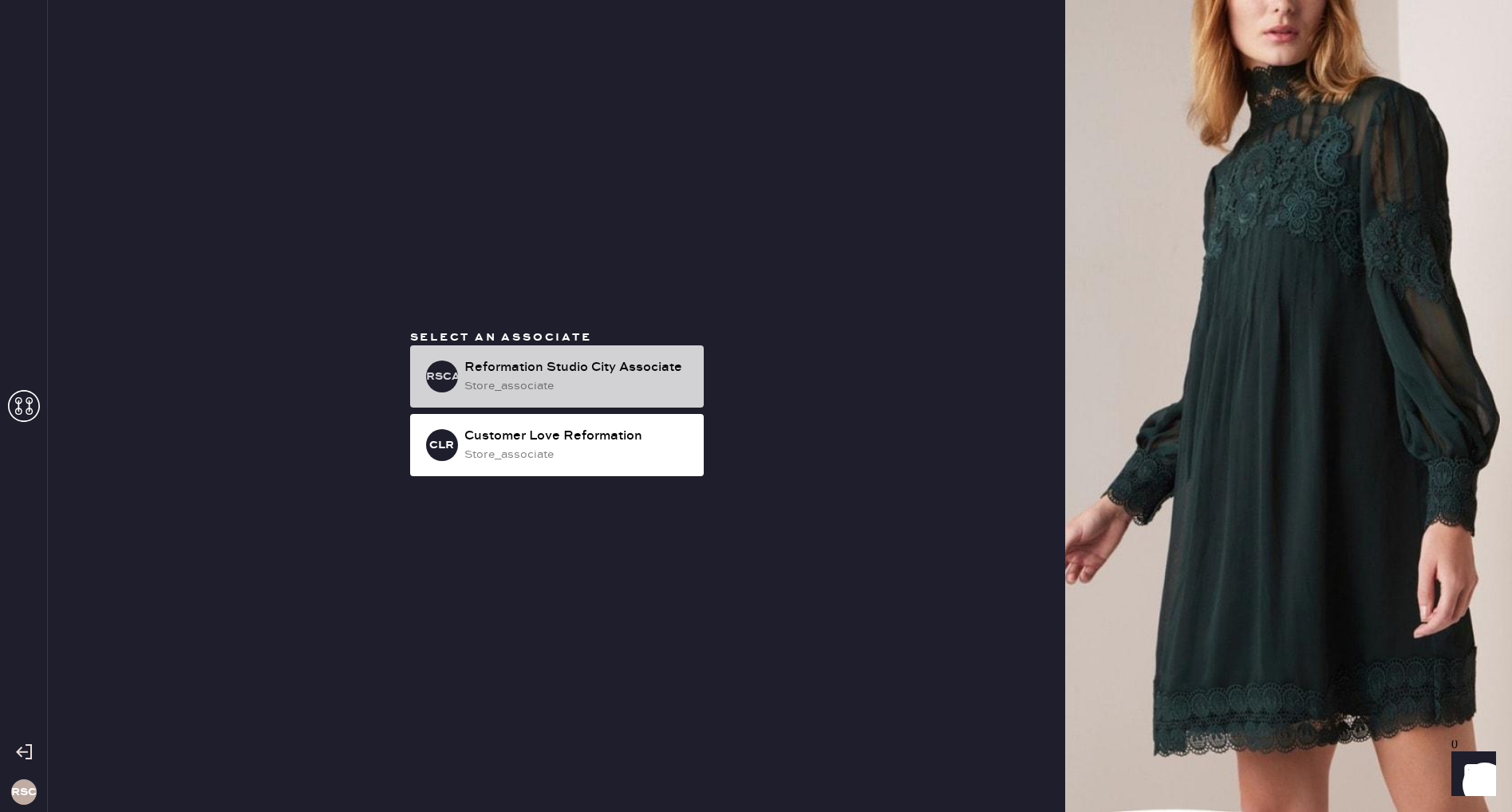
click at [494, 364] on div "Reformation Studio City Associate" at bounding box center [578, 368] width 227 height 19
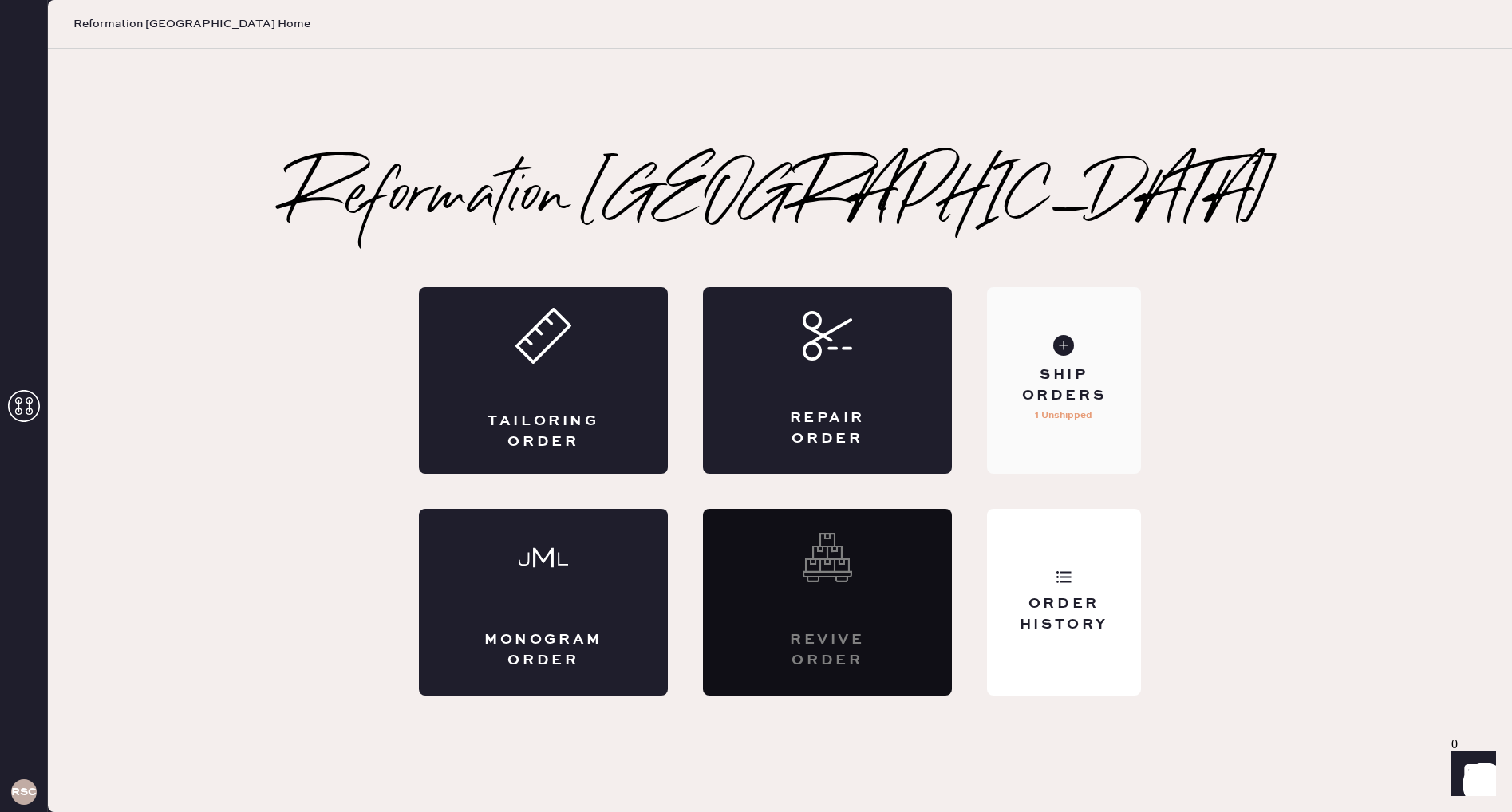
click at [1060, 432] on div "Ship Orders 1 Unshipped" at bounding box center [1064, 380] width 154 height 186
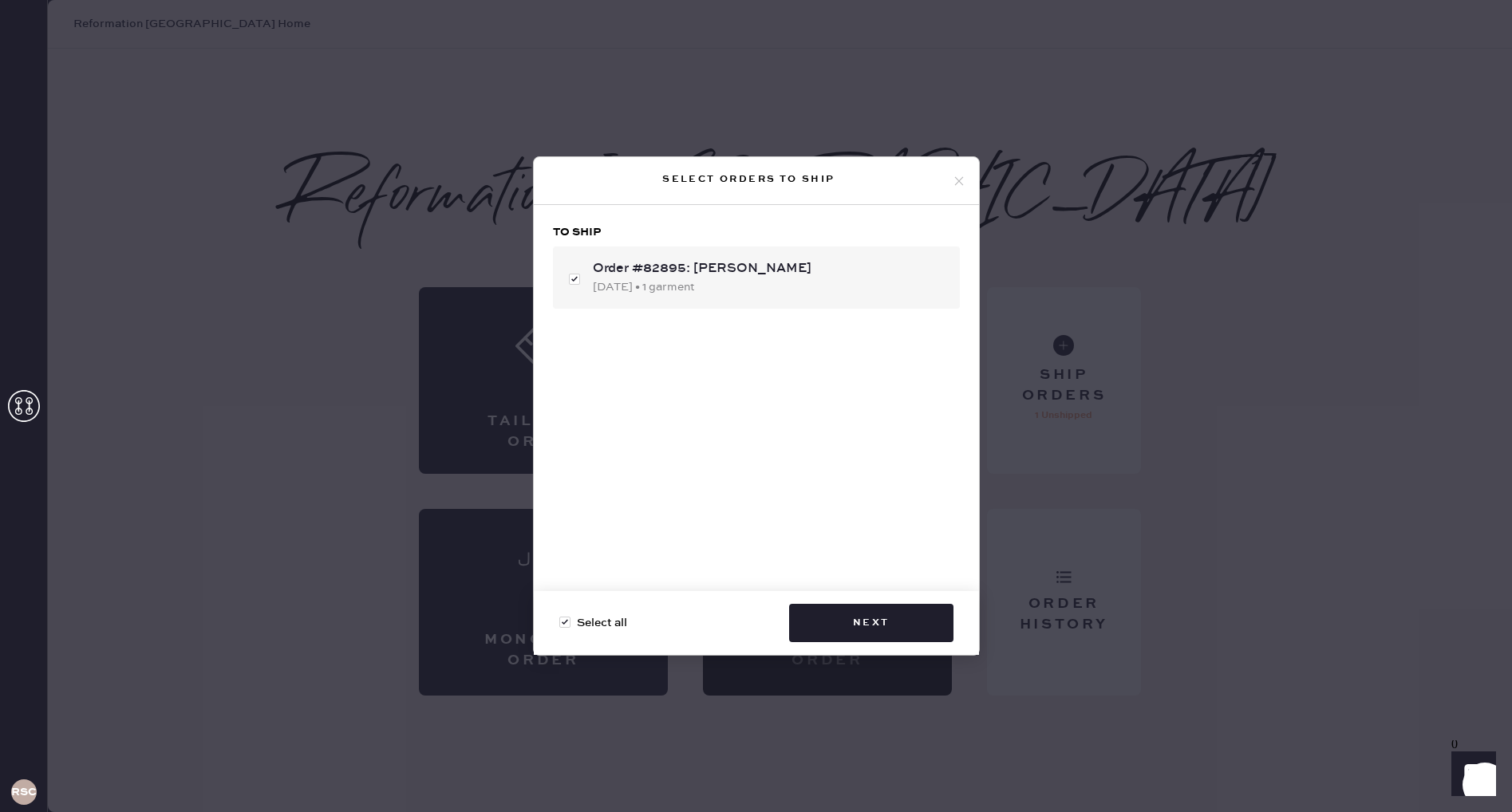
drag, startPoint x: 1190, startPoint y: 402, endPoint x: 1153, endPoint y: 488, distance: 93.6
click at [1189, 403] on div "Select orders to ship To ship Order #82895: [PERSON_NAME] [DATE] • 1 garment Se…" at bounding box center [756, 406] width 1512 height 812
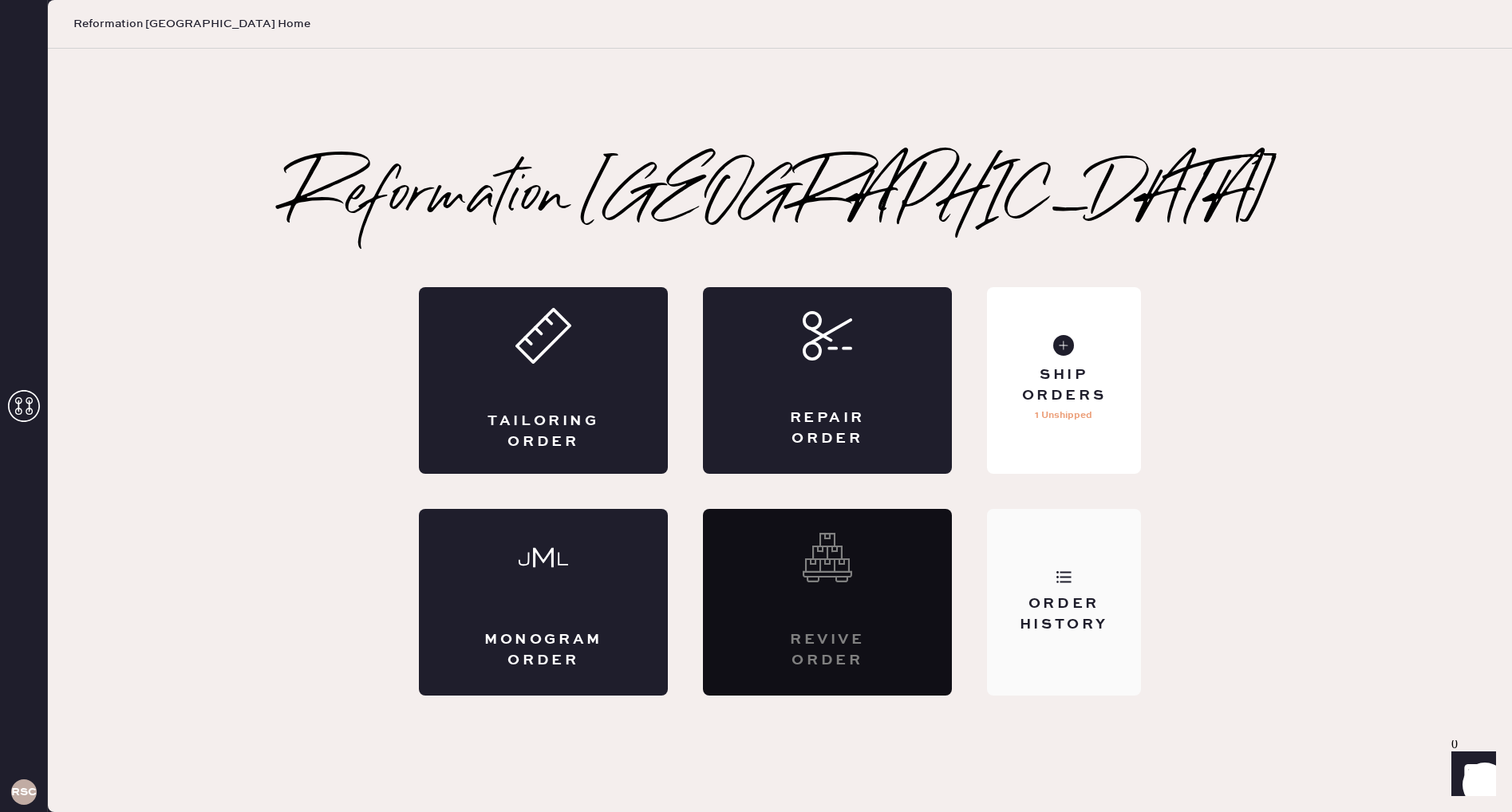
click at [1109, 562] on div "Order History" at bounding box center [1064, 602] width 154 height 186
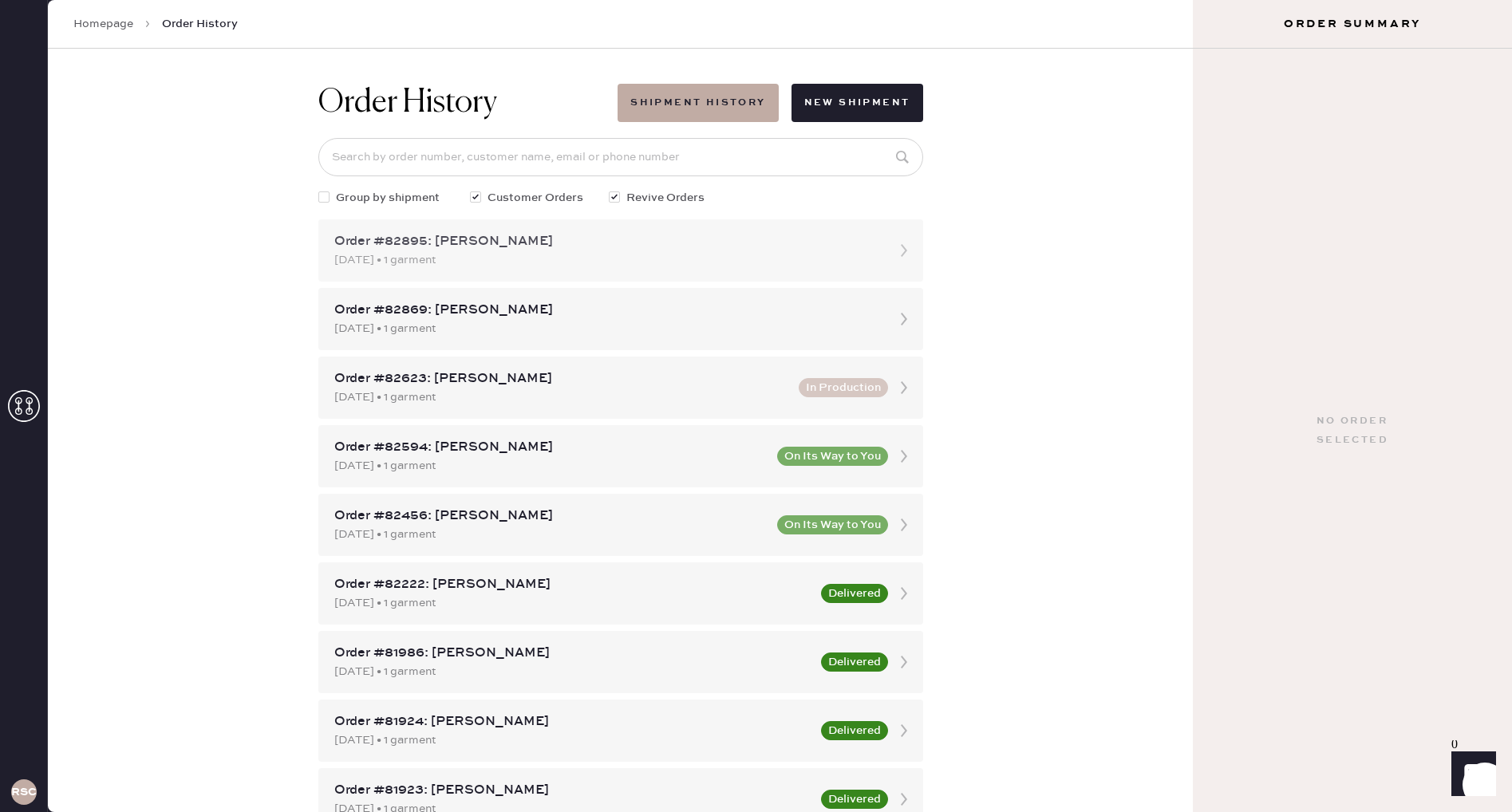
click at [578, 265] on div "[DATE] • 1 garment" at bounding box center [606, 259] width 544 height 18
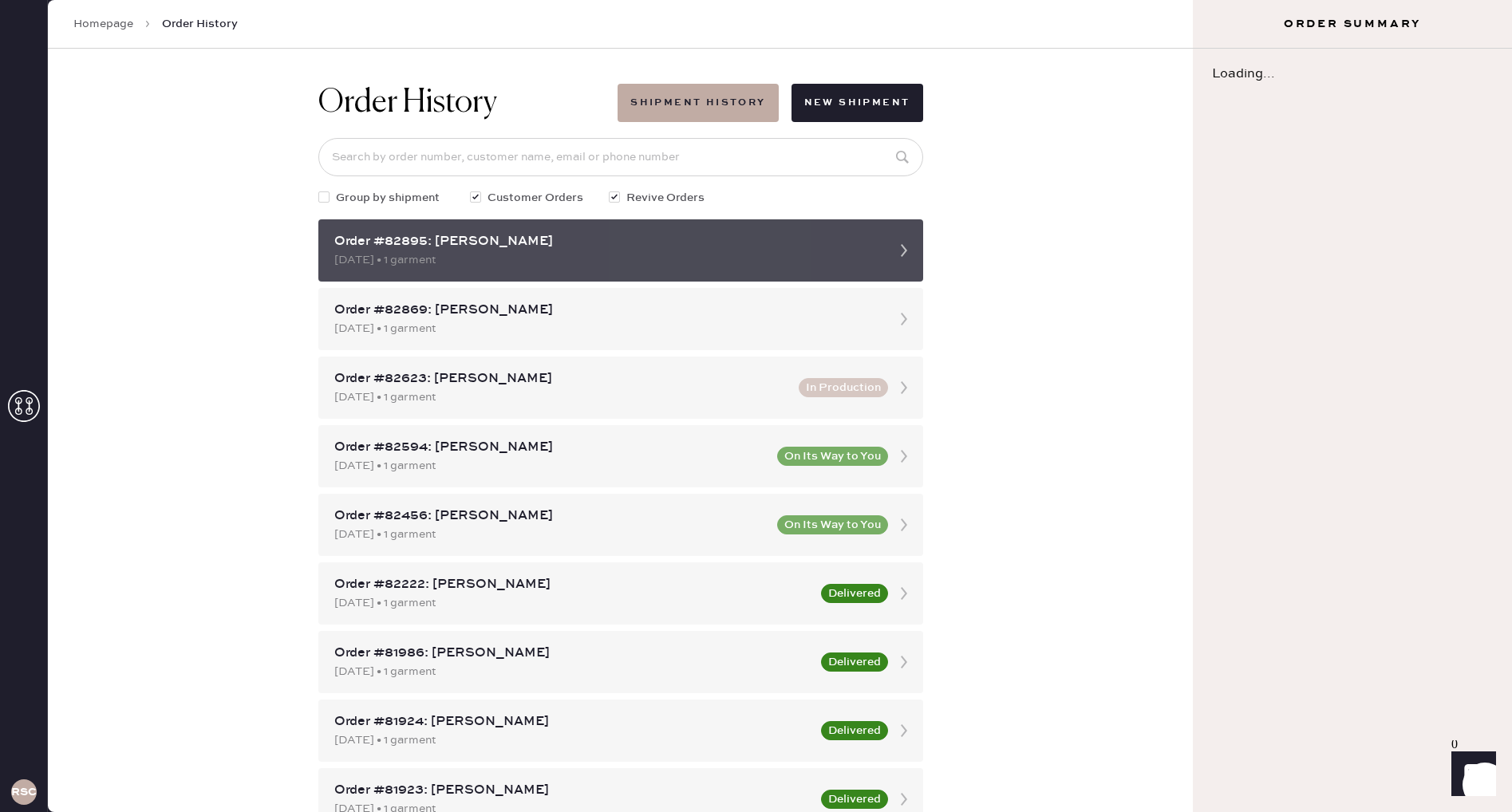
click at [897, 254] on icon at bounding box center [904, 250] width 32 height 32
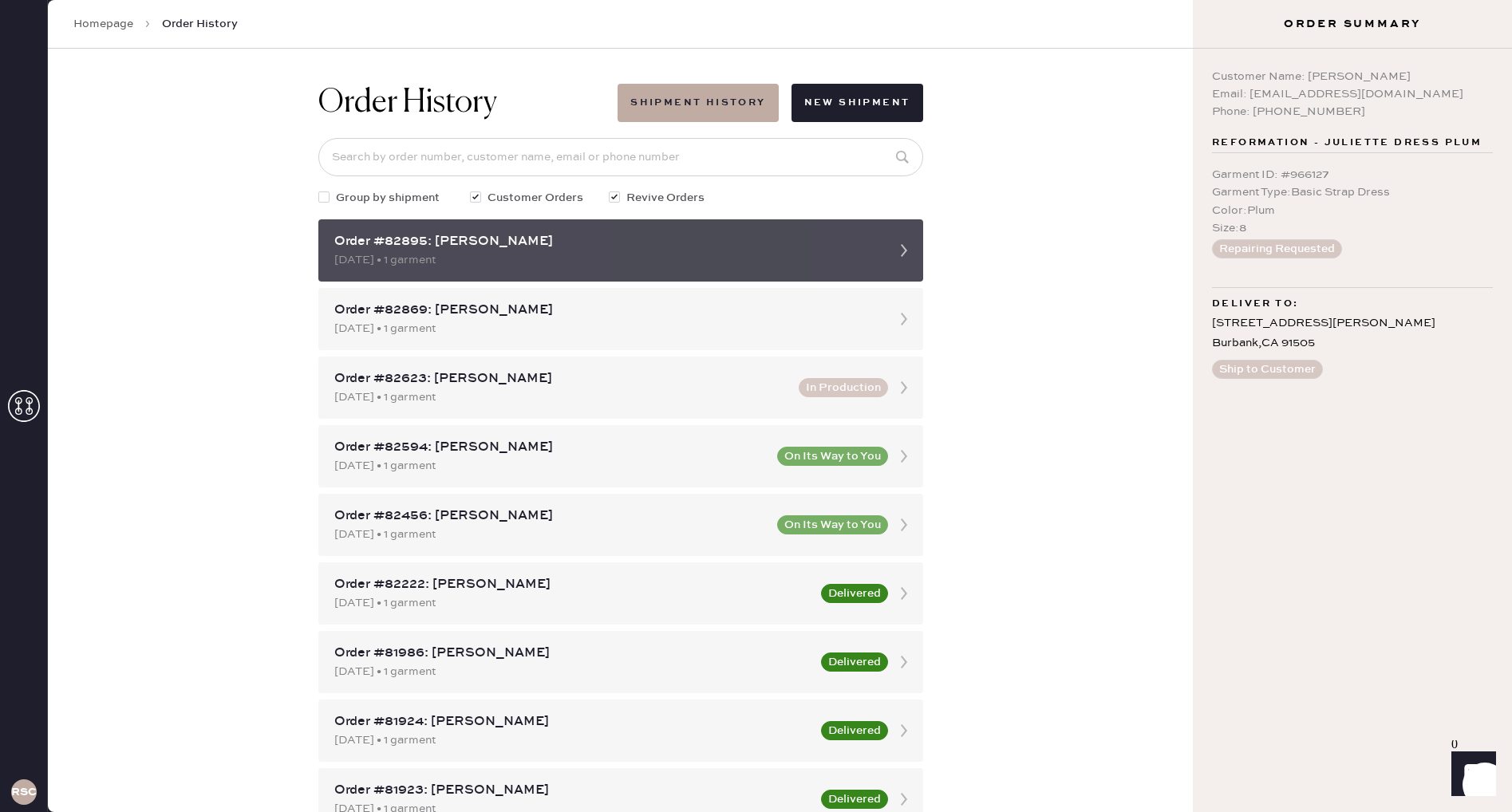
click at [898, 246] on icon at bounding box center [904, 250] width 32 height 32
click at [556, 248] on div "Order #82895: [PERSON_NAME]" at bounding box center [606, 242] width 544 height 19
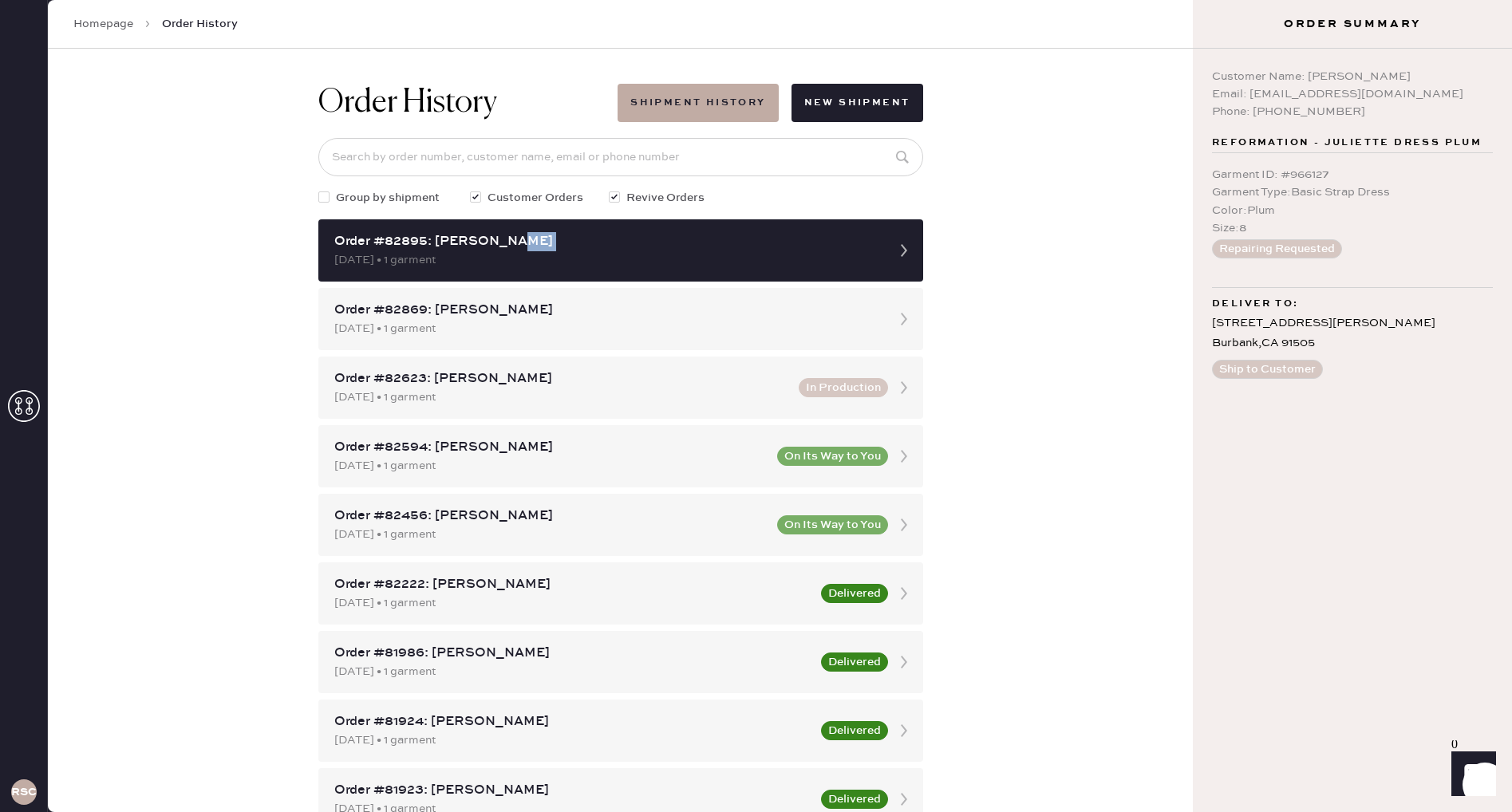
click at [1279, 249] on button "Repairing Requested" at bounding box center [1276, 249] width 130 height 19
drag, startPoint x: 1301, startPoint y: 382, endPoint x: 1274, endPoint y: 343, distance: 47.4
click at [1290, 365] on div "Customer Name: [PERSON_NAME] Email: [EMAIL_ADDRESS][DOMAIN_NAME] Phone: [PHONE_…" at bounding box center [1352, 430] width 319 height 763
drag, startPoint x: 1327, startPoint y: 236, endPoint x: 1271, endPoint y: 216, distance: 59.5
click at [1327, 236] on div "Size : 8" at bounding box center [1352, 228] width 281 height 18
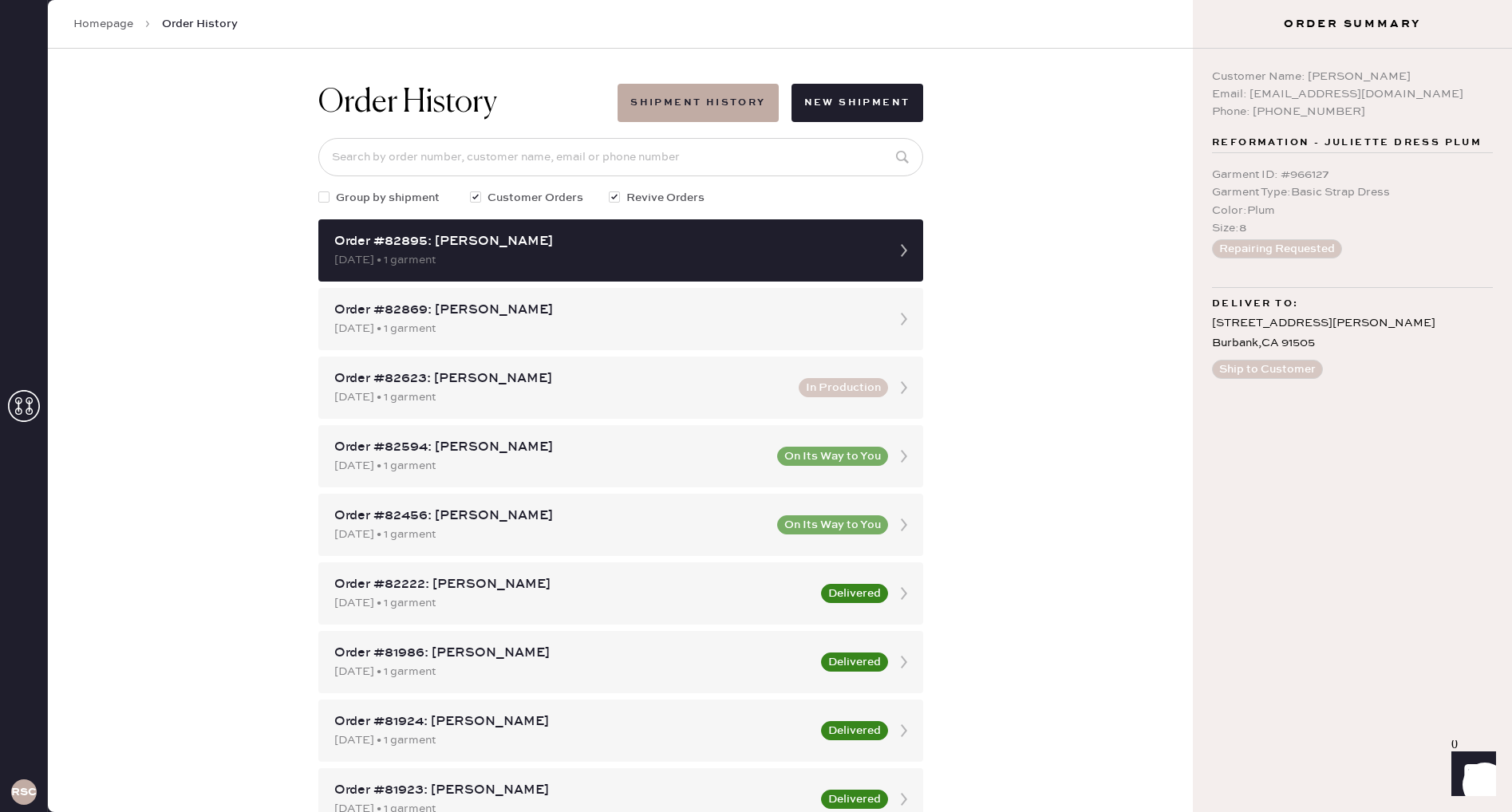
click at [122, 25] on link "Homepage" at bounding box center [102, 24] width 60 height 16
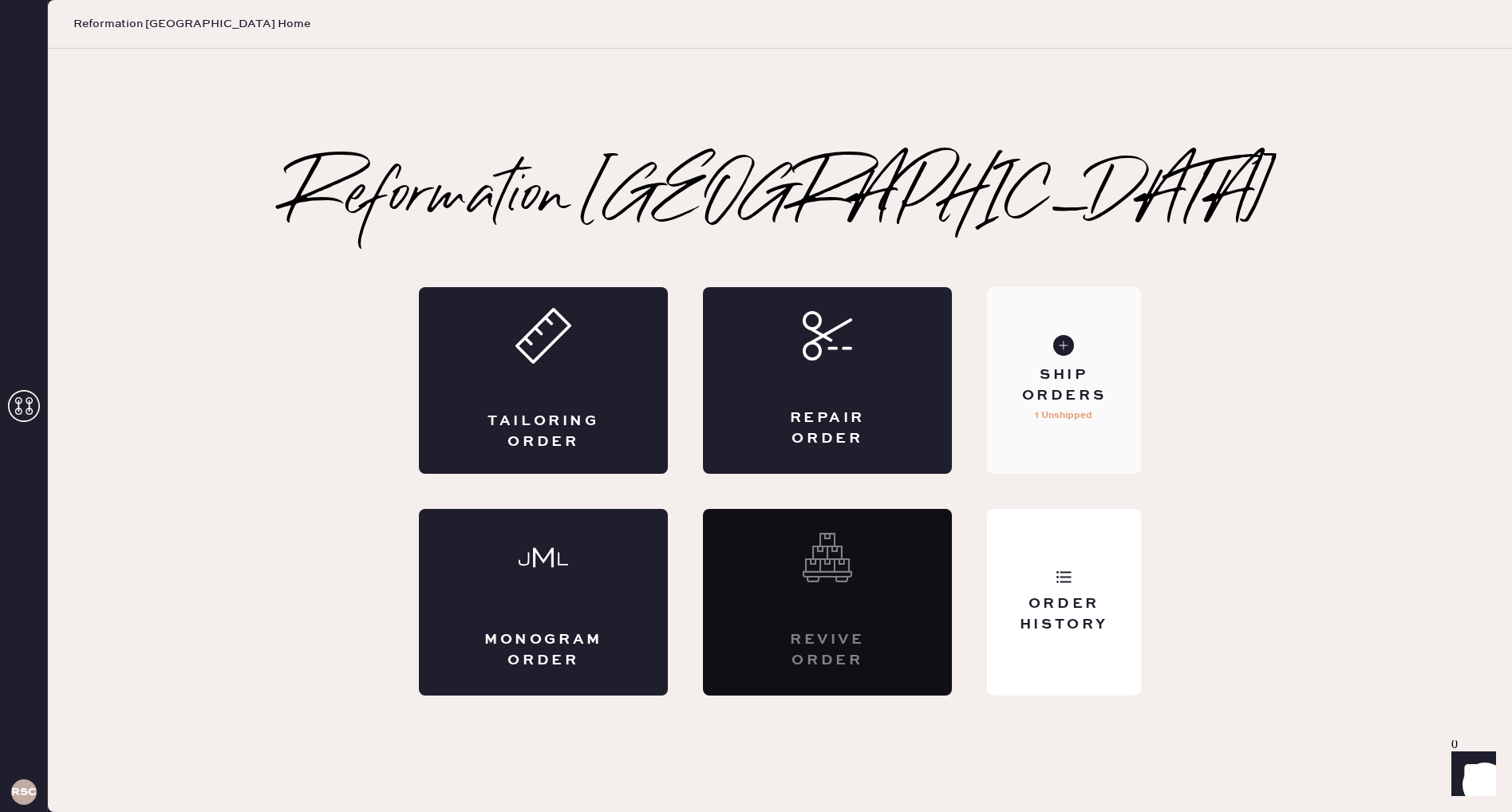
click at [1019, 366] on div "Ship Orders" at bounding box center [1064, 385] width 128 height 40
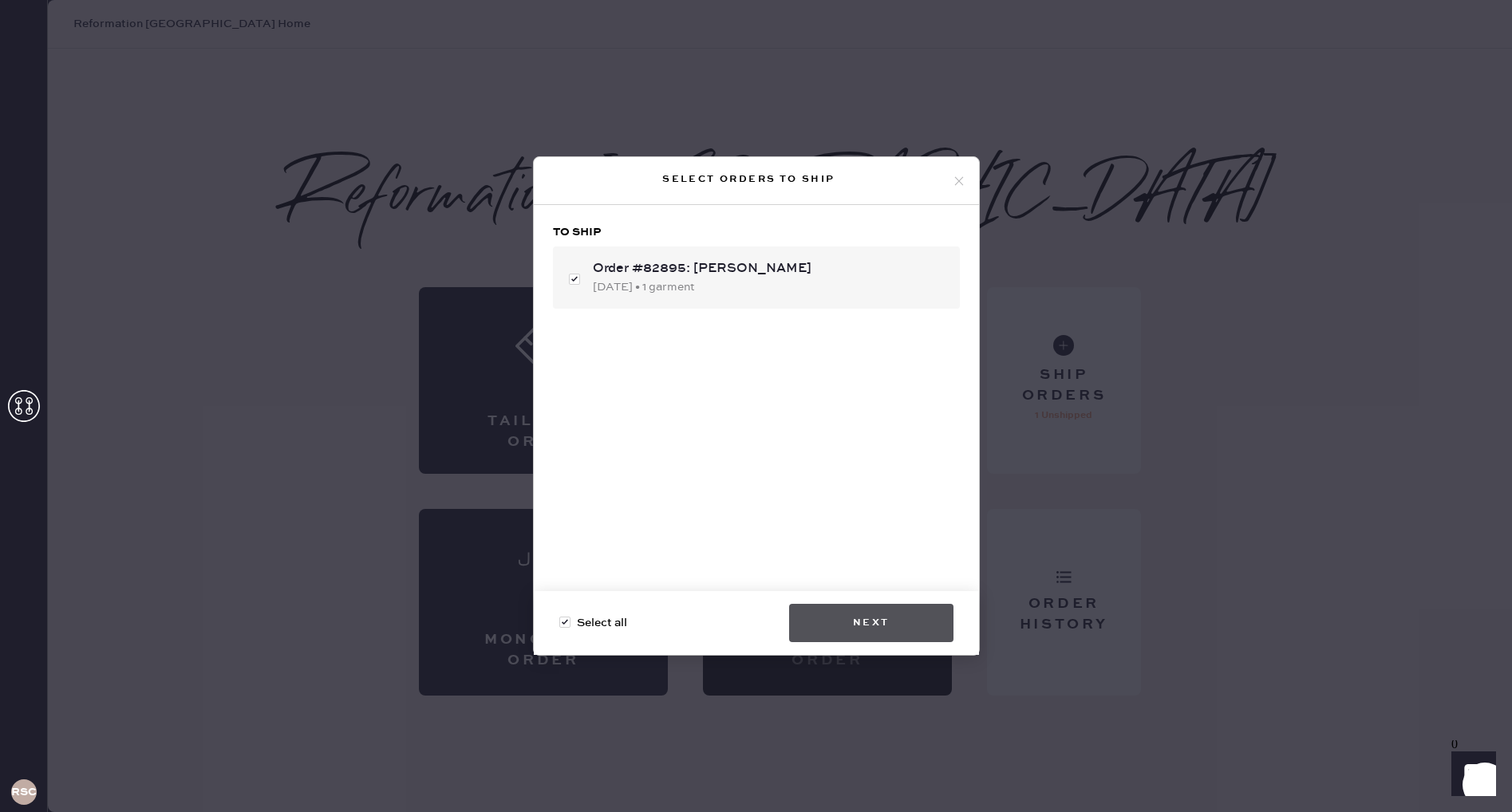
click at [835, 626] on button "Next" at bounding box center [871, 623] width 165 height 39
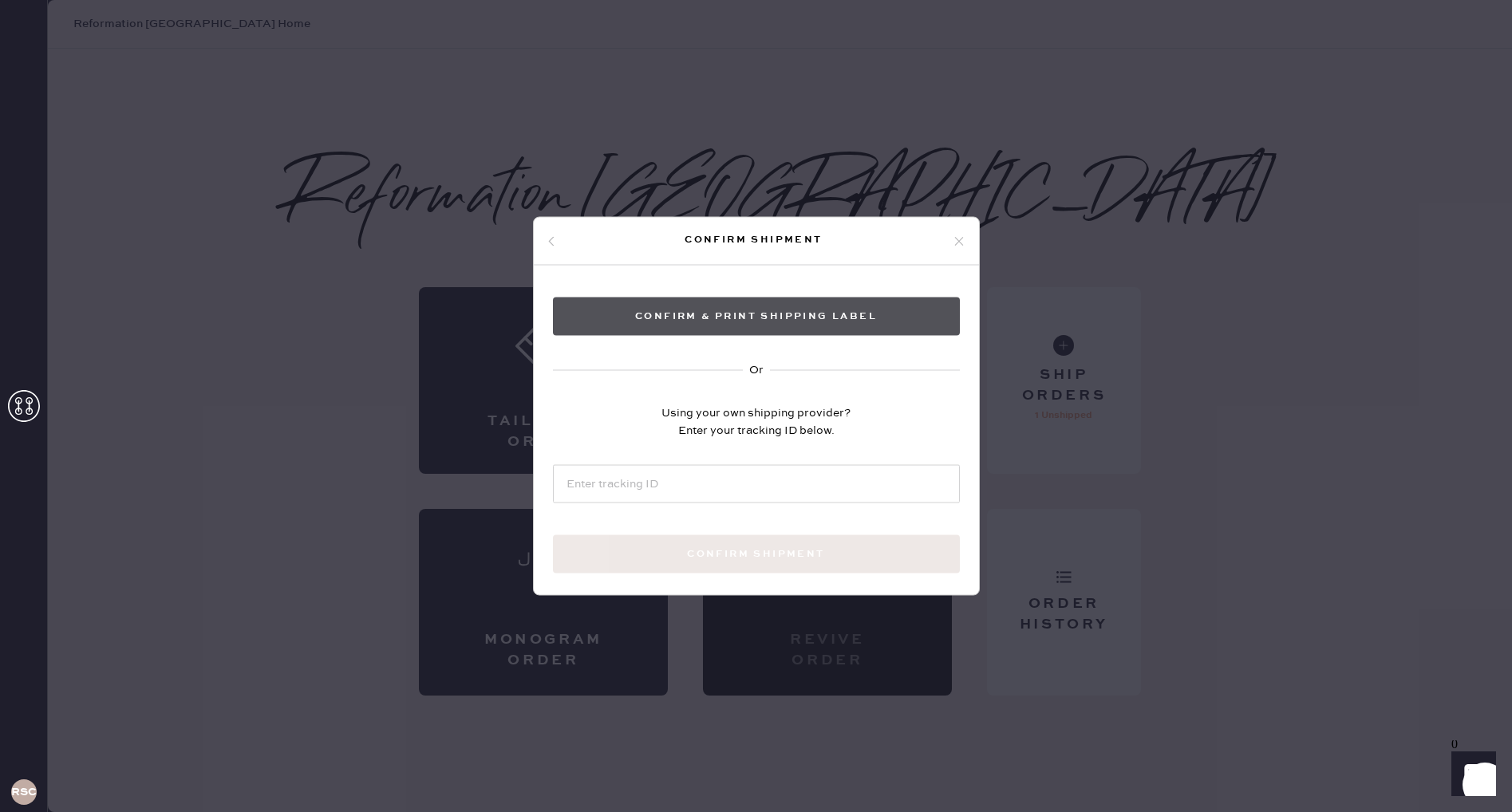
click at [745, 322] on button "Confirm & Print shipping label" at bounding box center [756, 317] width 407 height 39
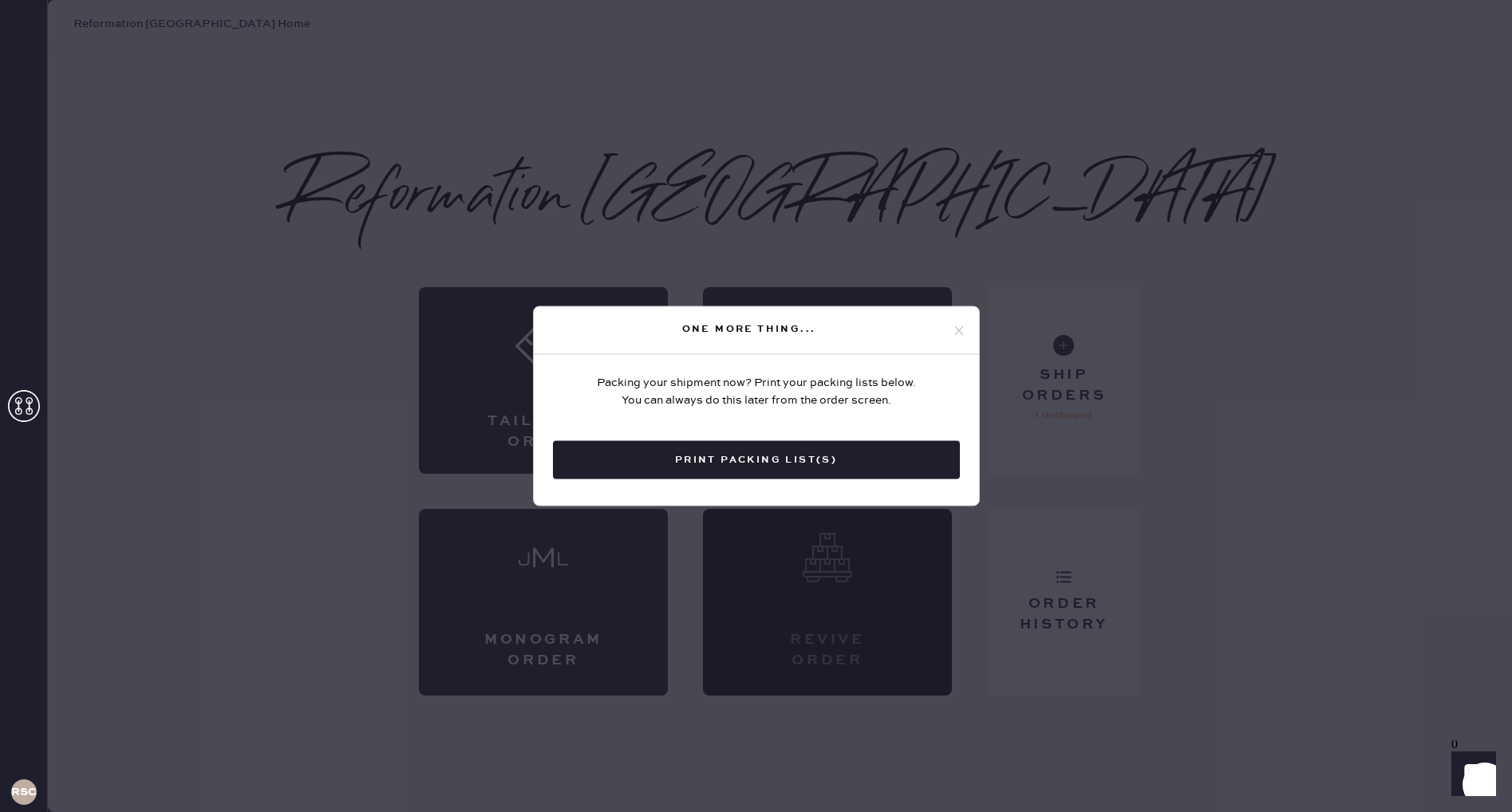
click at [955, 325] on icon at bounding box center [959, 330] width 14 height 14
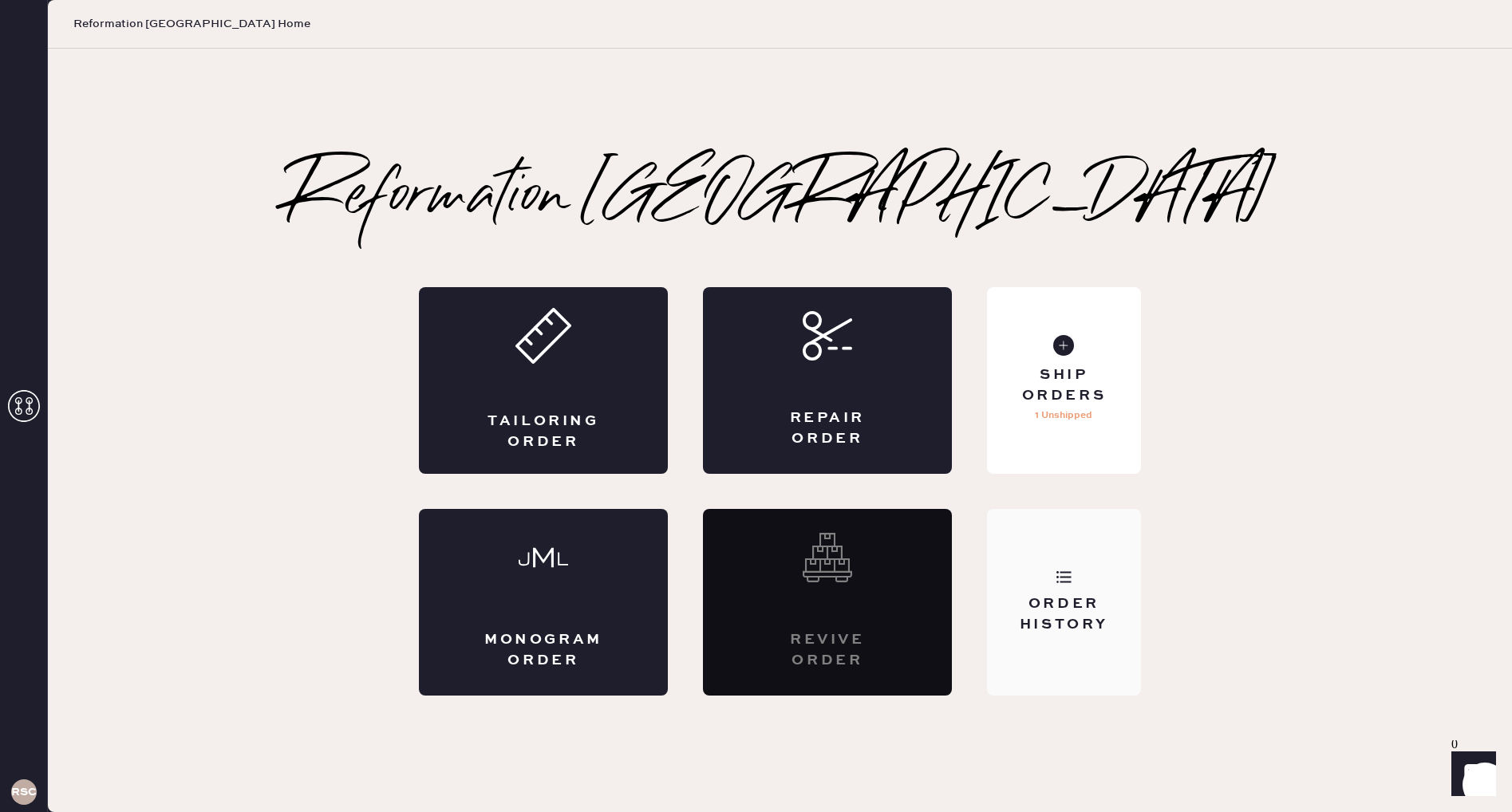
click at [1101, 572] on div "Order History" at bounding box center [1064, 602] width 154 height 186
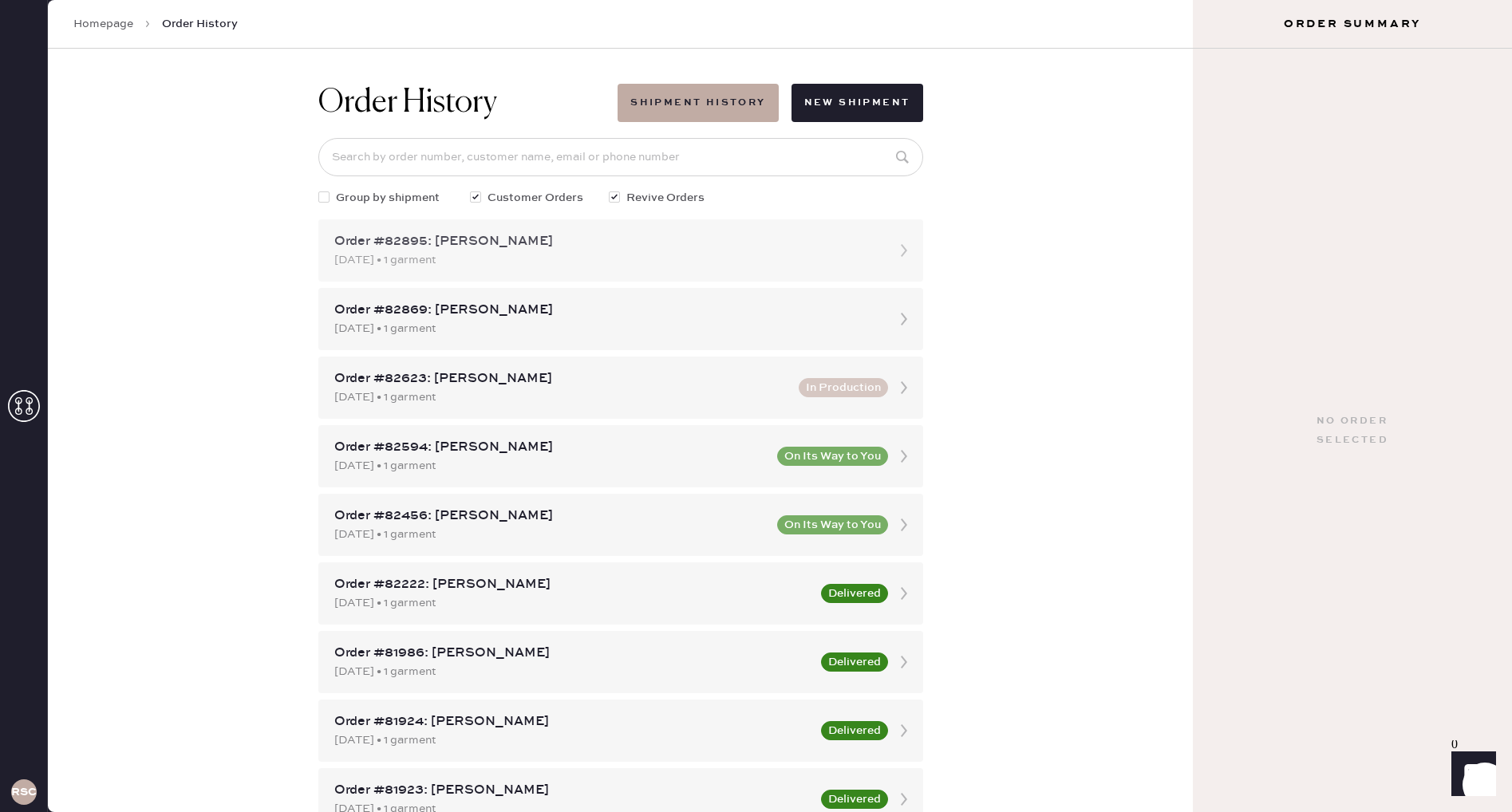
click at [698, 254] on div "[DATE] • 1 garment" at bounding box center [606, 259] width 544 height 18
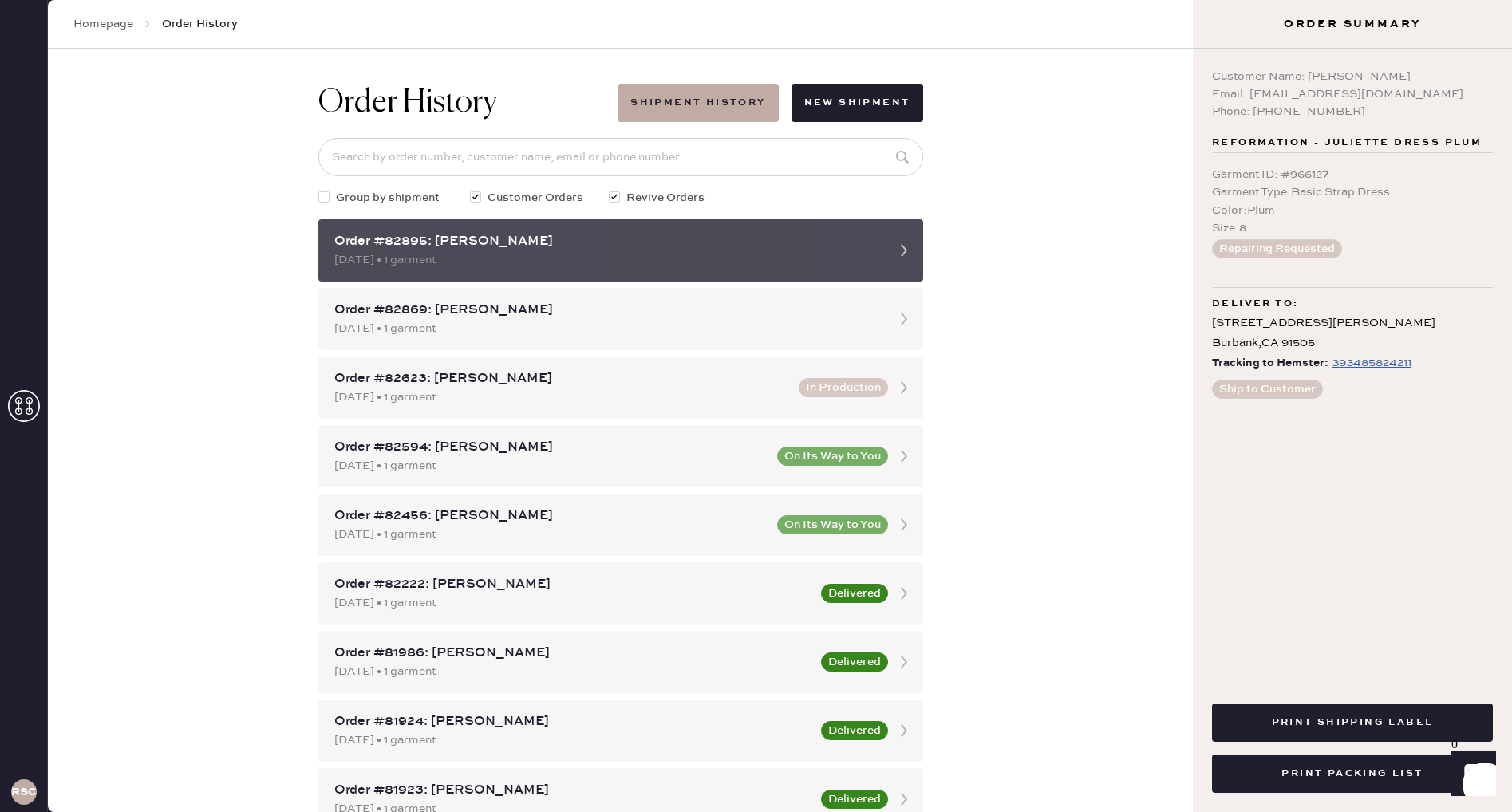
click at [901, 249] on icon at bounding box center [904, 250] width 32 height 32
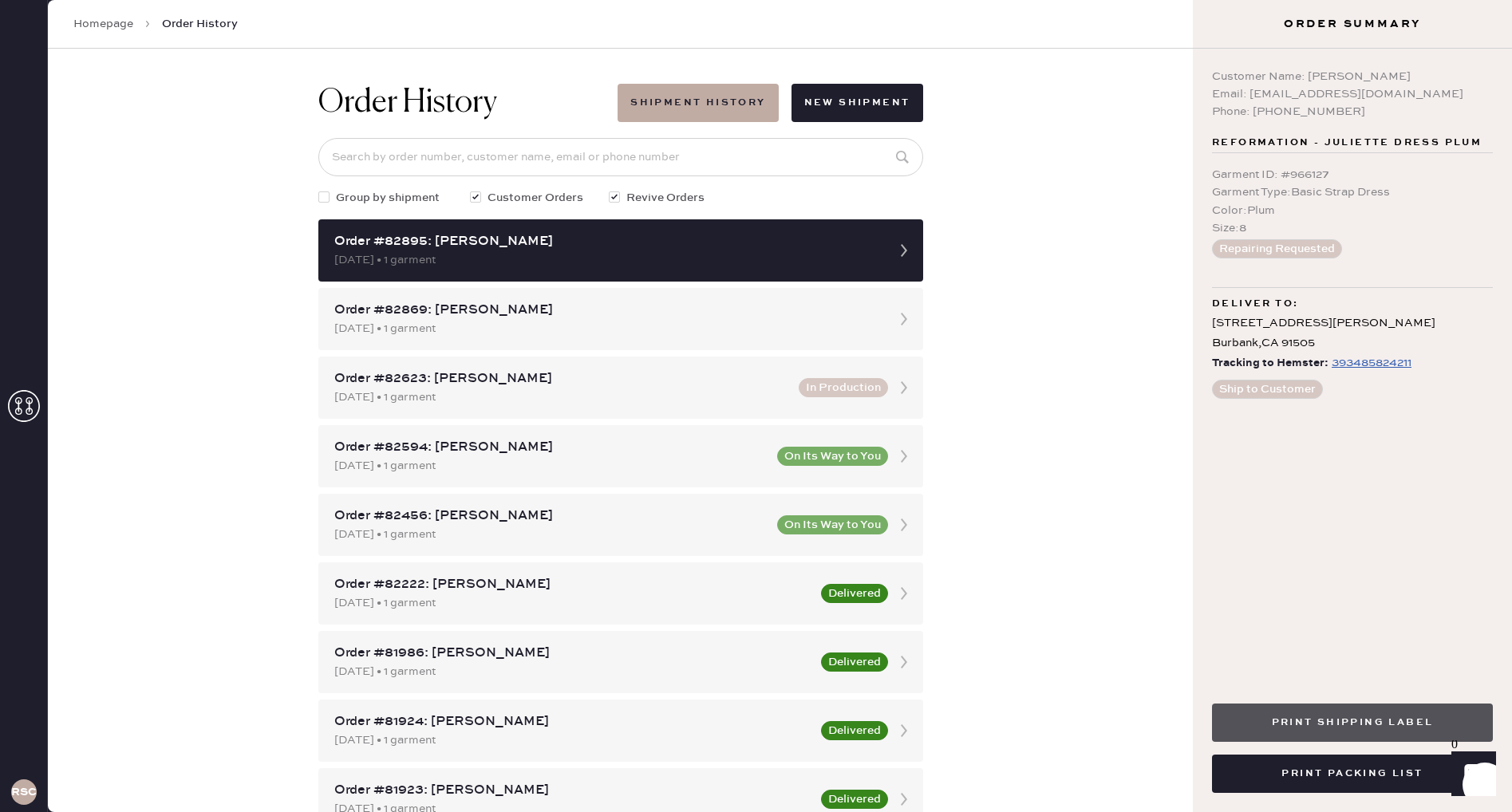
click at [1295, 720] on button "Print Shipping Label" at bounding box center [1352, 723] width 281 height 39
